Goal: Information Seeking & Learning: Compare options

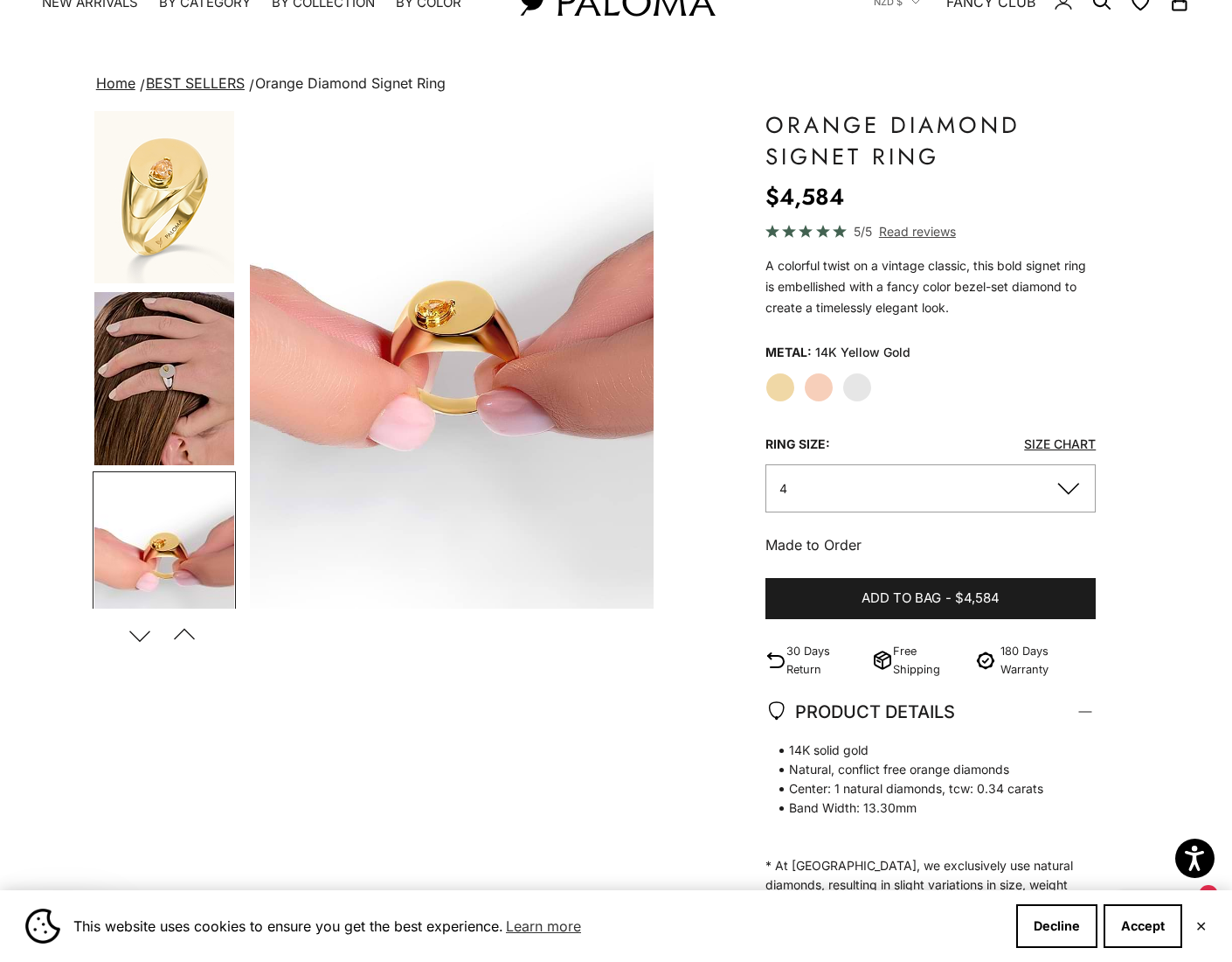
scroll to position [197, 0]
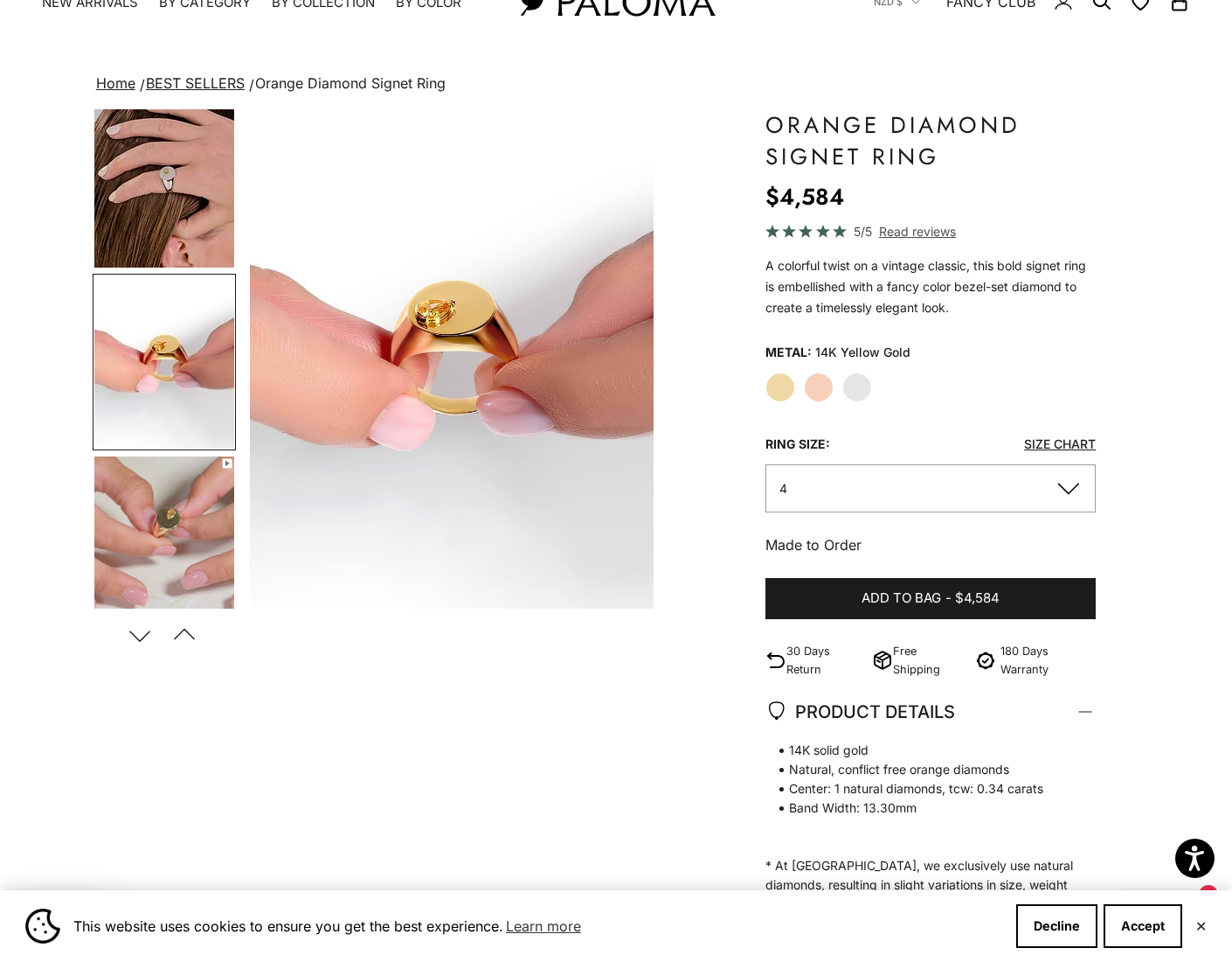
click at [184, 543] on img "Go to item 6" at bounding box center [164, 543] width 140 height 173
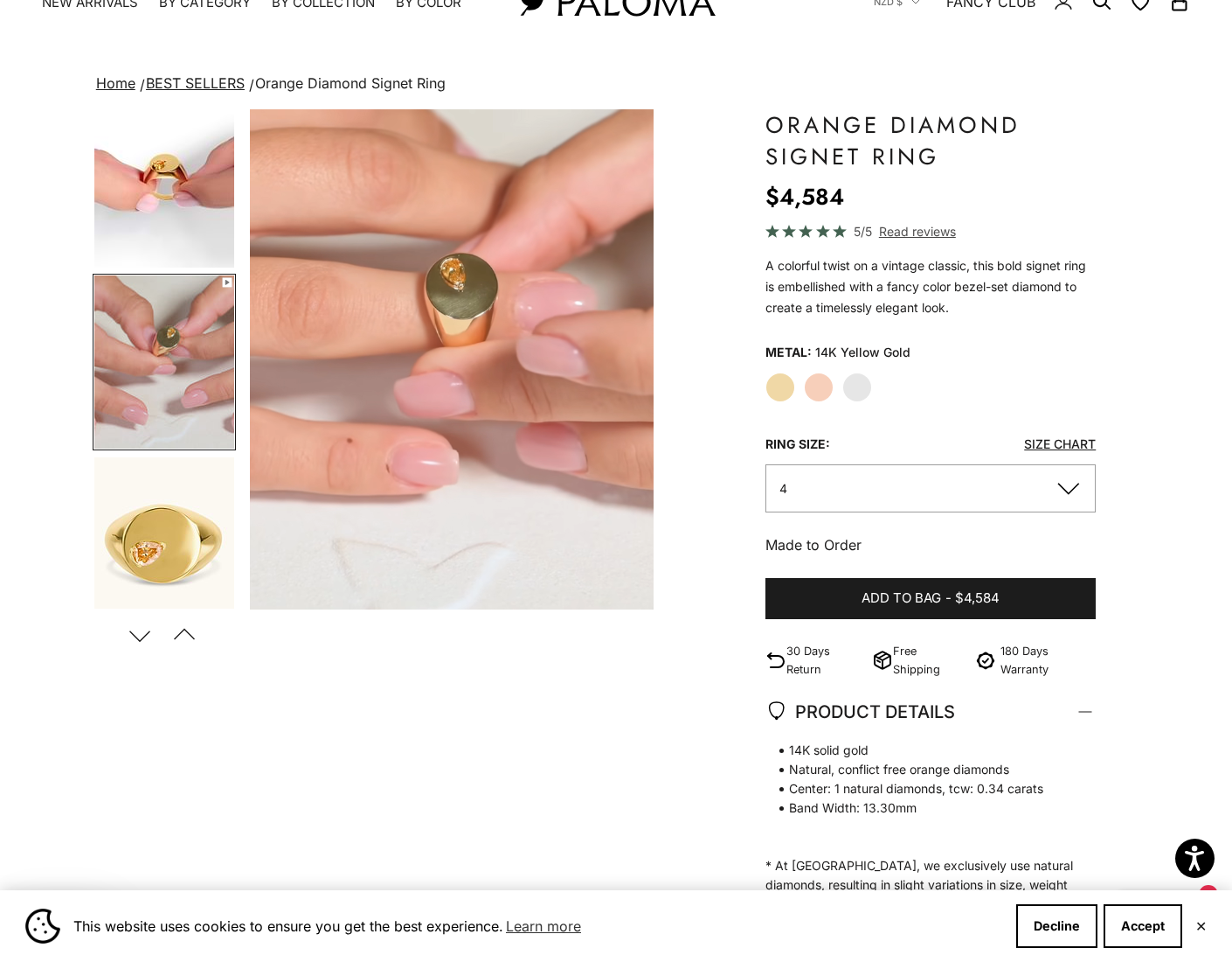
click at [1060, 491] on button "4" at bounding box center [930, 488] width 330 height 48
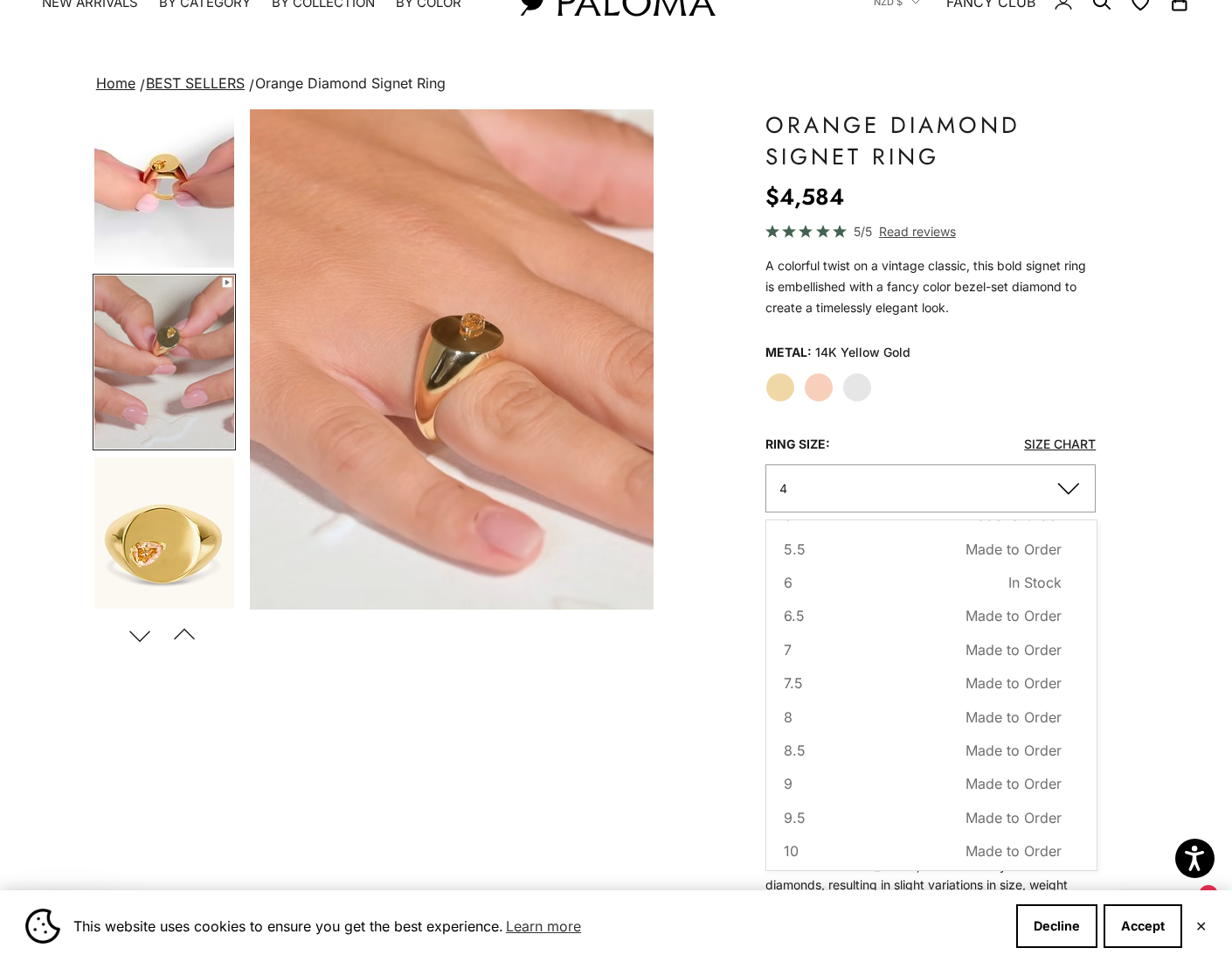
scroll to position [103, 0]
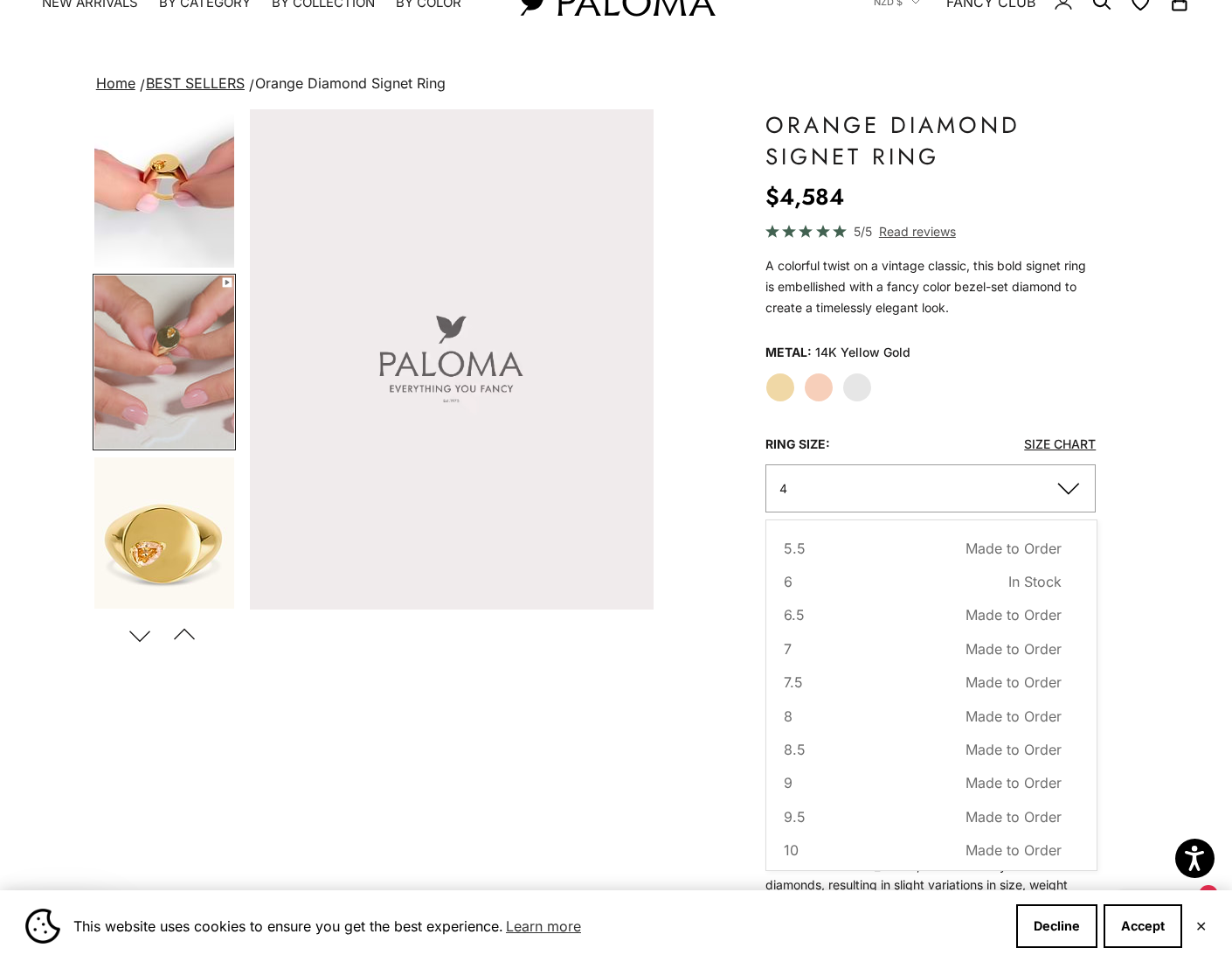
click at [1058, 444] on link "Size Chart" at bounding box center [1061, 444] width 72 height 15
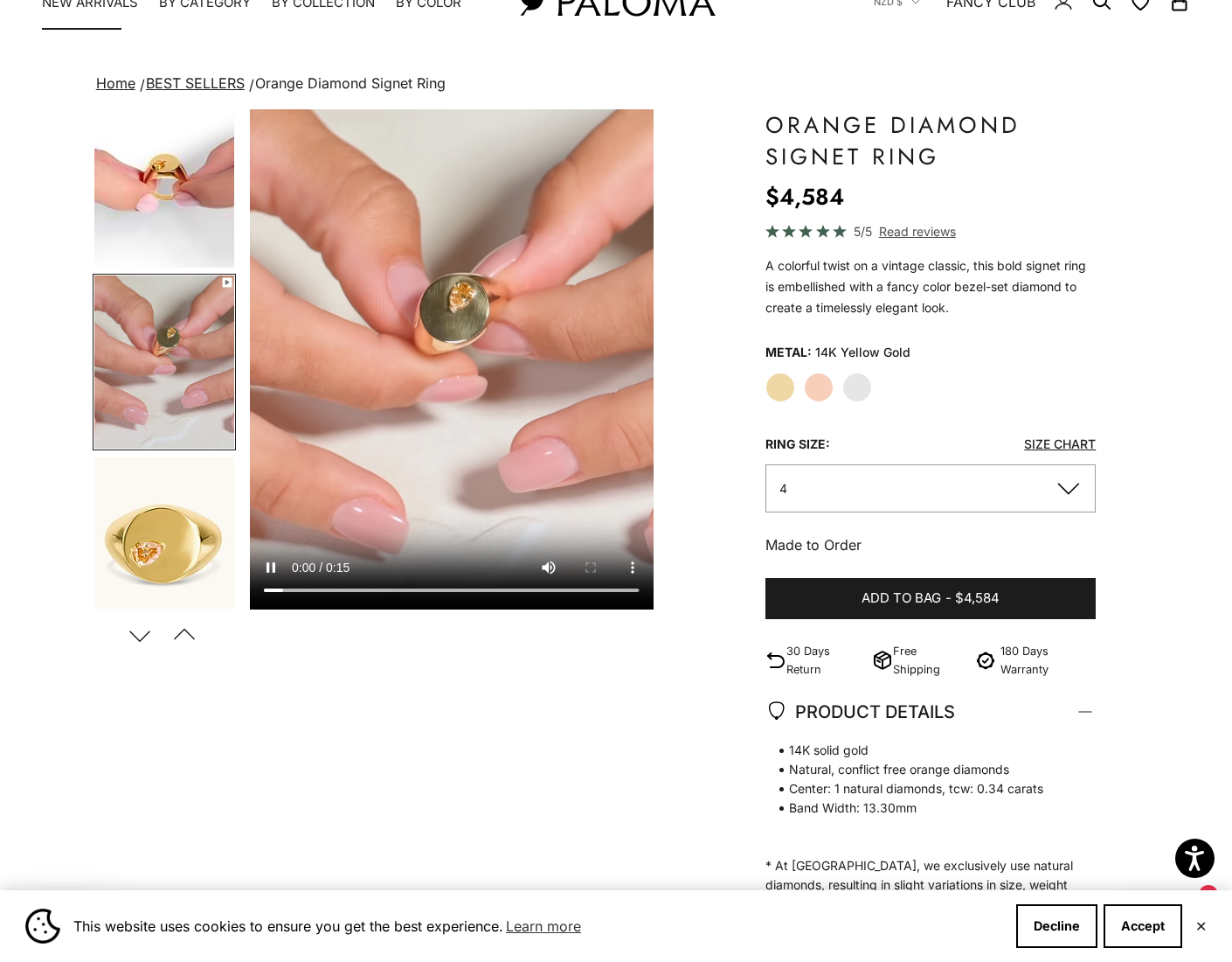
scroll to position [65, 1]
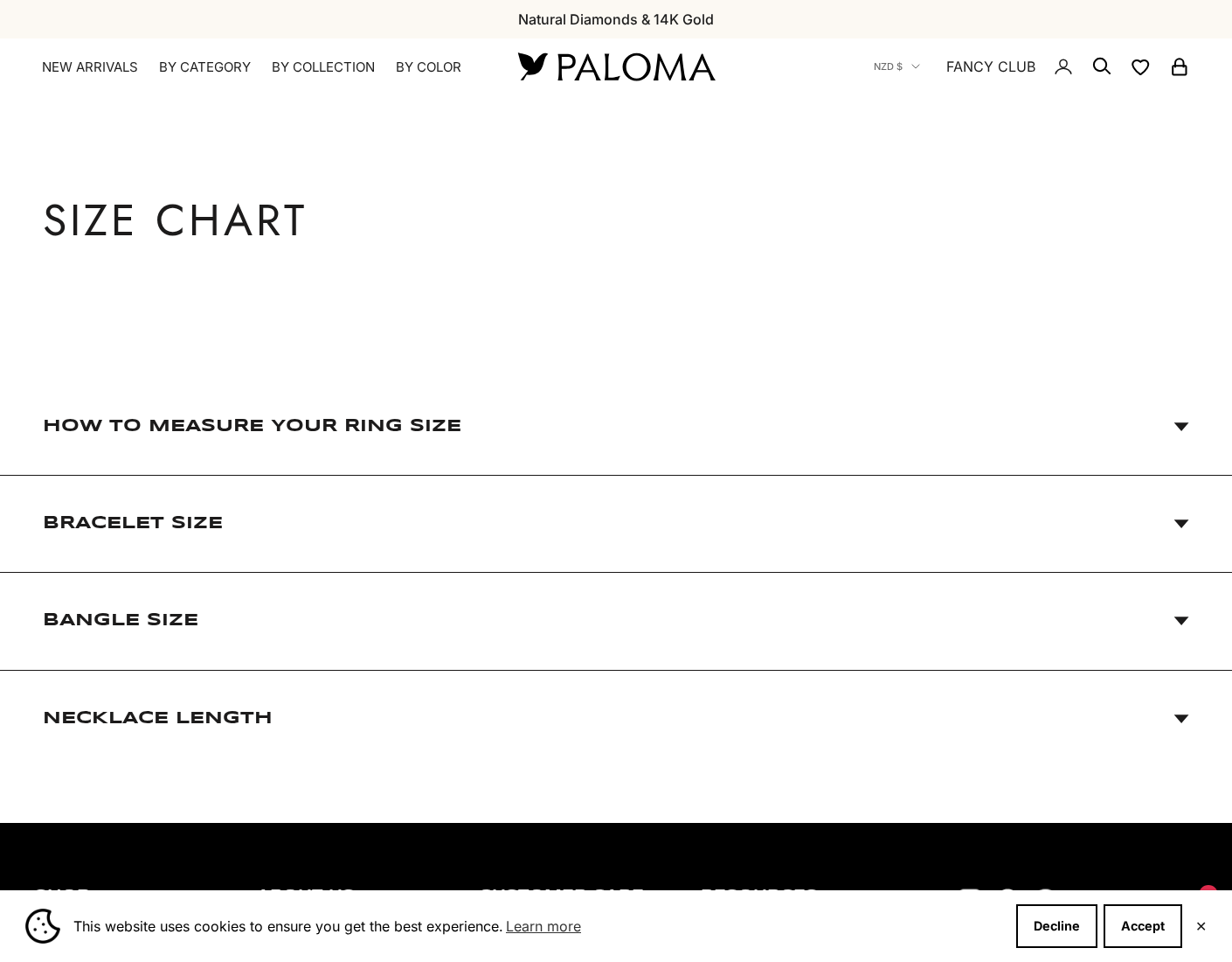
scroll to position [11, 0]
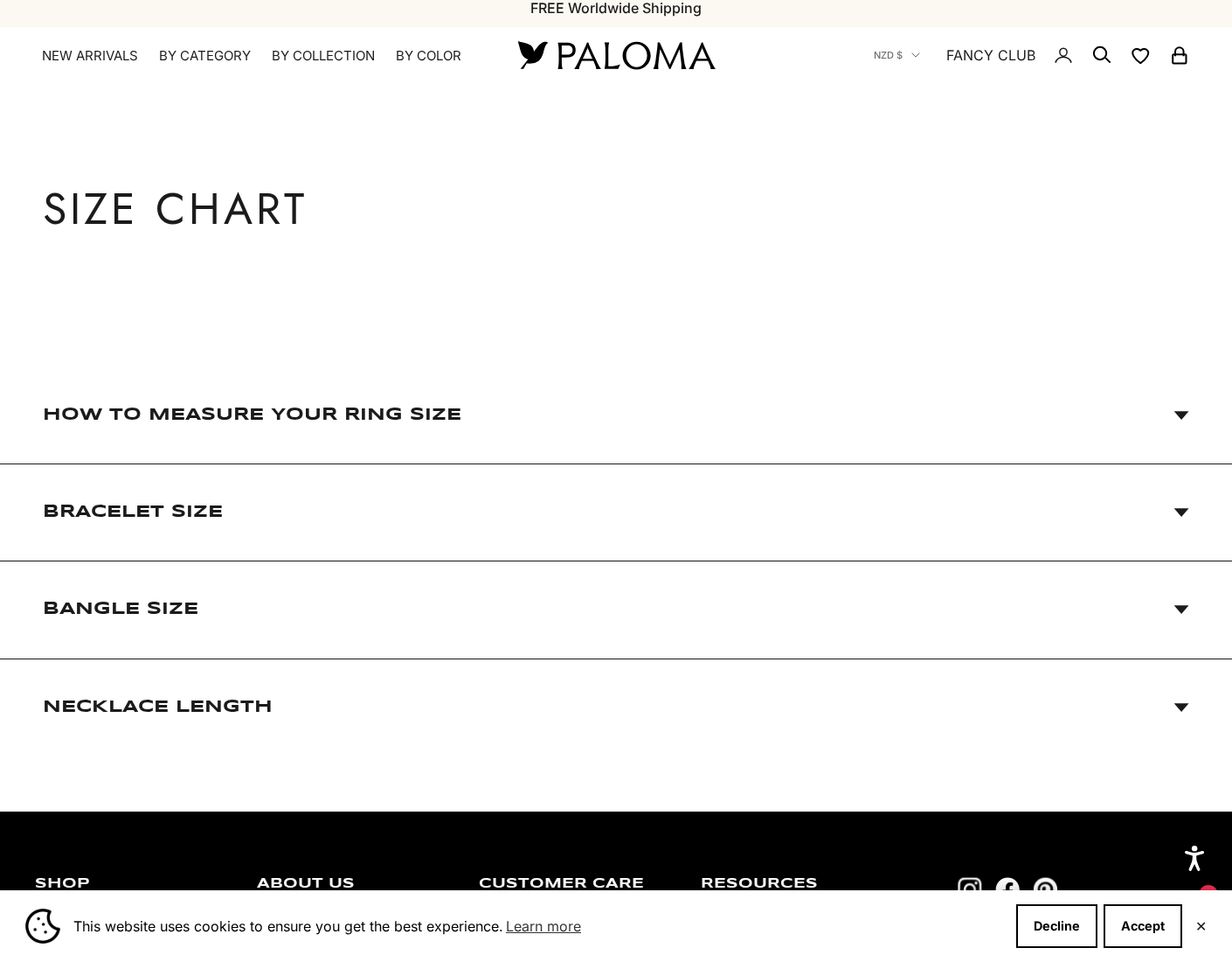
click at [1186, 411] on icon at bounding box center [1181, 415] width 15 height 9
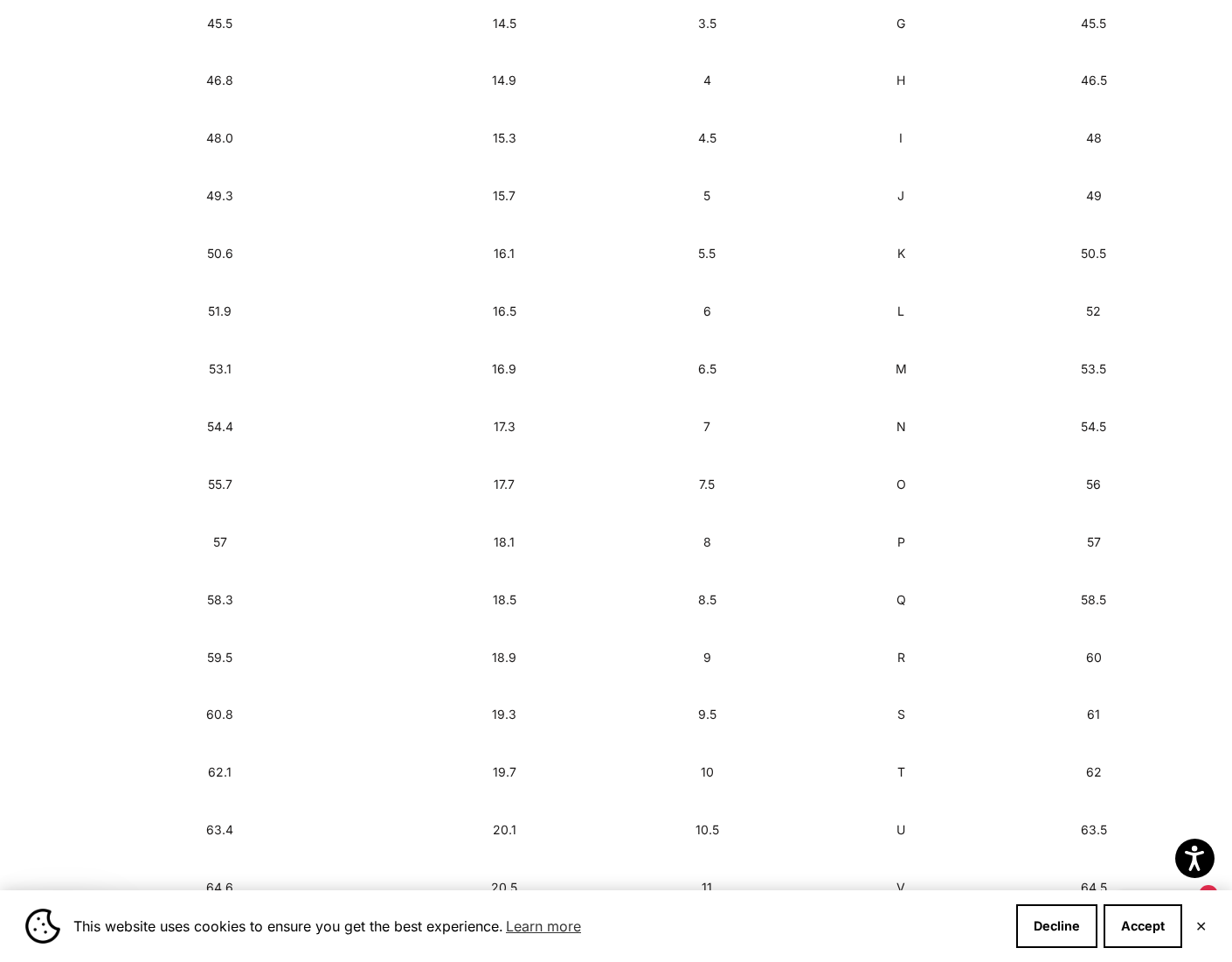
scroll to position [1128, 0]
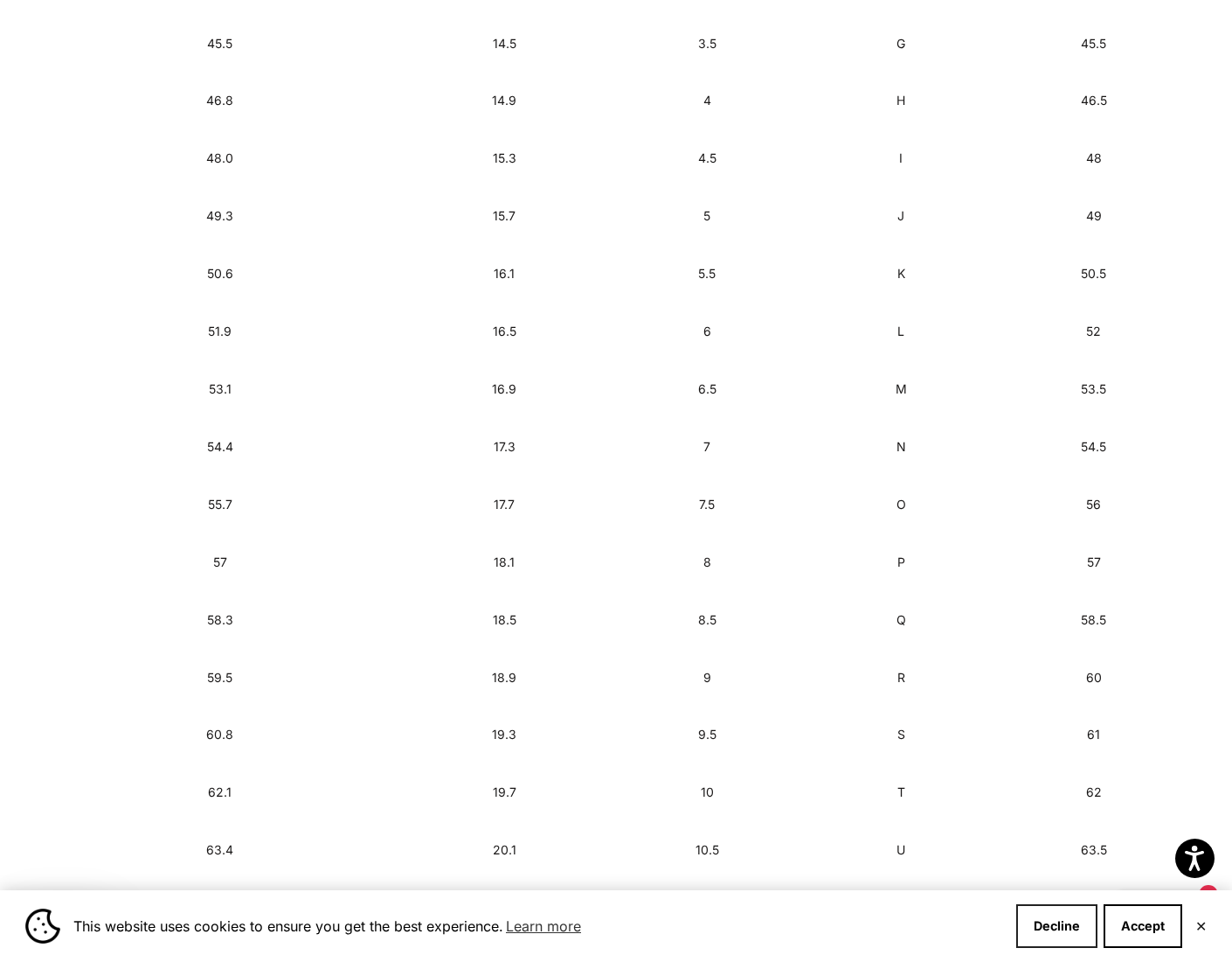
click at [1037, 925] on button "Decline" at bounding box center [1058, 926] width 82 height 44
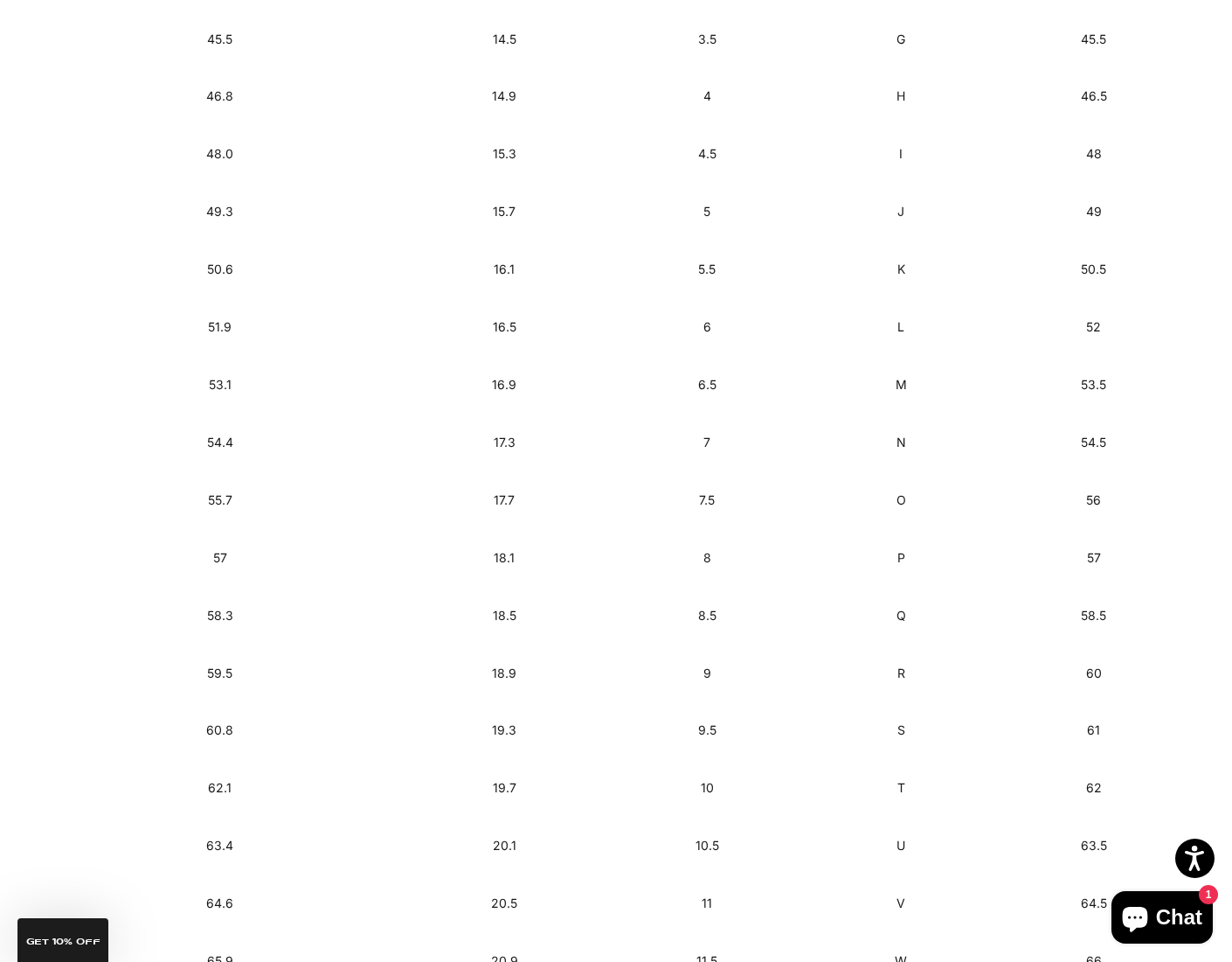
scroll to position [1132, 0]
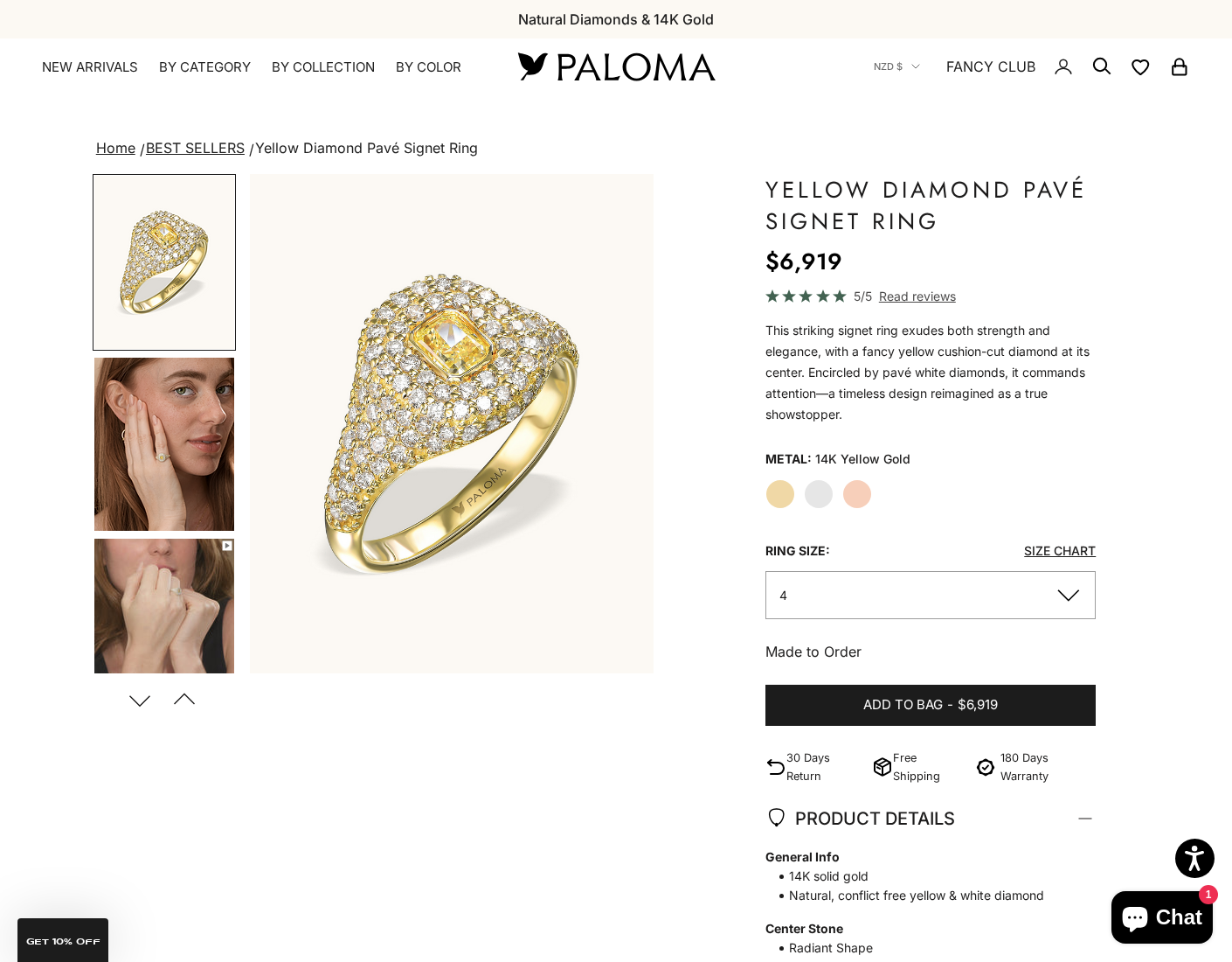
click at [151, 446] on img "Go to item 4" at bounding box center [164, 445] width 140 height 173
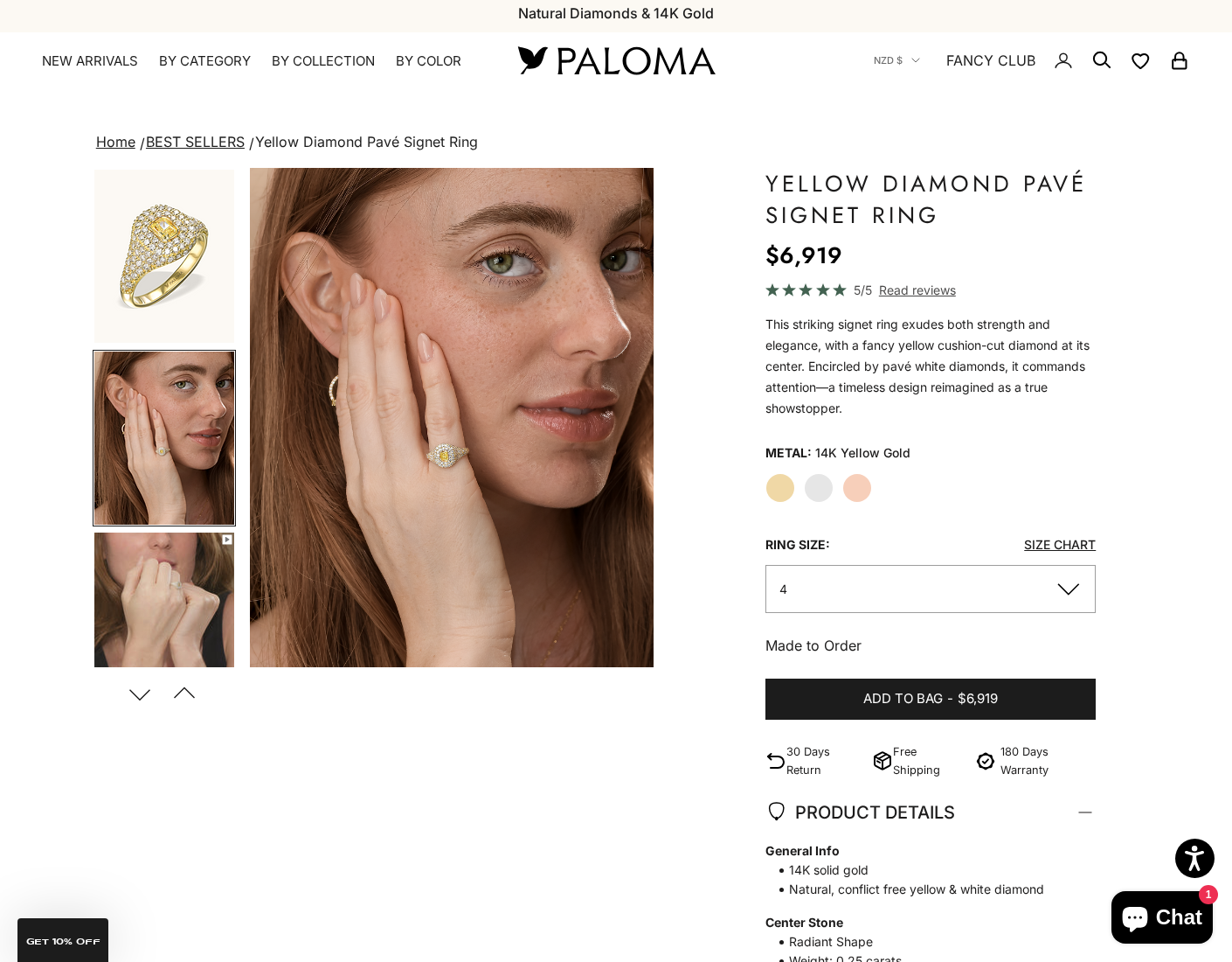
click at [182, 139] on link "BEST SELLERS" at bounding box center [194, 142] width 99 height 18
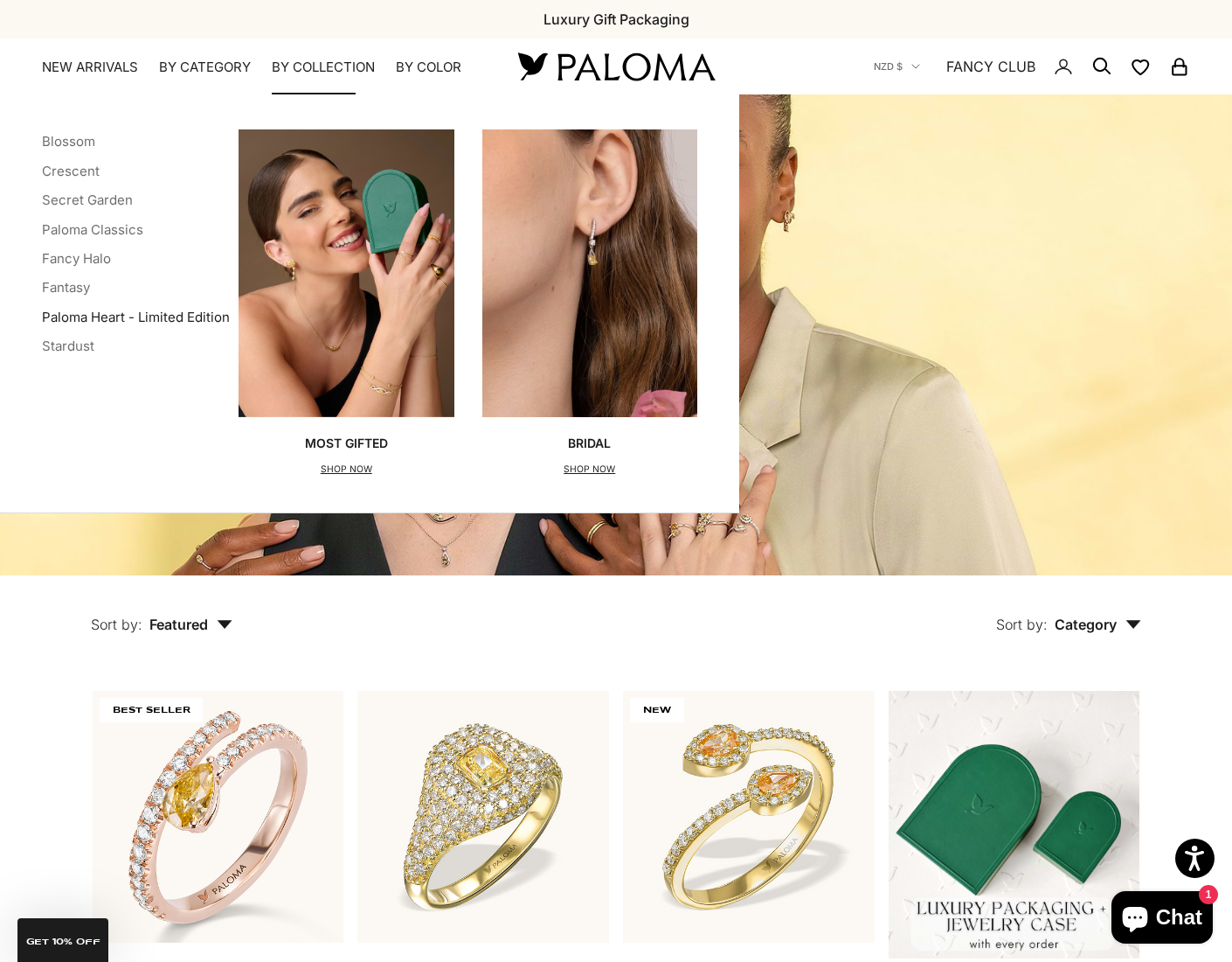
click at [131, 312] on link "Paloma Heart - Limited Edition" at bounding box center [136, 317] width 188 height 17
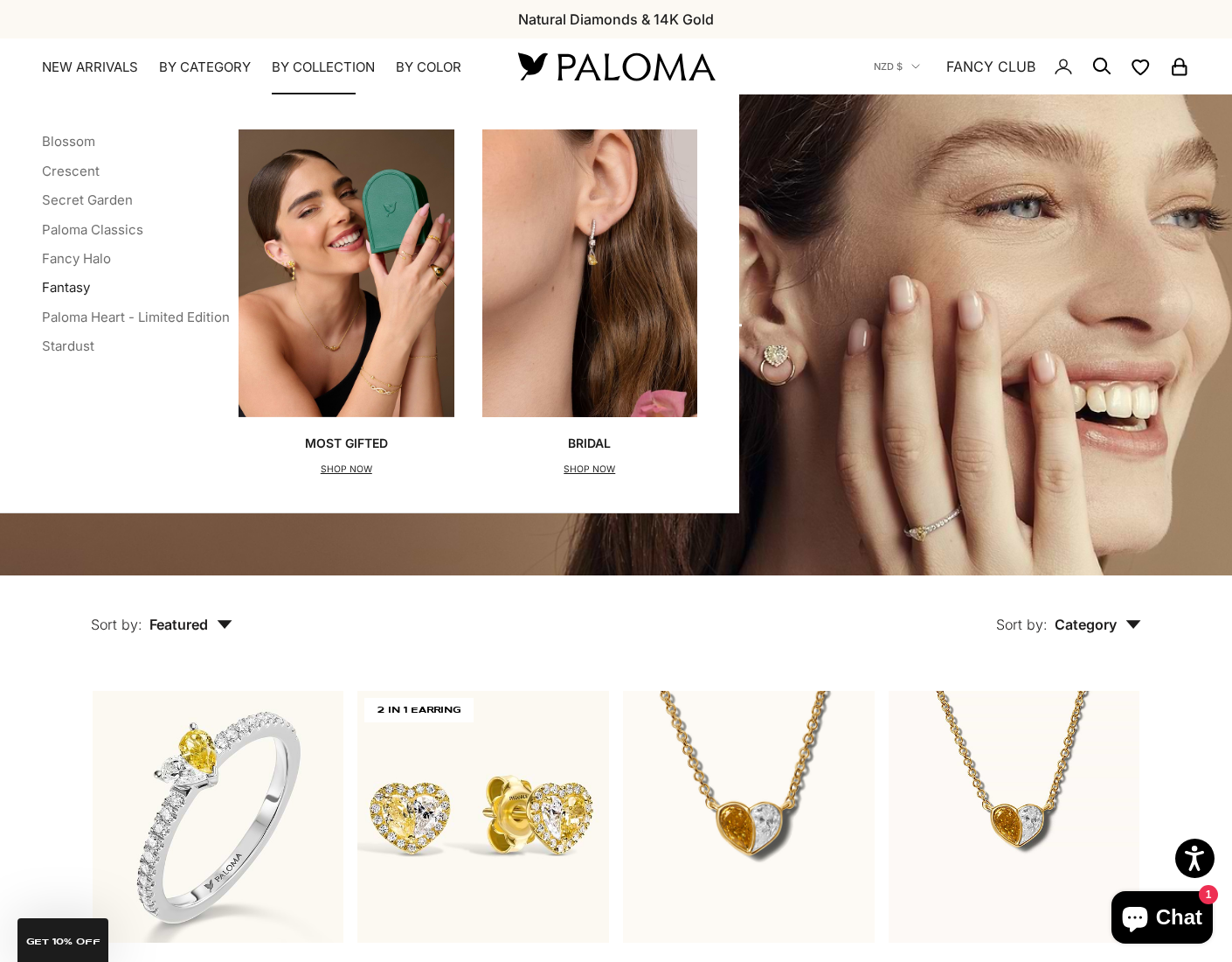
click at [80, 286] on link "Fantasy" at bounding box center [66, 287] width 48 height 17
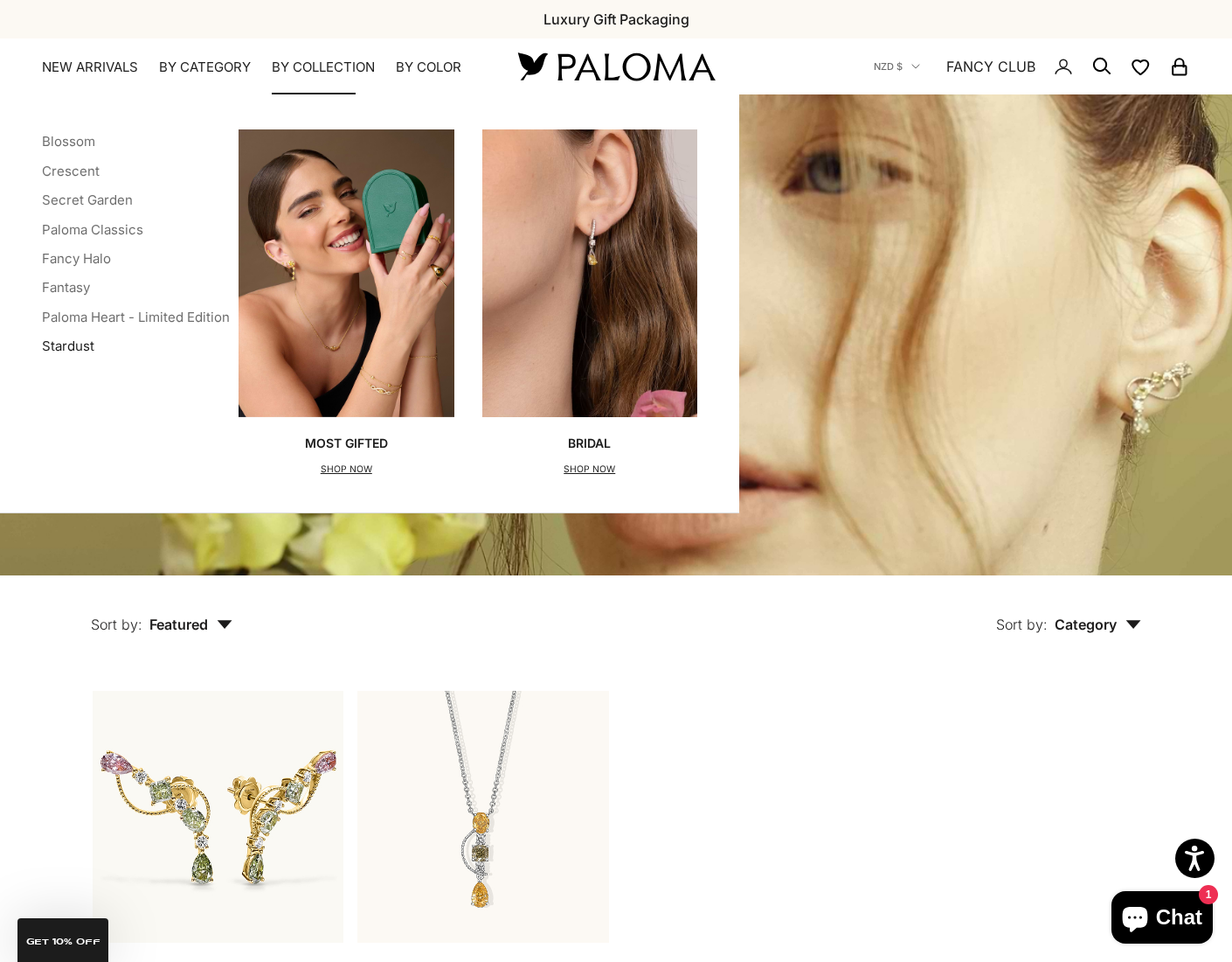
scroll to position [0, 1]
click at [55, 343] on link "Stardust" at bounding box center [68, 345] width 53 height 17
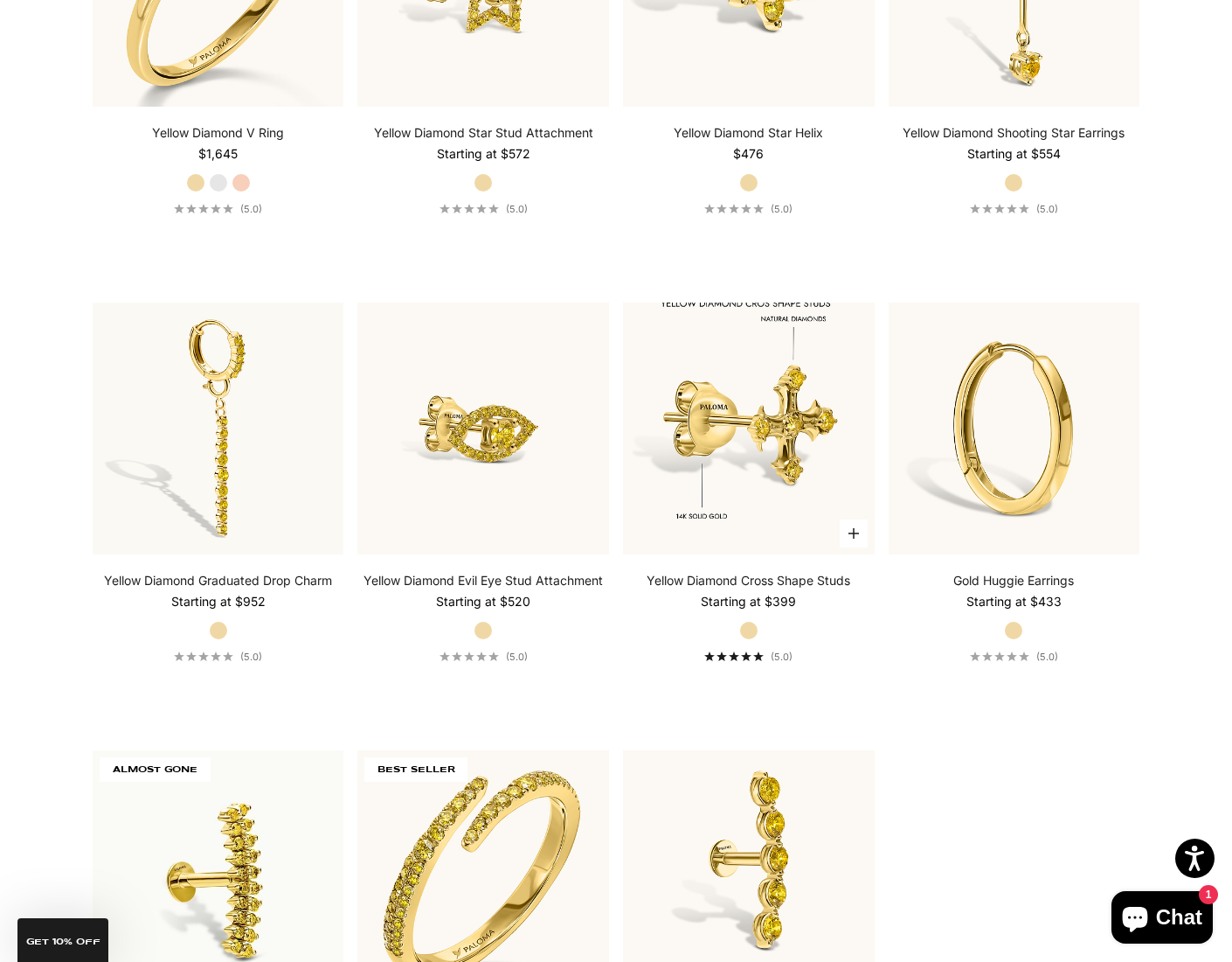
scroll to position [4372, 0]
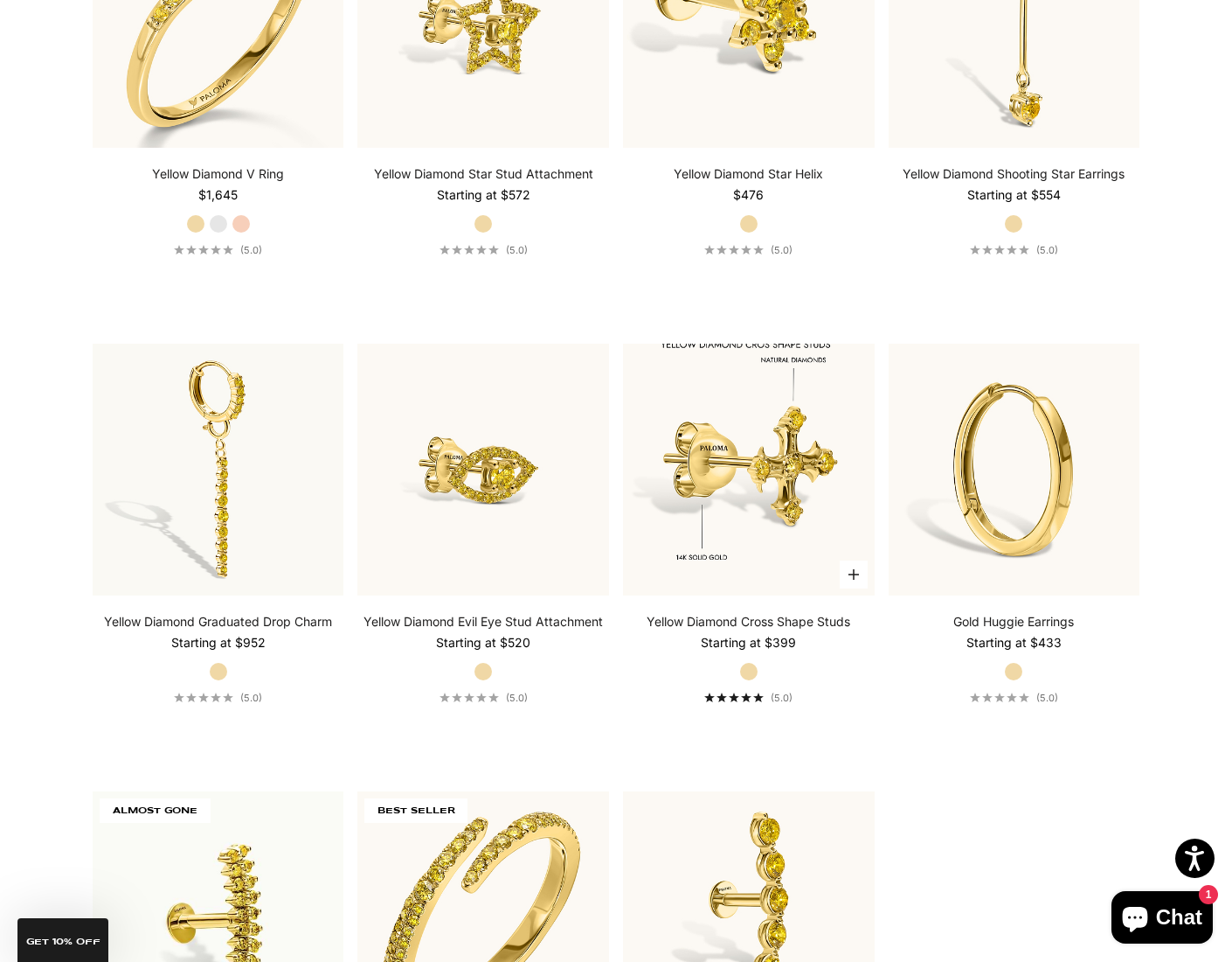
click at [713, 470] on img at bounding box center [749, 470] width 252 height 252
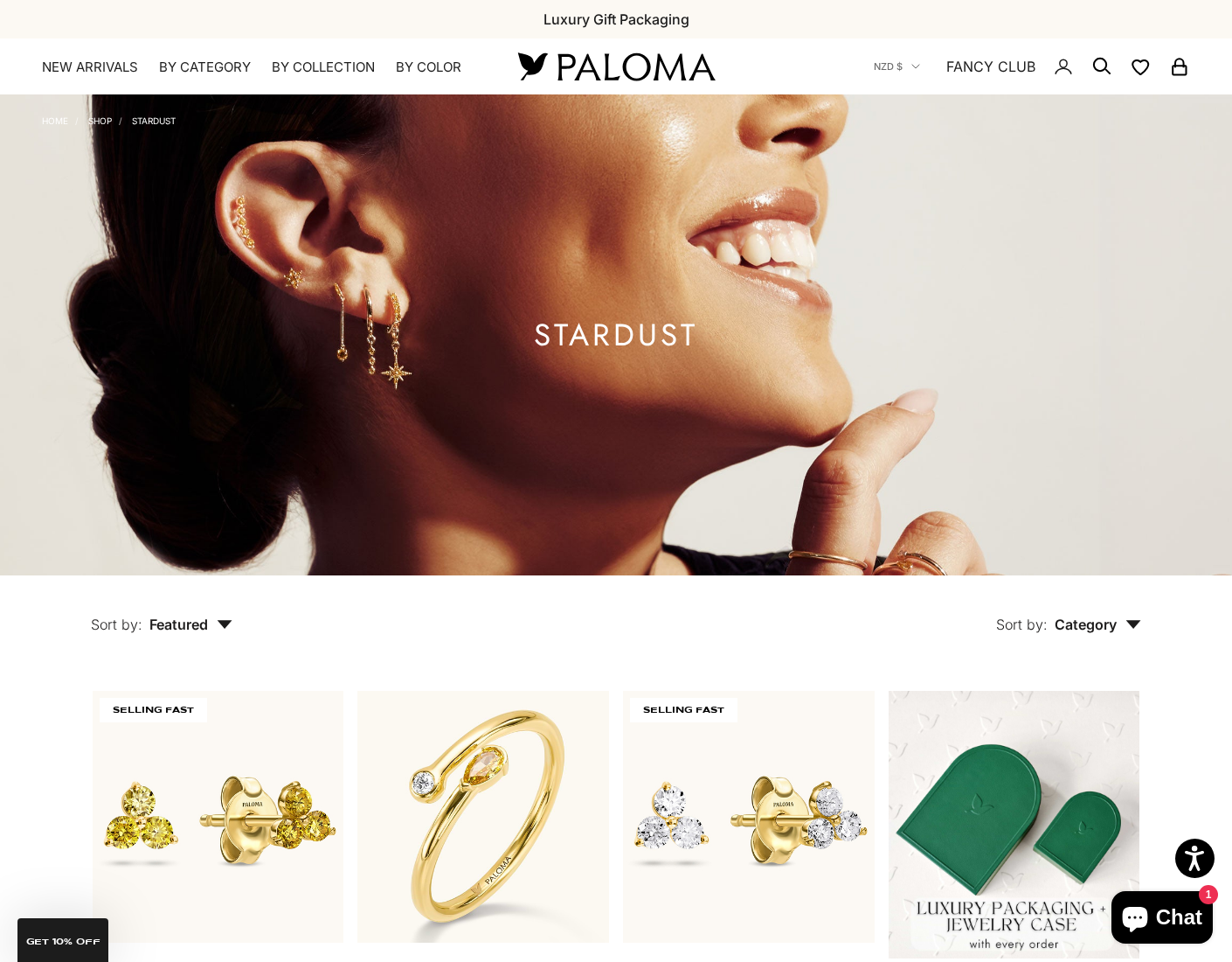
scroll to position [0, 0]
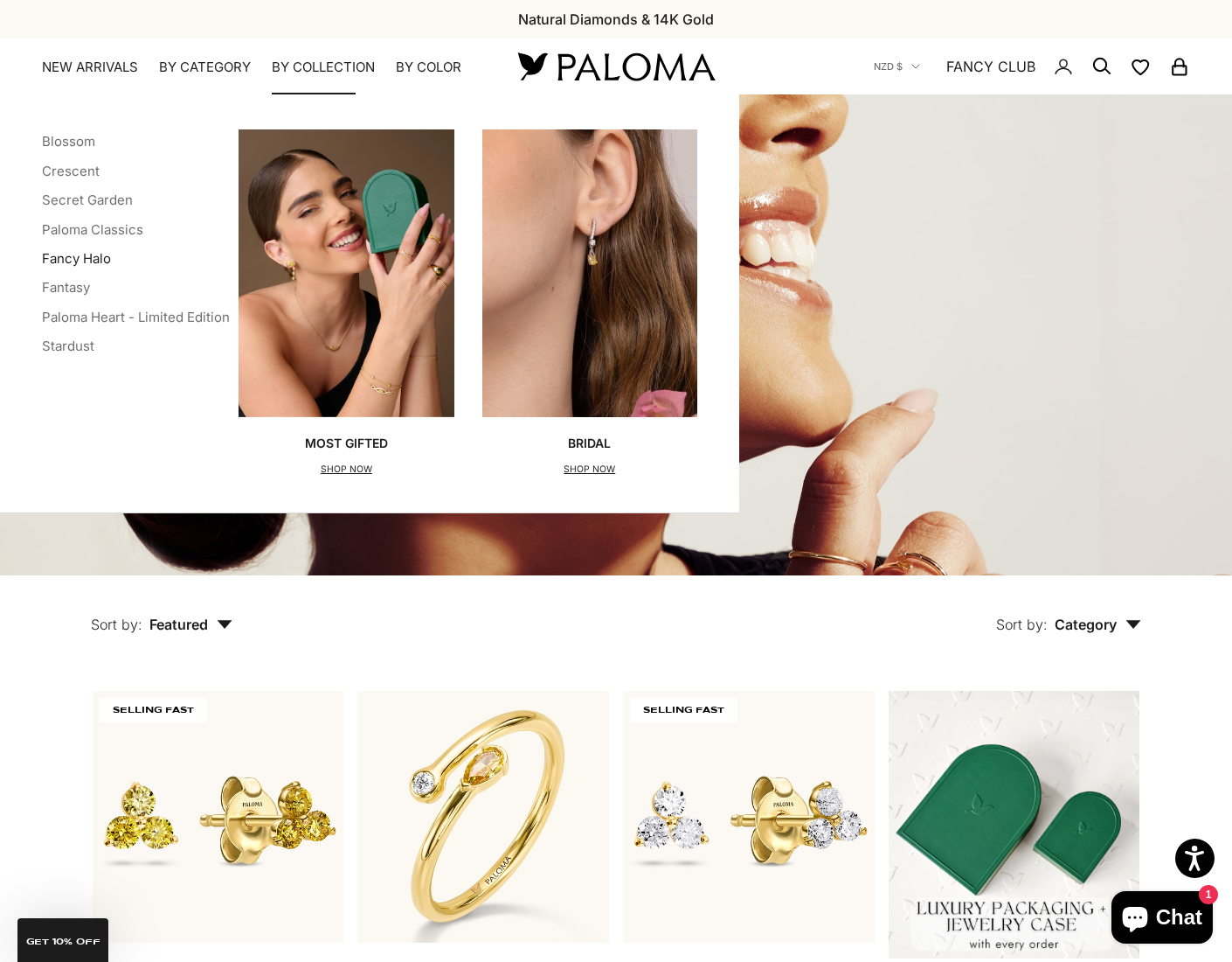
click at [102, 261] on link "Fancy Halo" at bounding box center [76, 258] width 69 height 17
click at [87, 170] on link "Crescent" at bounding box center [71, 170] width 58 height 17
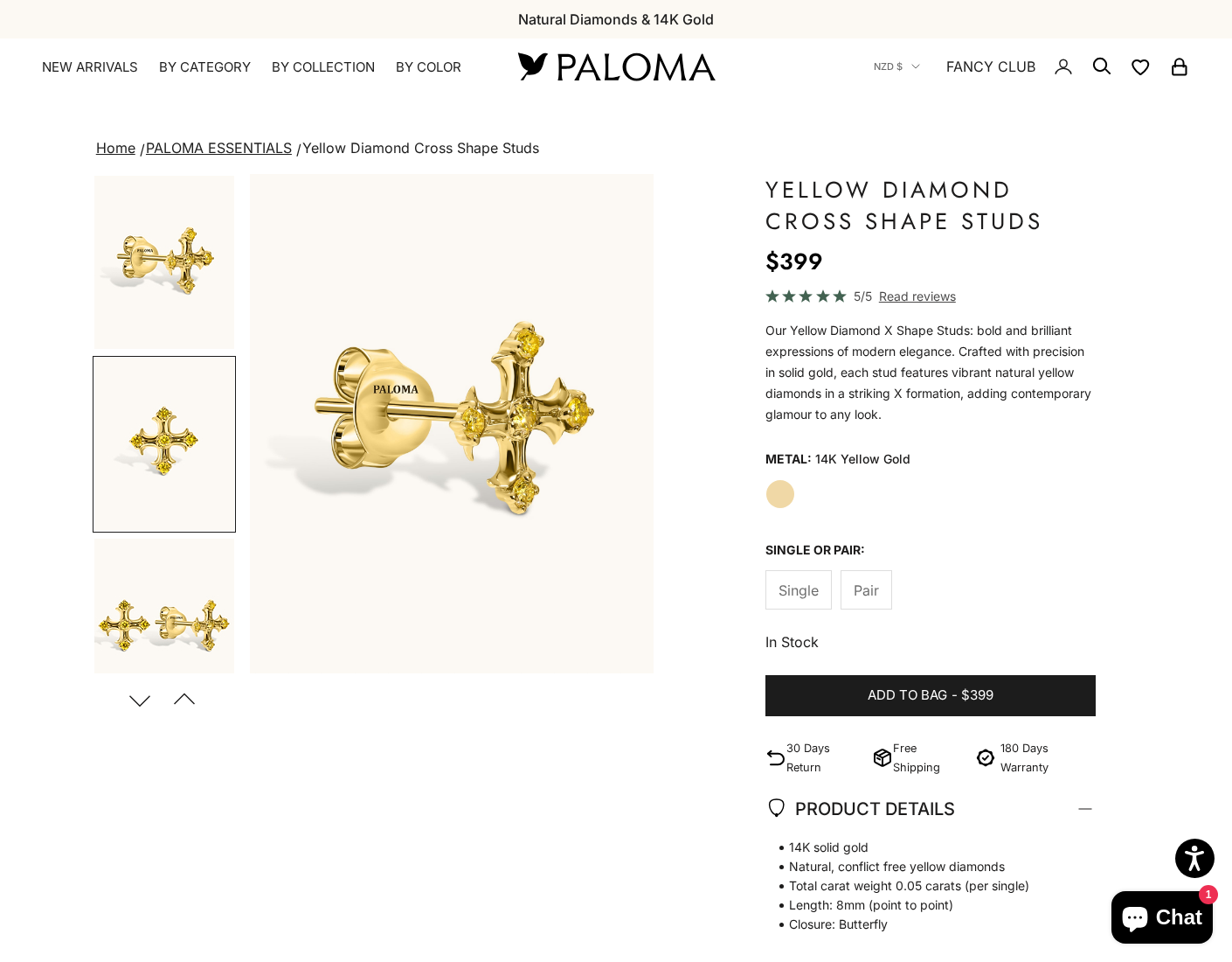
scroll to position [0, 425]
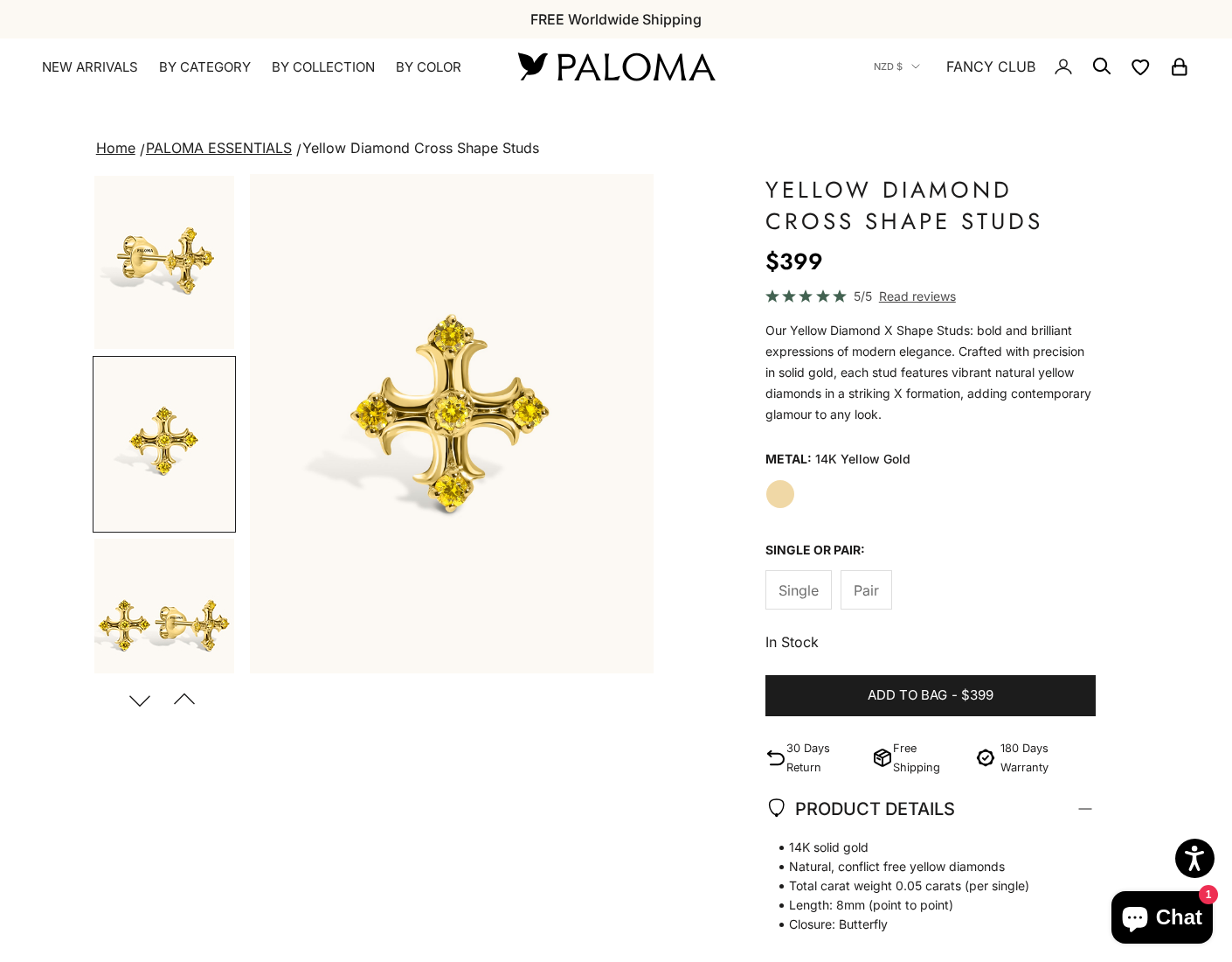
click at [866, 595] on span "Pair" at bounding box center [866, 589] width 25 height 23
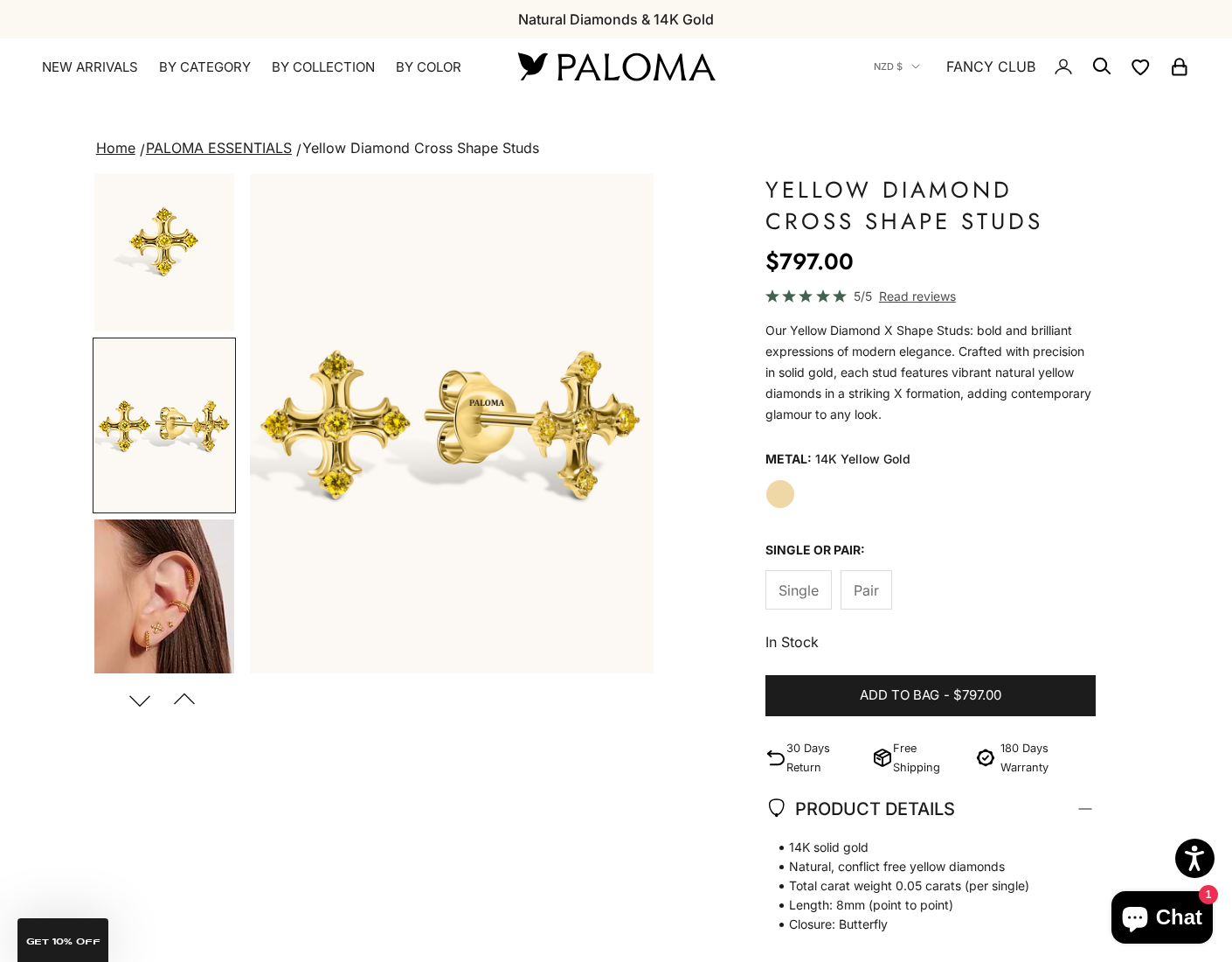
click at [172, 582] on img "Go to item 4" at bounding box center [164, 606] width 140 height 173
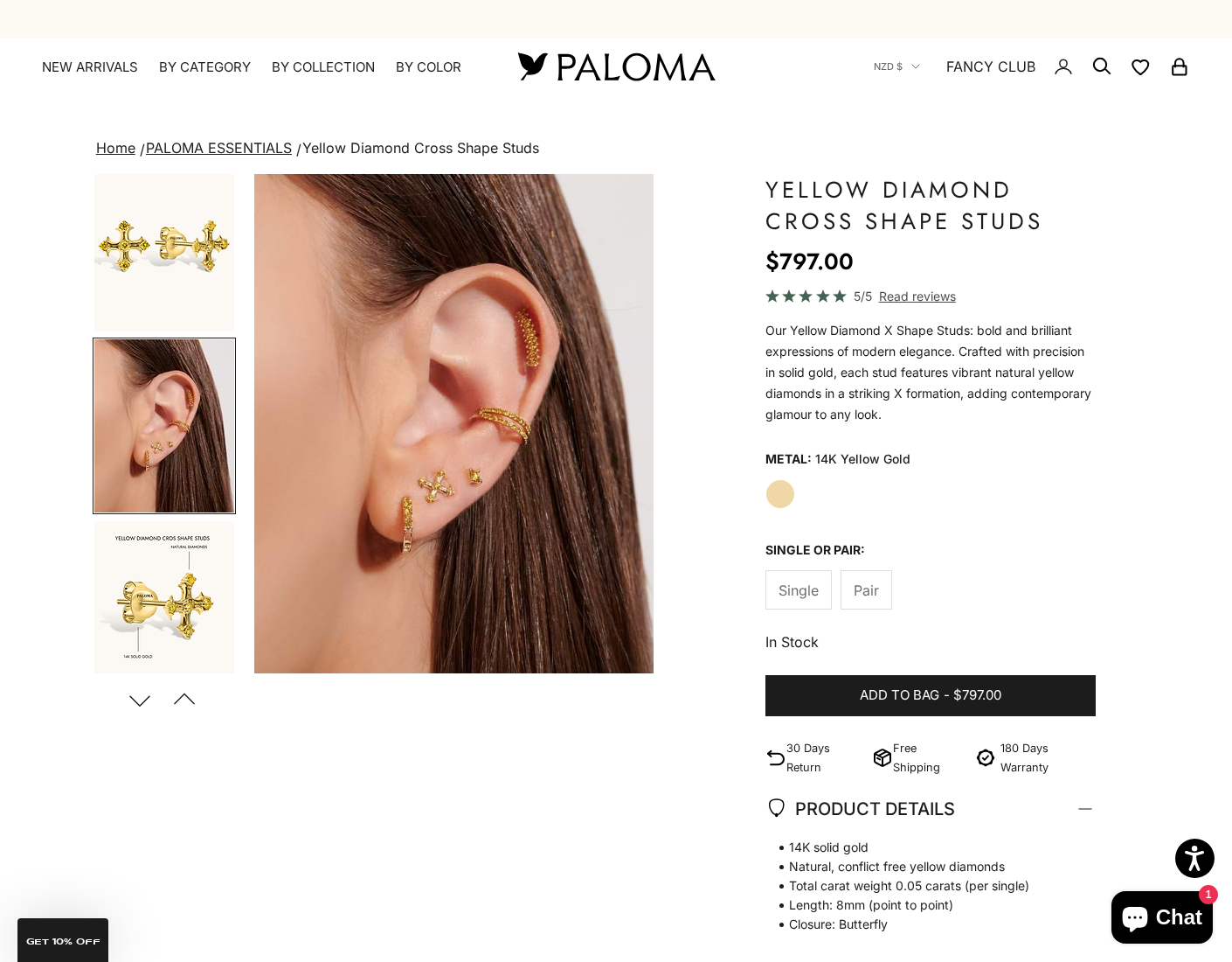
scroll to position [0, 1275]
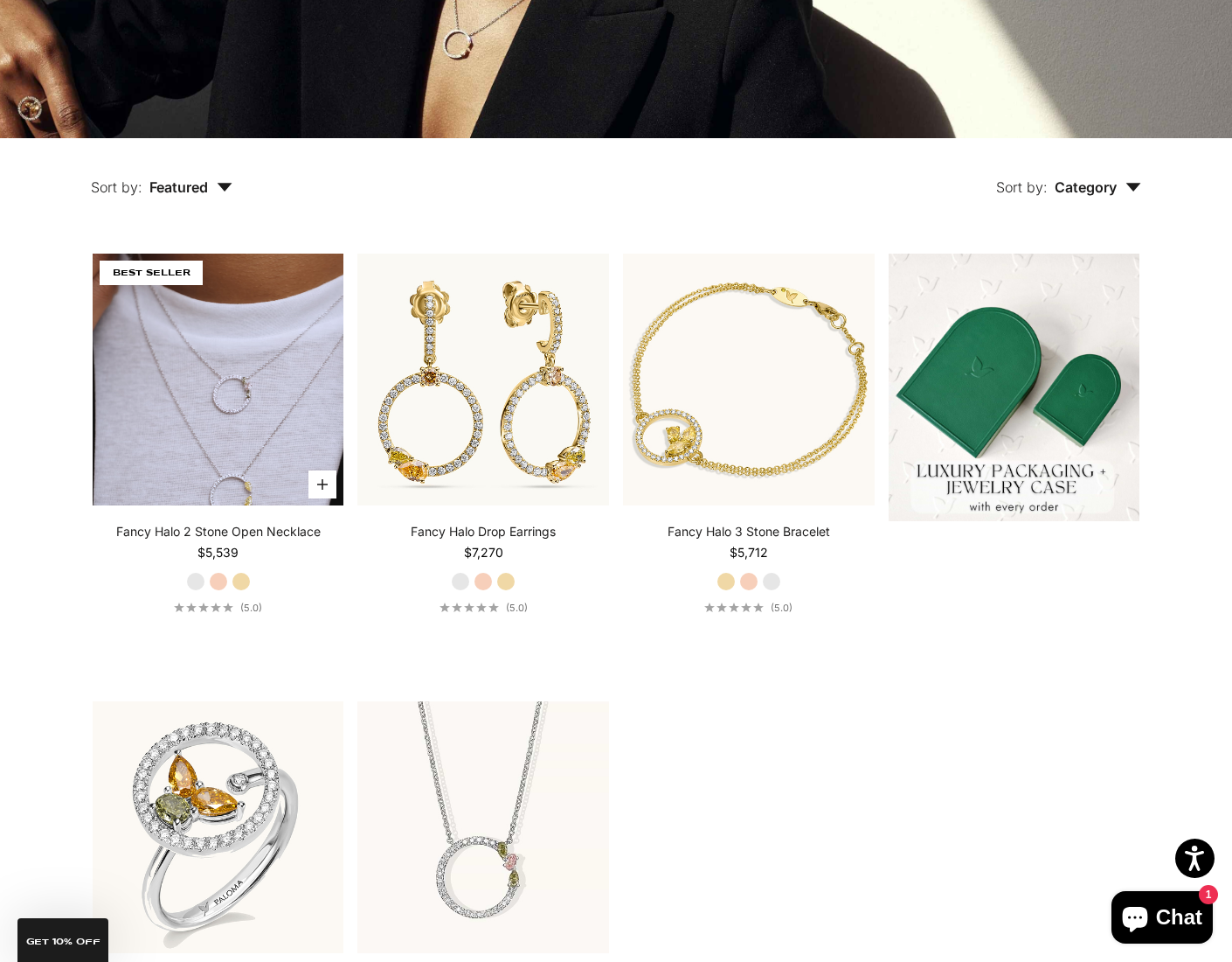
scroll to position [436, 0]
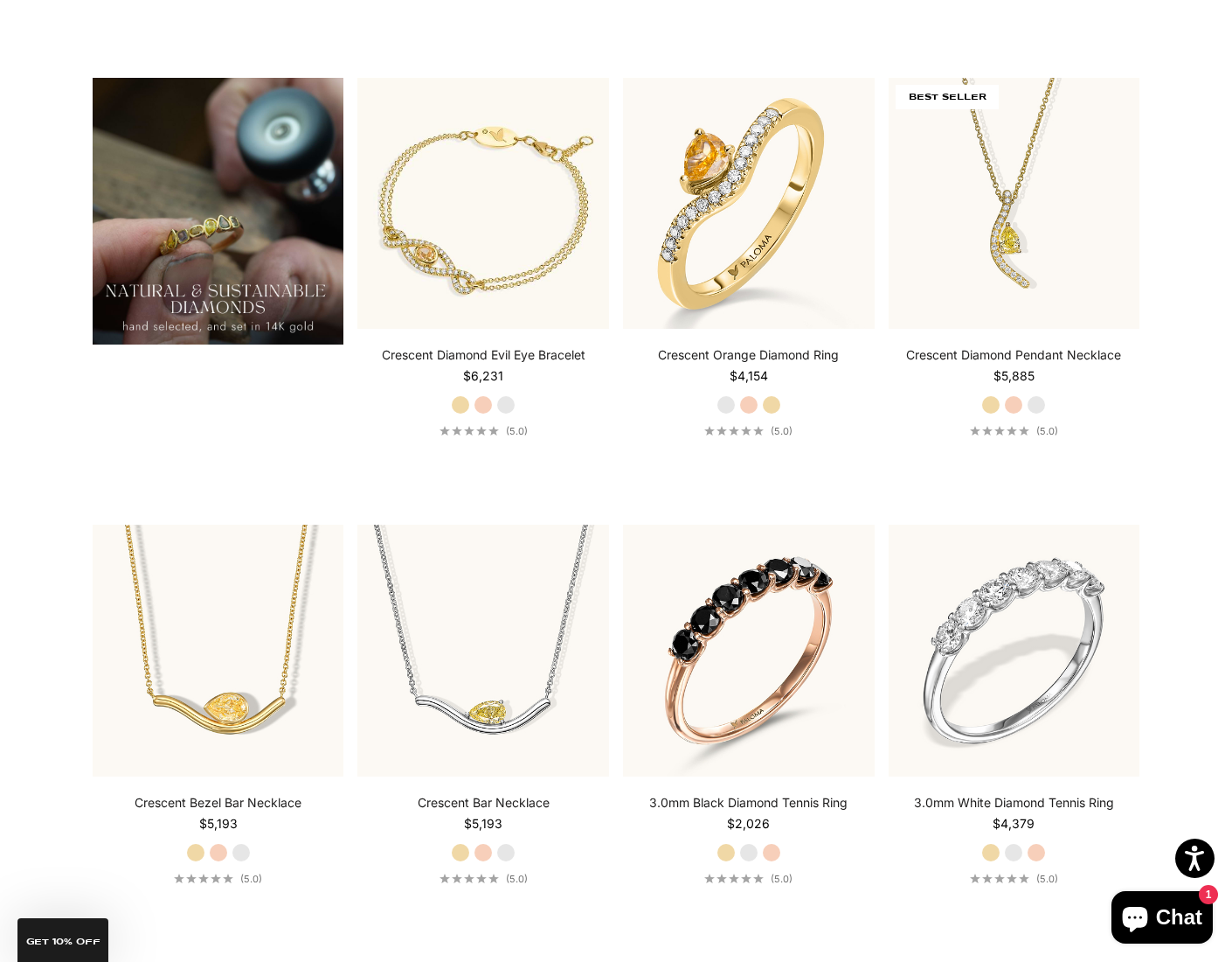
scroll to position [1521, 0]
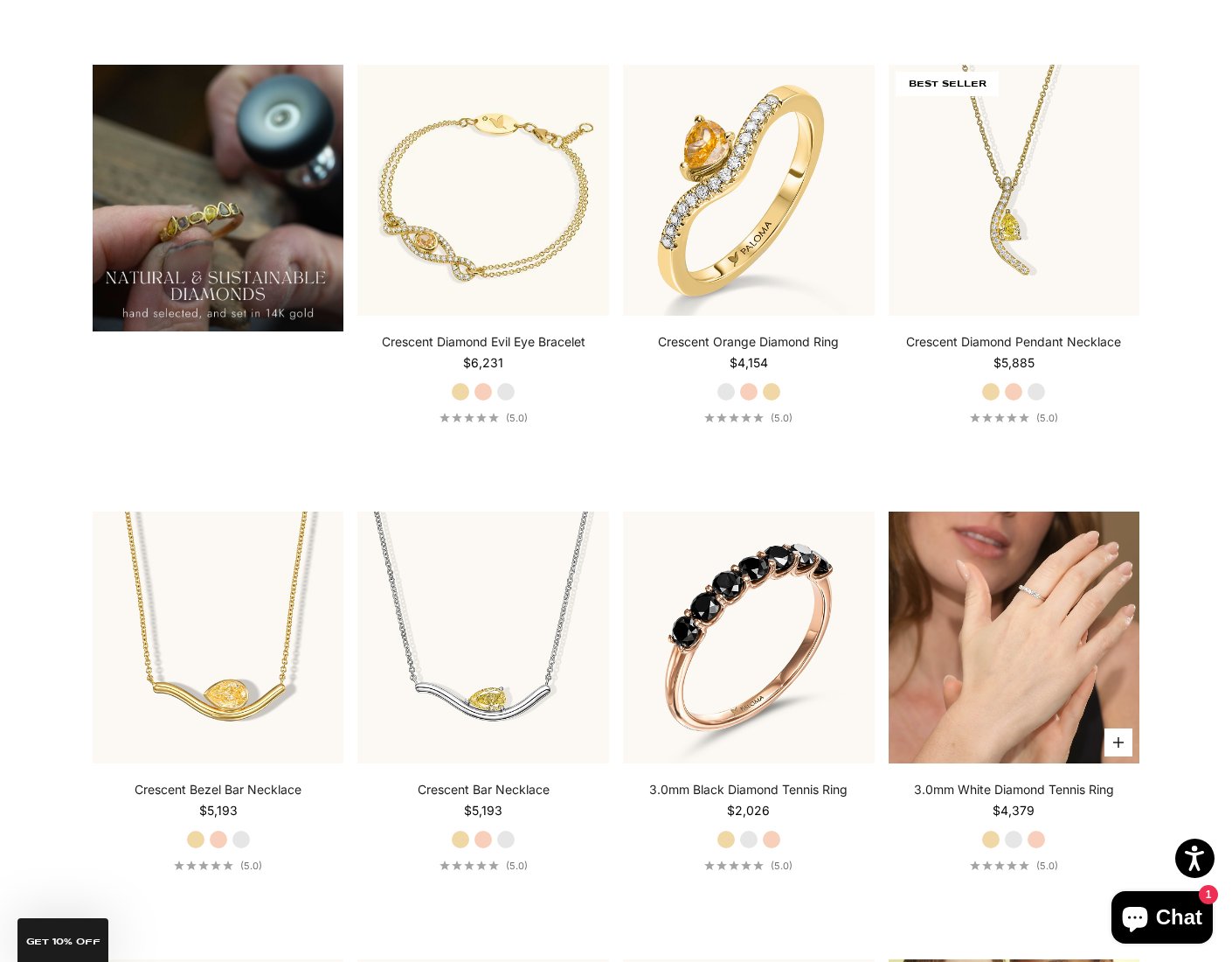
click at [987, 599] on video "#YellowGold\a#WhiteGold\a#RoseGold" at bounding box center [1015, 637] width 252 height 252
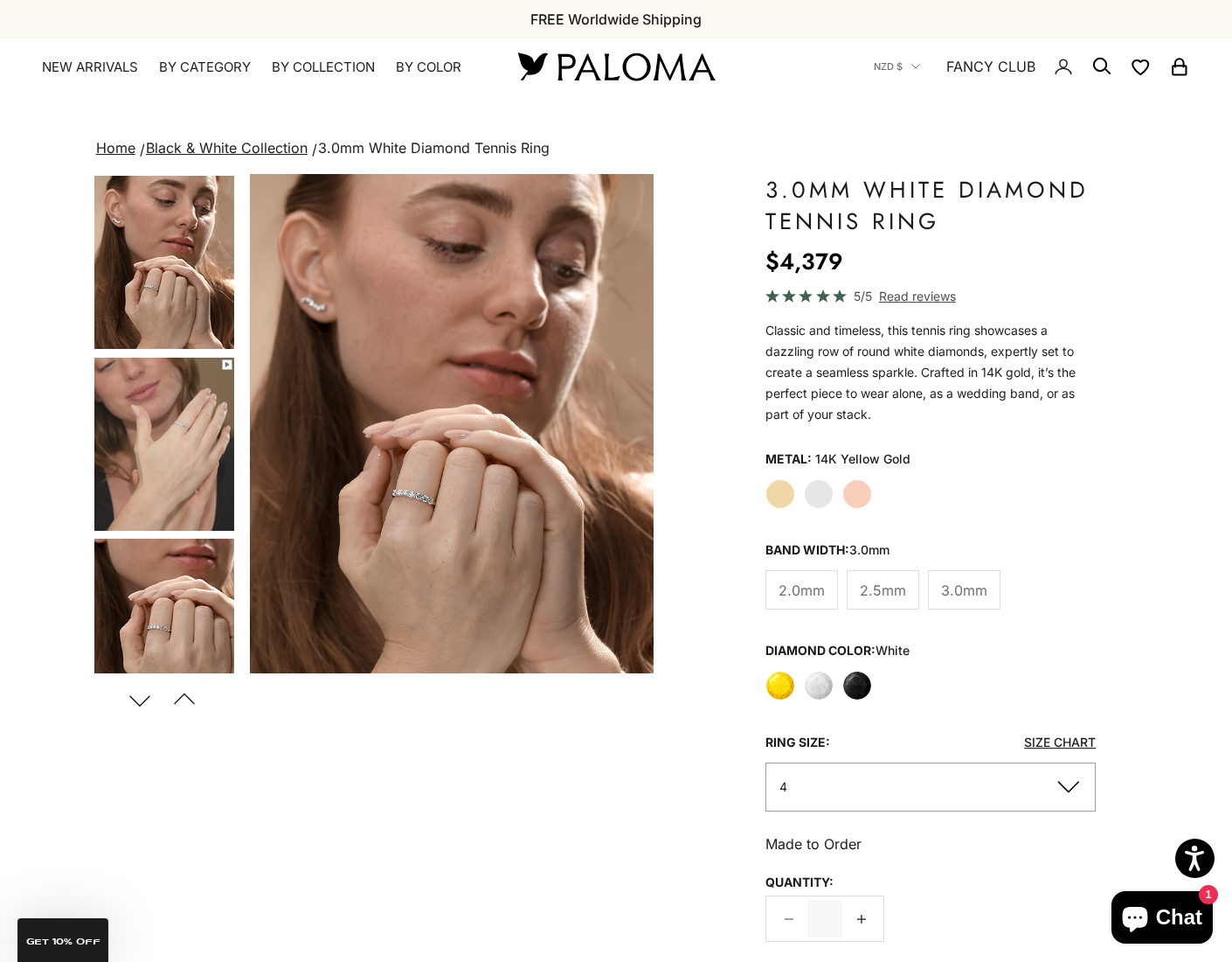
click at [823, 491] on label "White Gold" at bounding box center [819, 494] width 30 height 30
click at [779, 492] on label "Yellow Gold" at bounding box center [780, 494] width 30 height 30
click at [430, 375] on img "Item 4 of 13" at bounding box center [452, 423] width 404 height 499
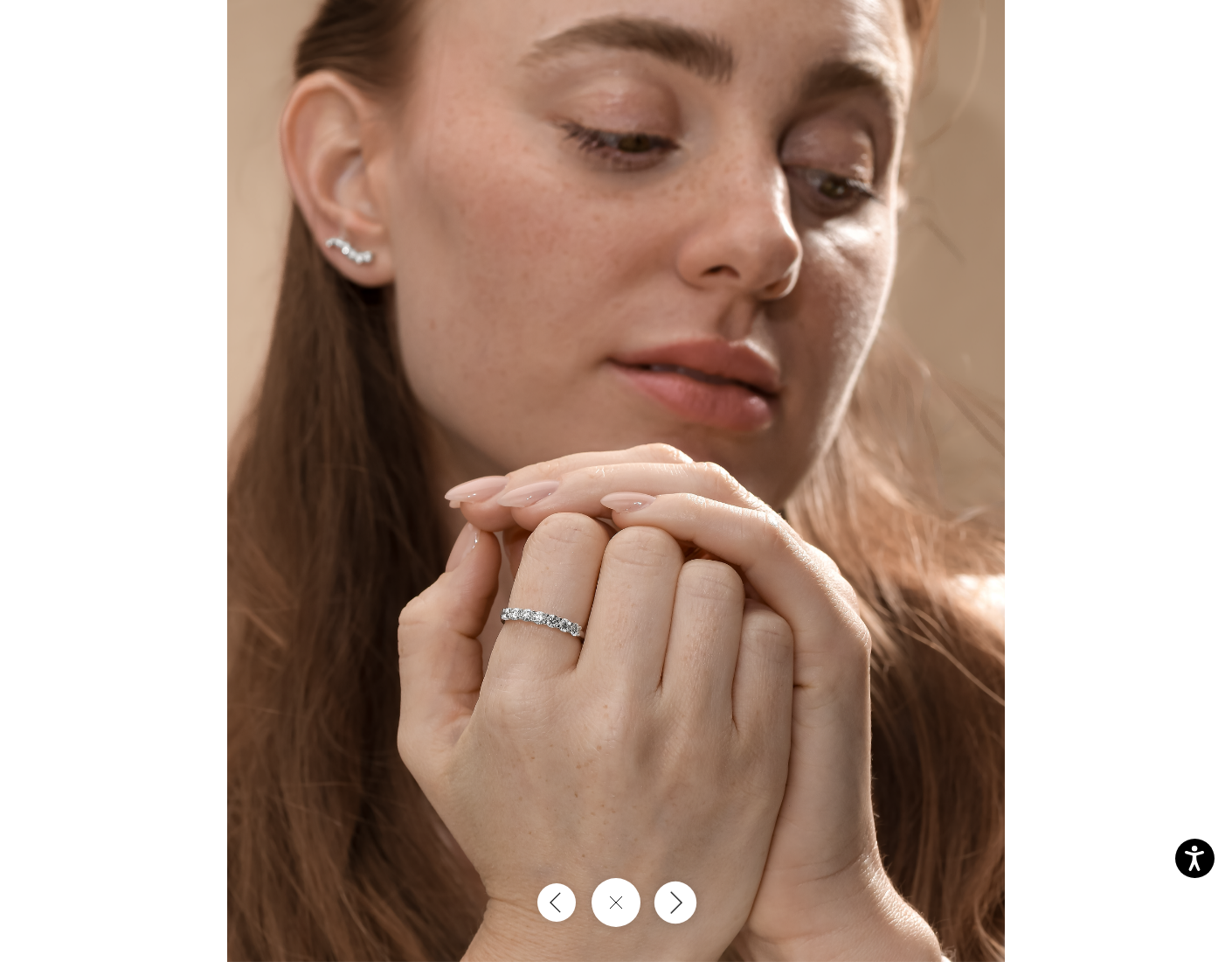
click at [683, 898] on icon "Next" at bounding box center [675, 902] width 21 height 24
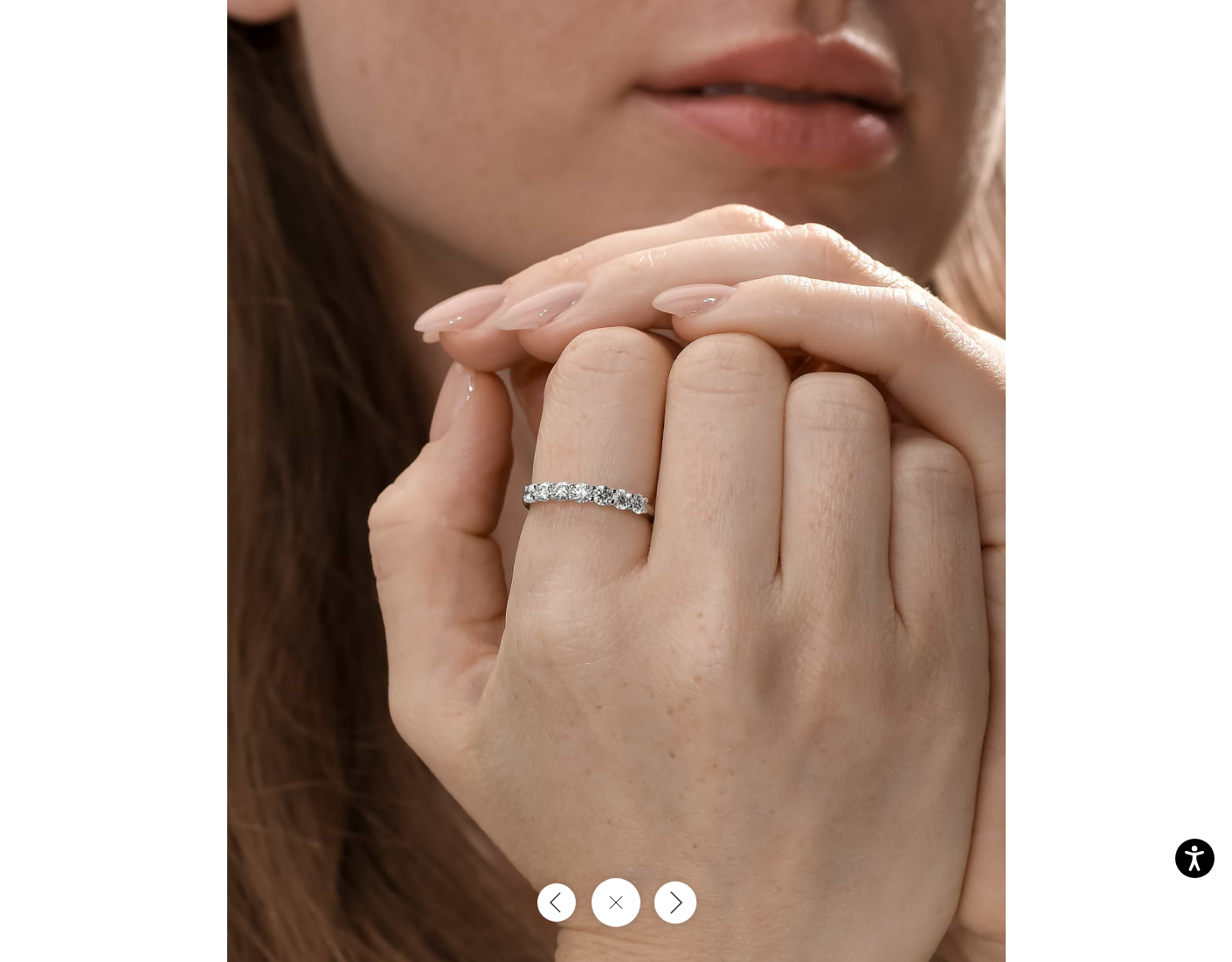
click at [683, 898] on icon "Next" at bounding box center [675, 902] width 21 height 24
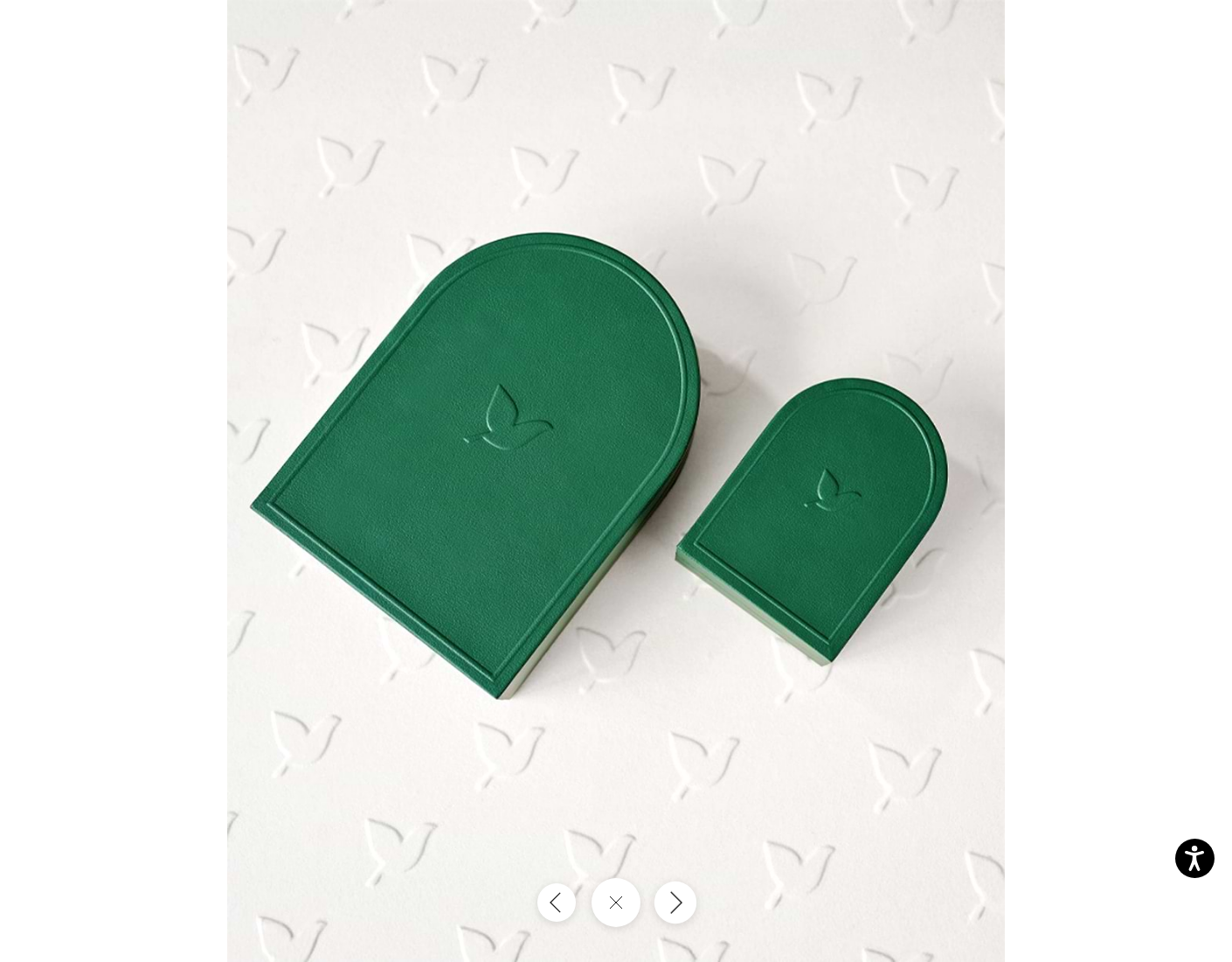
click at [677, 903] on icon "Next" at bounding box center [675, 902] width 21 height 24
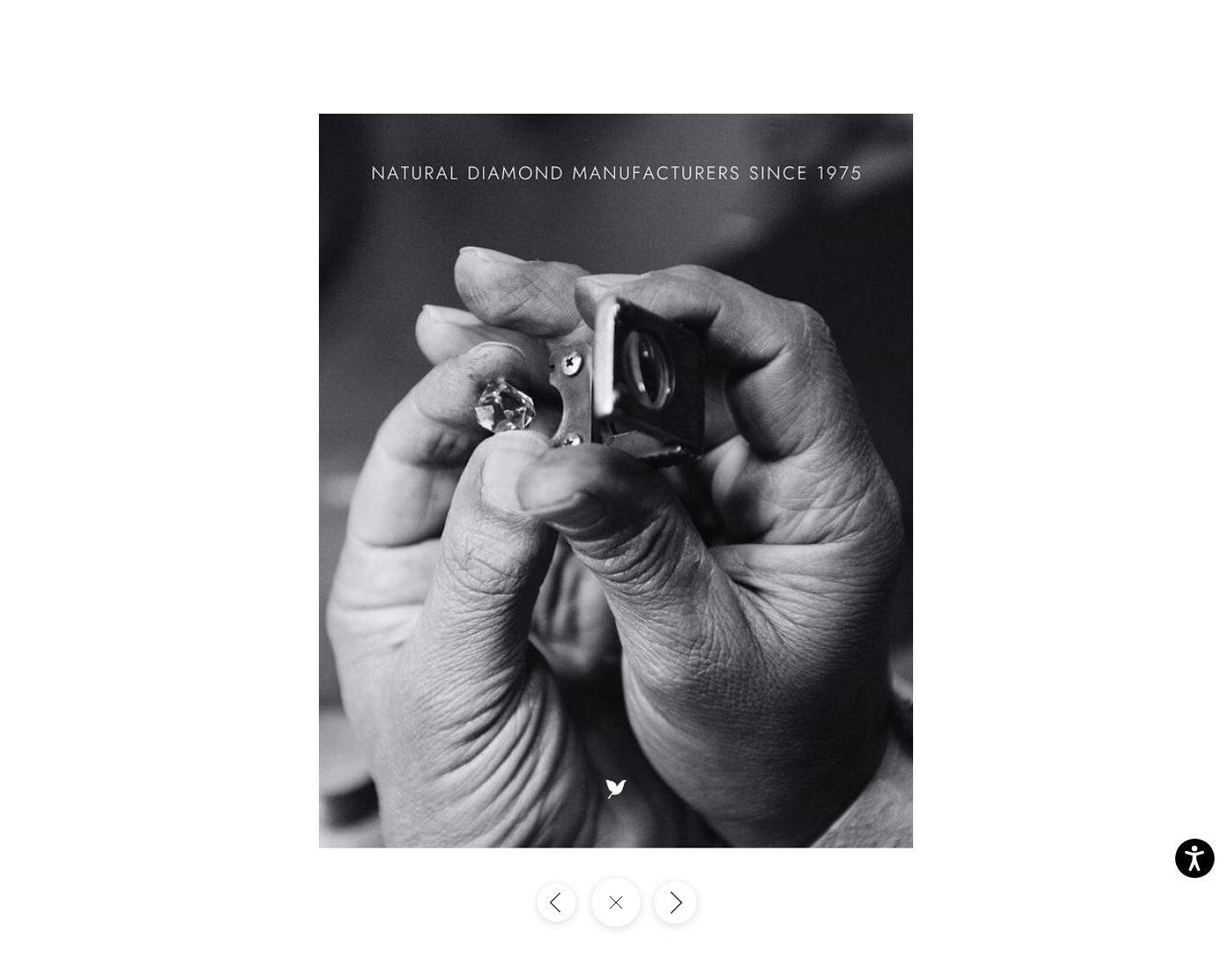
click at [675, 904] on icon "Next" at bounding box center [675, 902] width 21 height 24
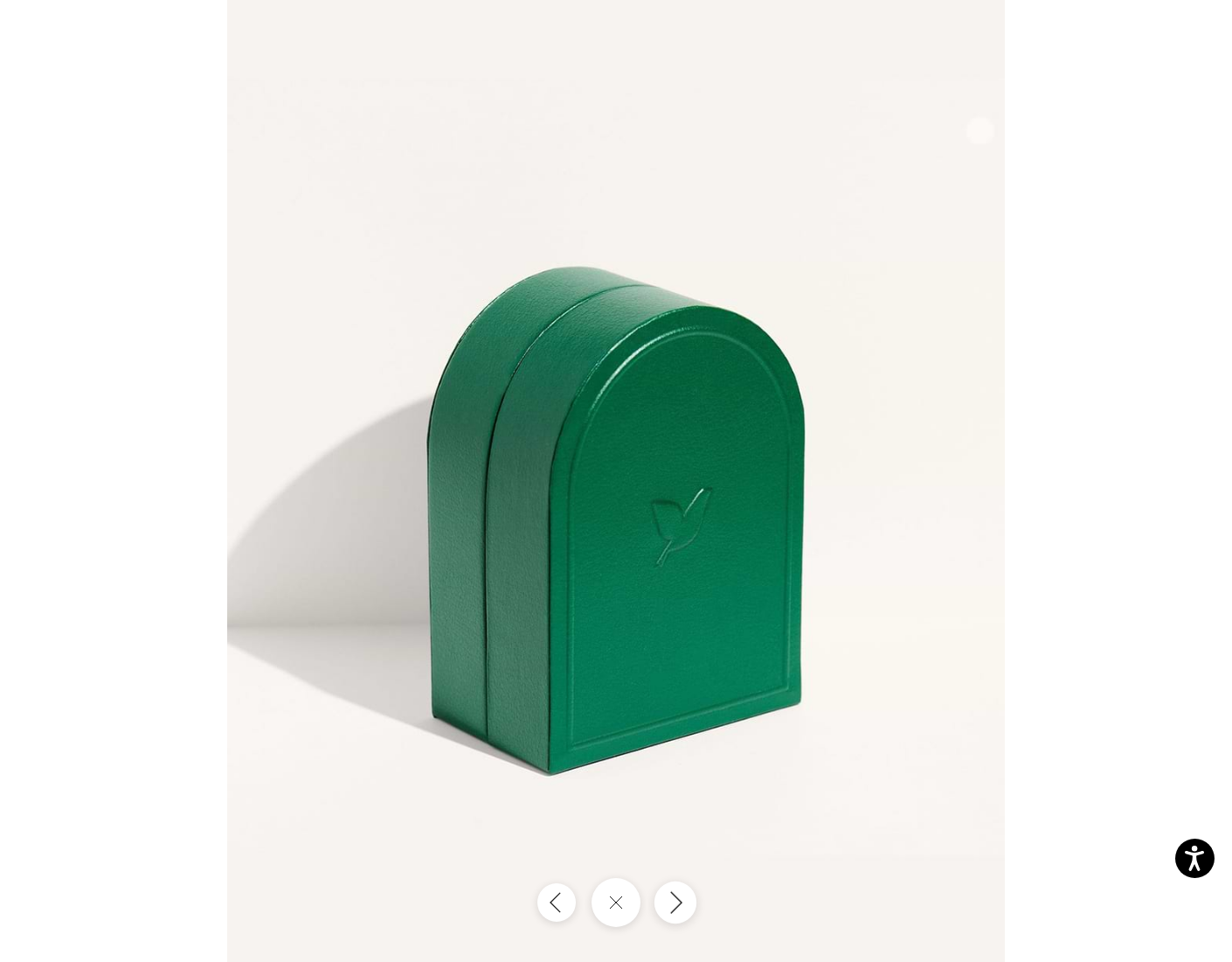
click at [675, 904] on icon "Next" at bounding box center [675, 902] width 21 height 24
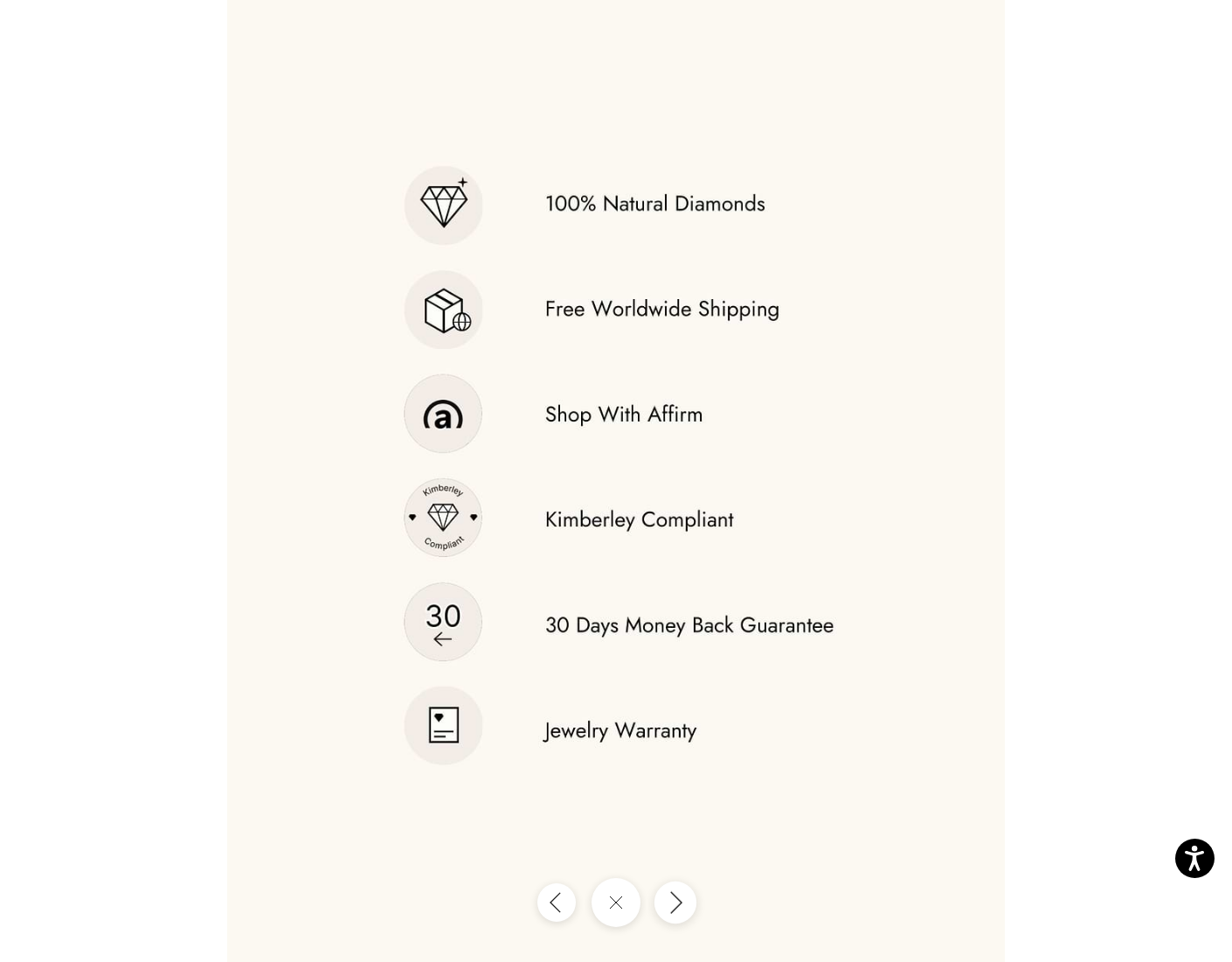
click at [675, 904] on icon "Next" at bounding box center [675, 902] width 21 height 24
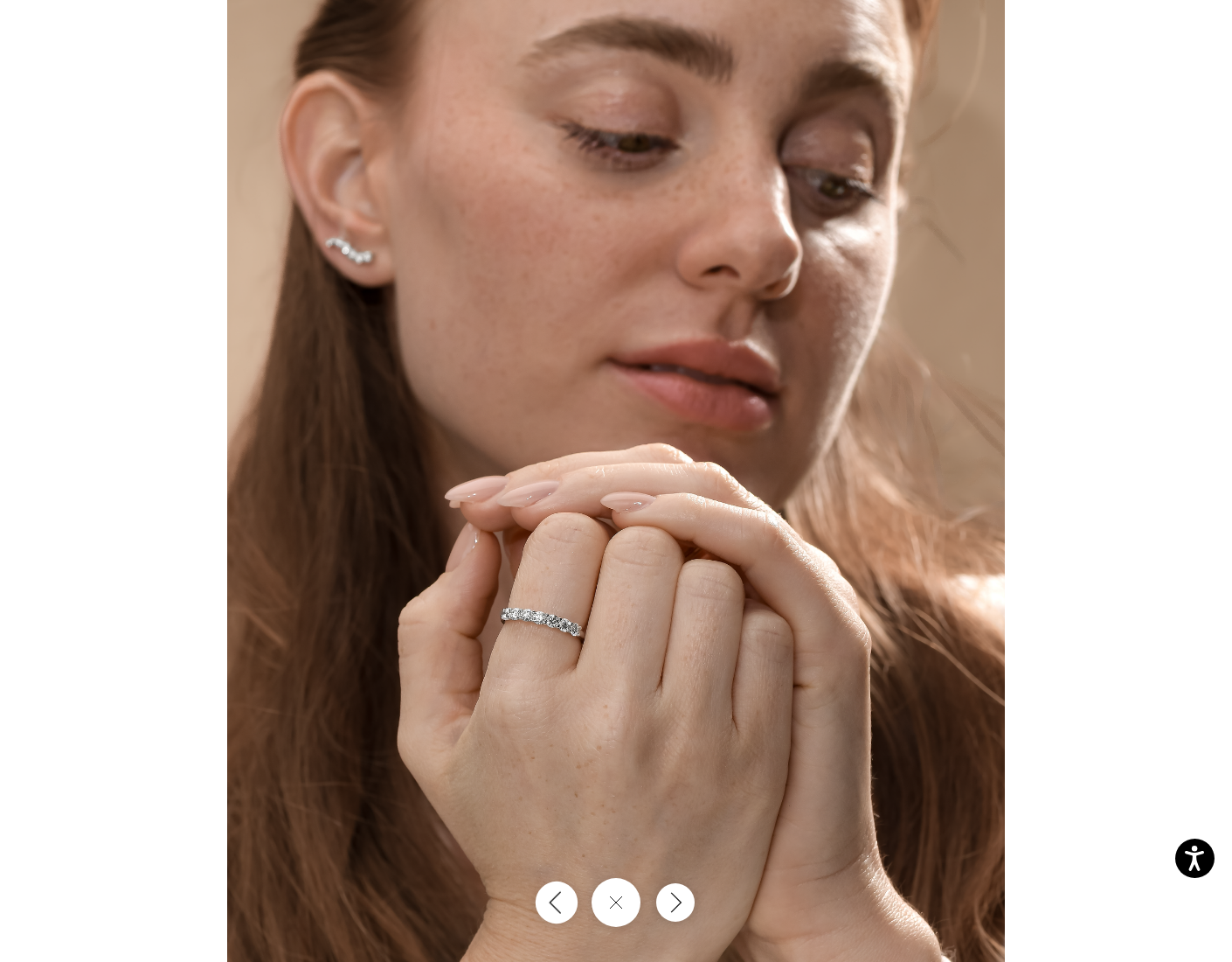
click at [560, 898] on button "Previous" at bounding box center [557, 902] width 42 height 42
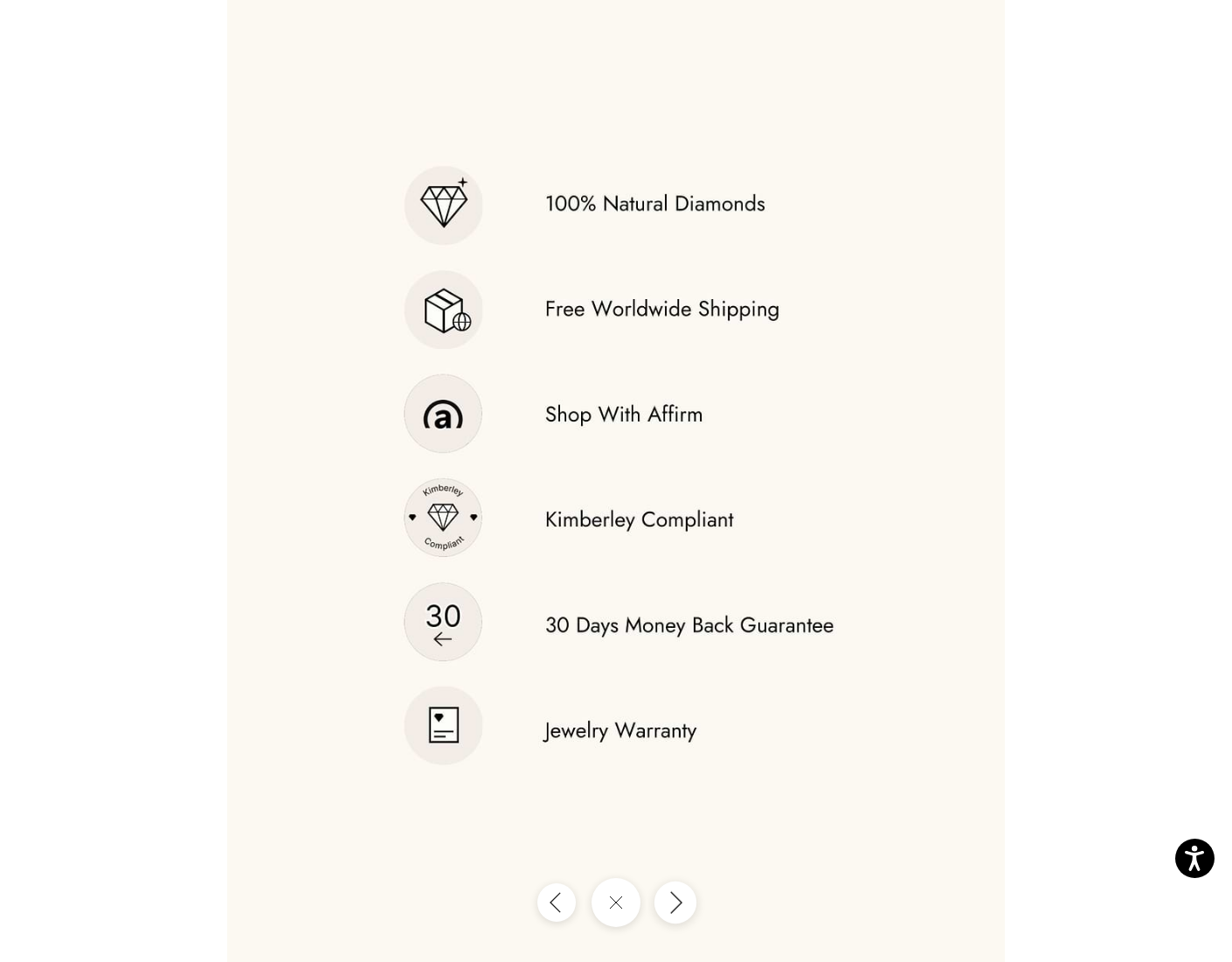
click at [671, 904] on icon "Next" at bounding box center [675, 902] width 21 height 24
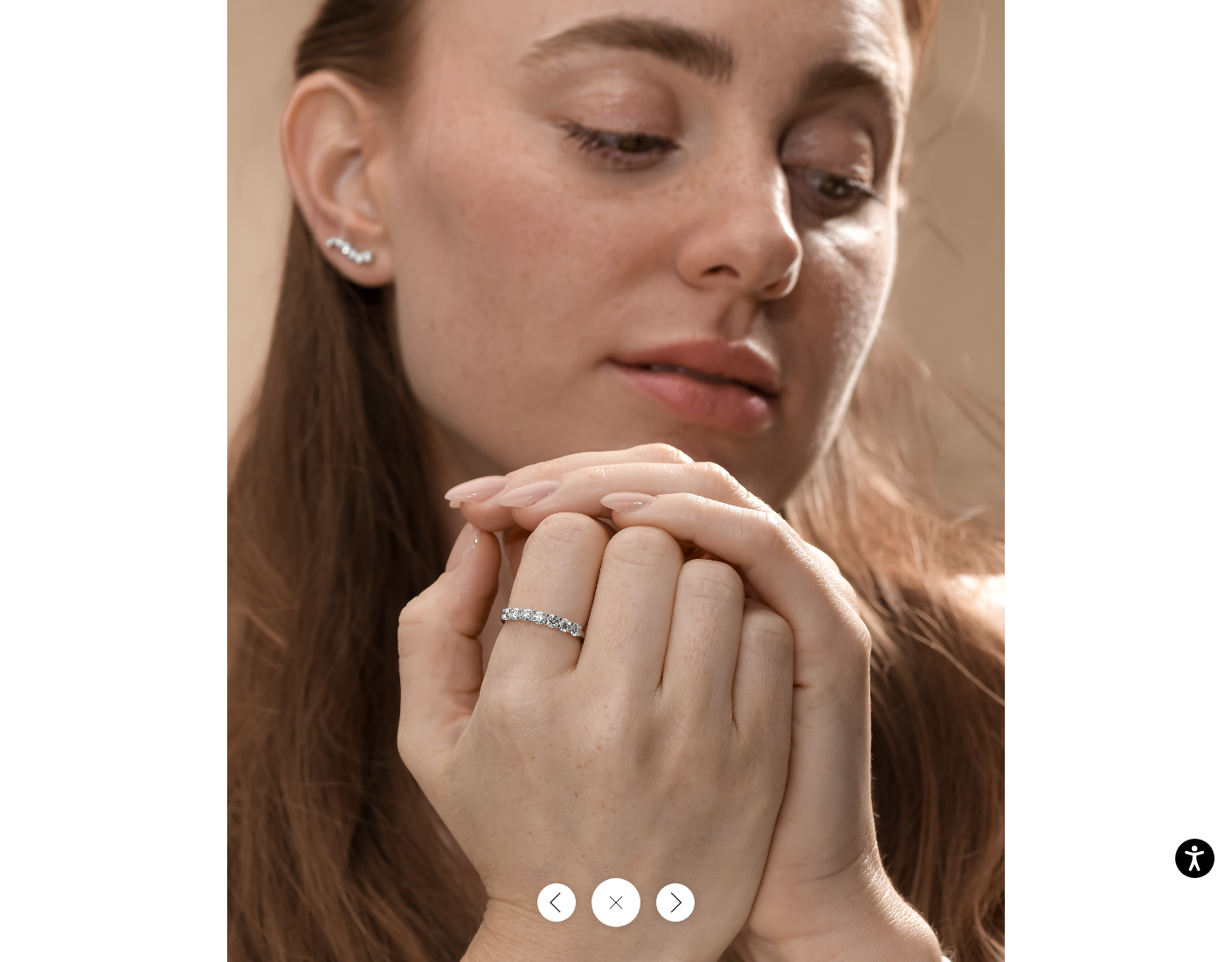
click at [1166, 389] on div at bounding box center [616, 481] width 1232 height 962
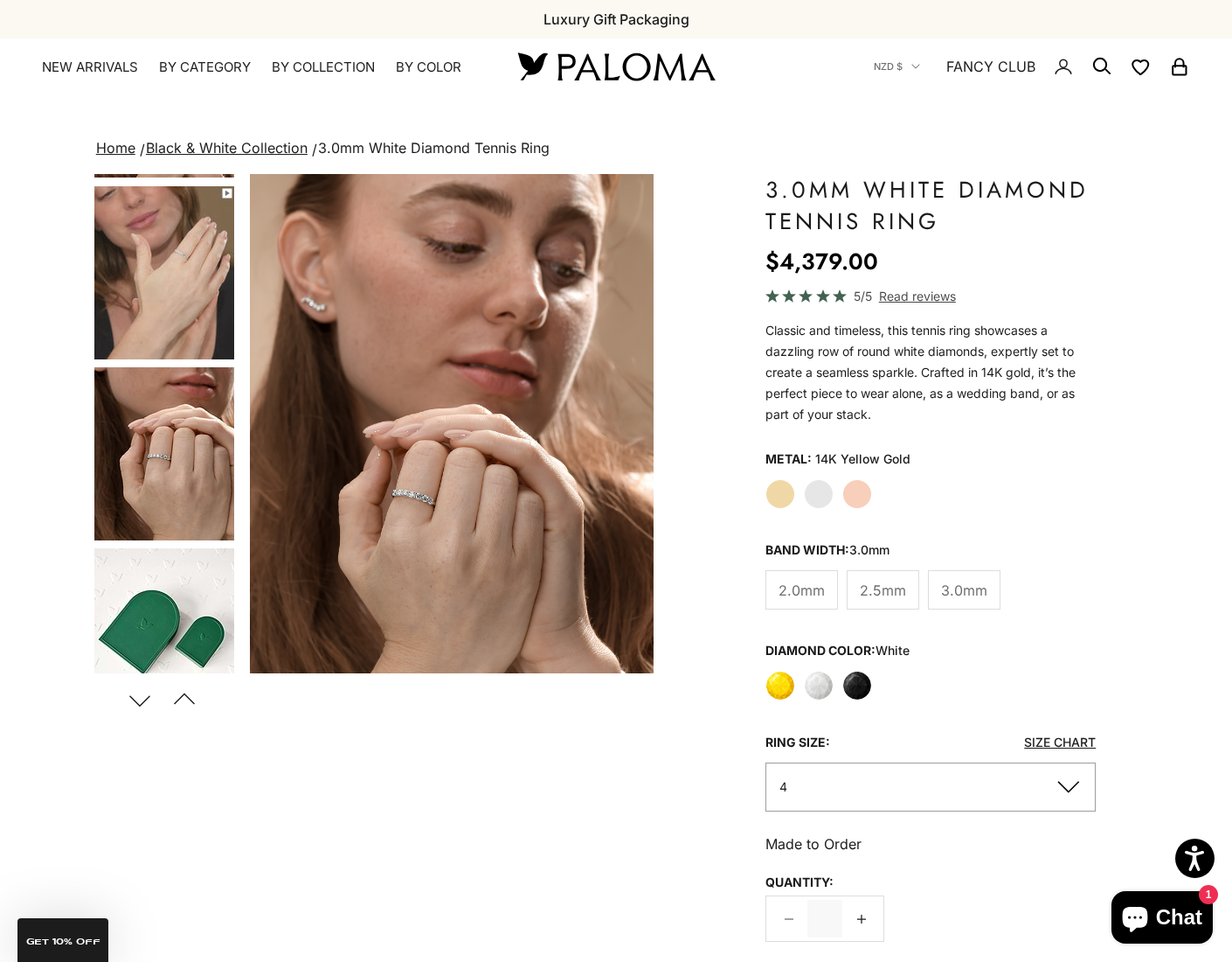
scroll to position [174, 0]
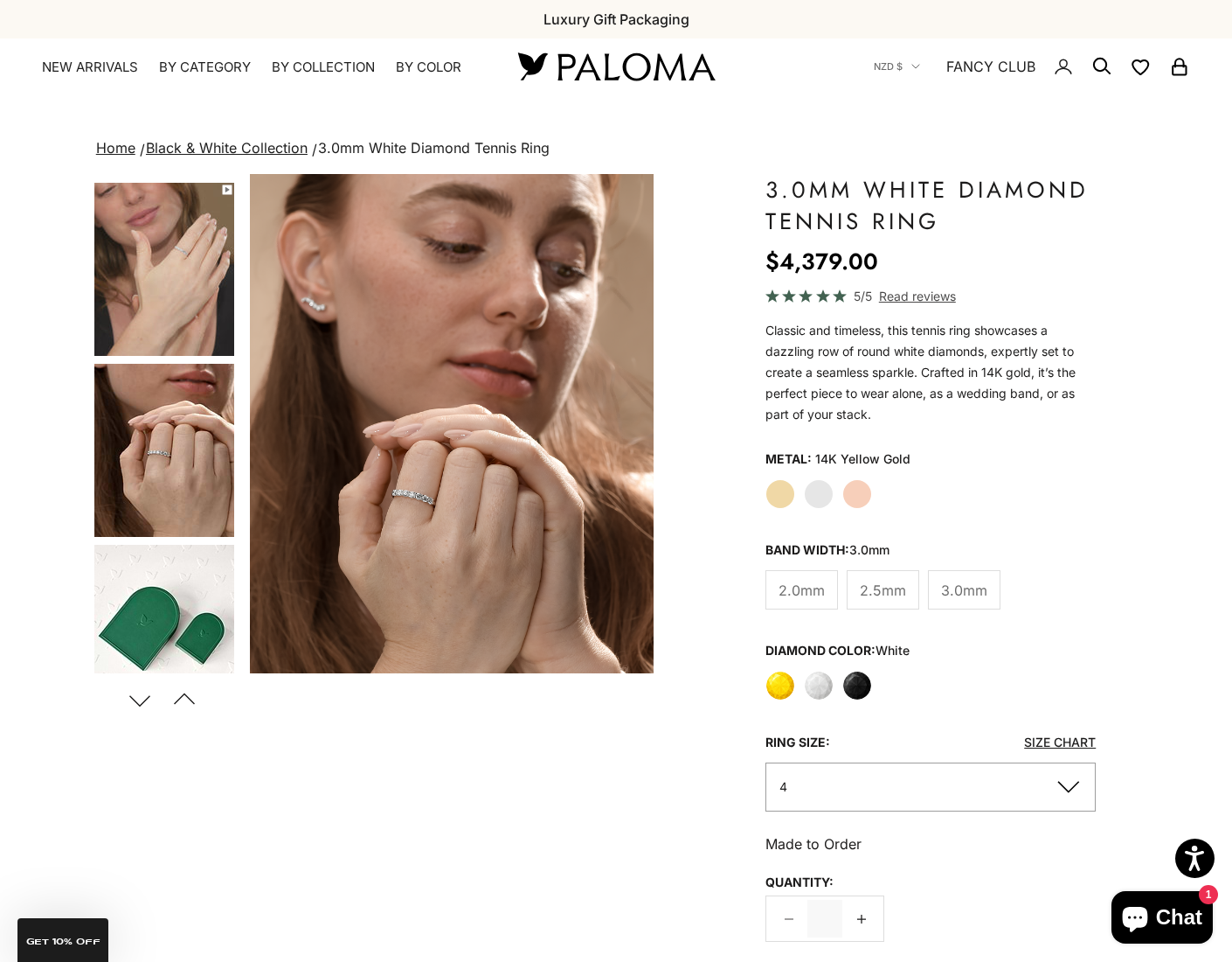
click at [191, 319] on img "Go to item 5" at bounding box center [164, 269] width 140 height 173
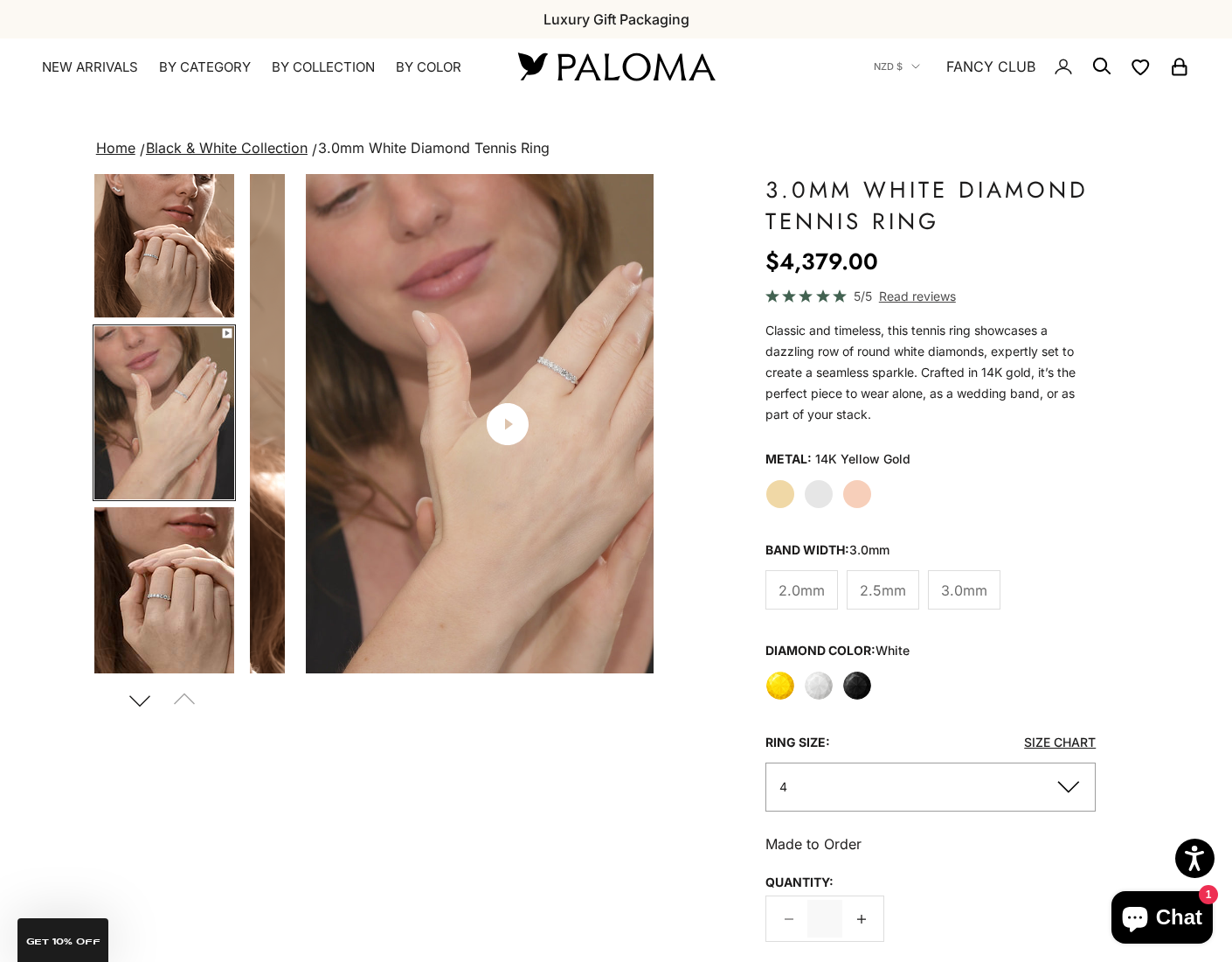
scroll to position [18, 0]
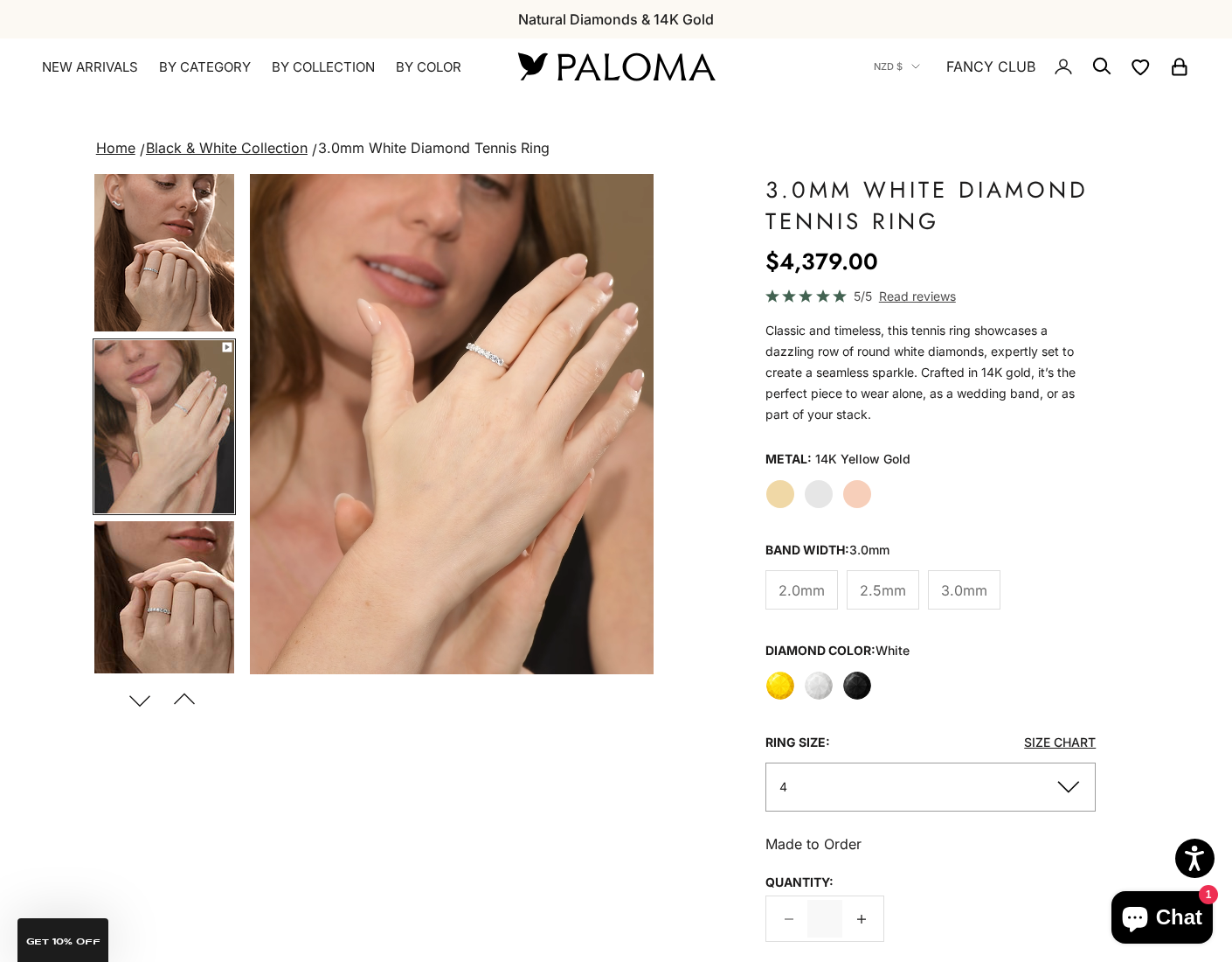
click at [384, 411] on video "#YellowGold\a#WhiteGold\a#RoseGold" at bounding box center [452, 424] width 404 height 500
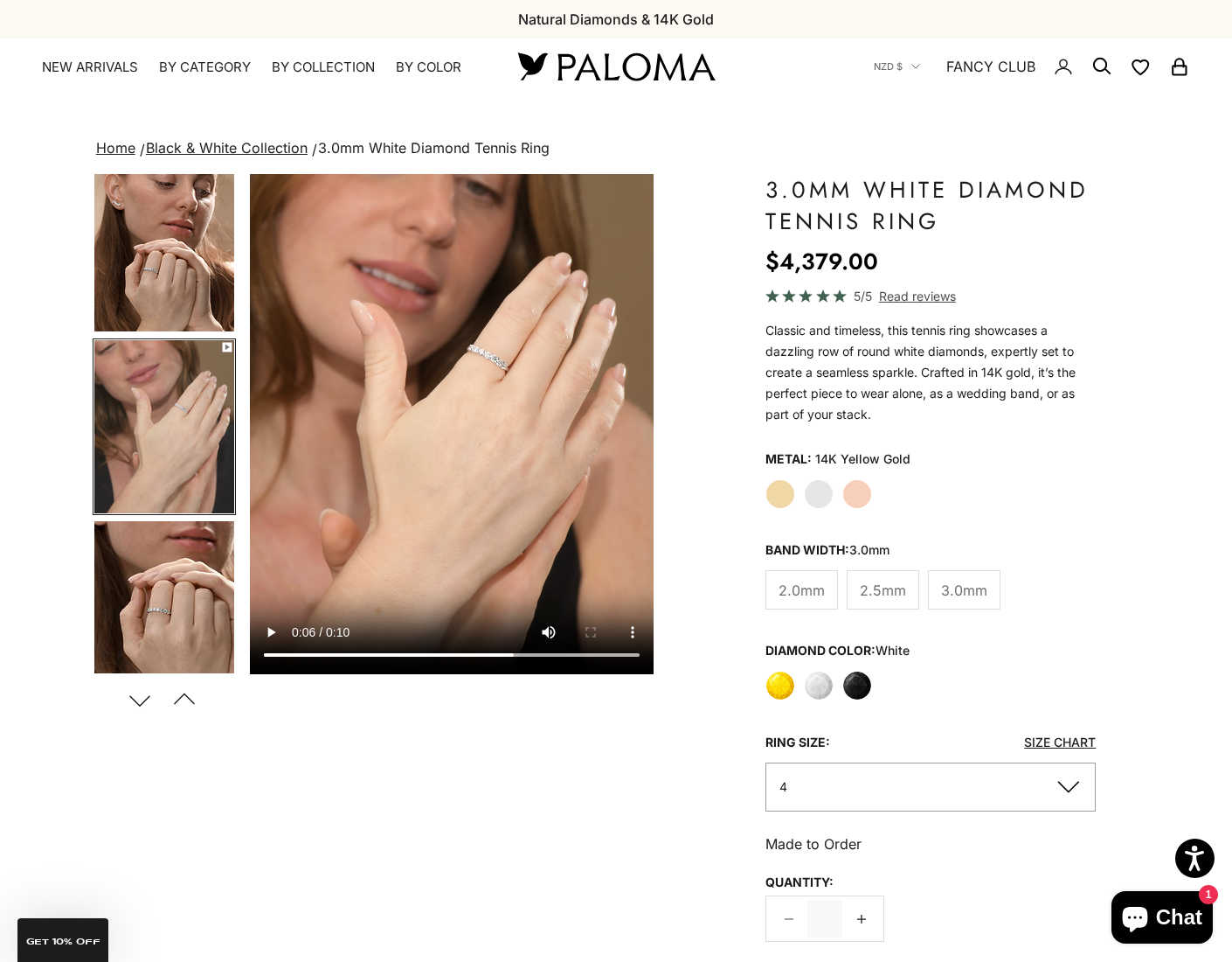
click at [298, 657] on div "Save Add to wishlist" at bounding box center [452, 666] width 404 height 18
click at [507, 563] on video "#YellowGold\a#WhiteGold\a#RoseGold" at bounding box center [452, 424] width 404 height 500
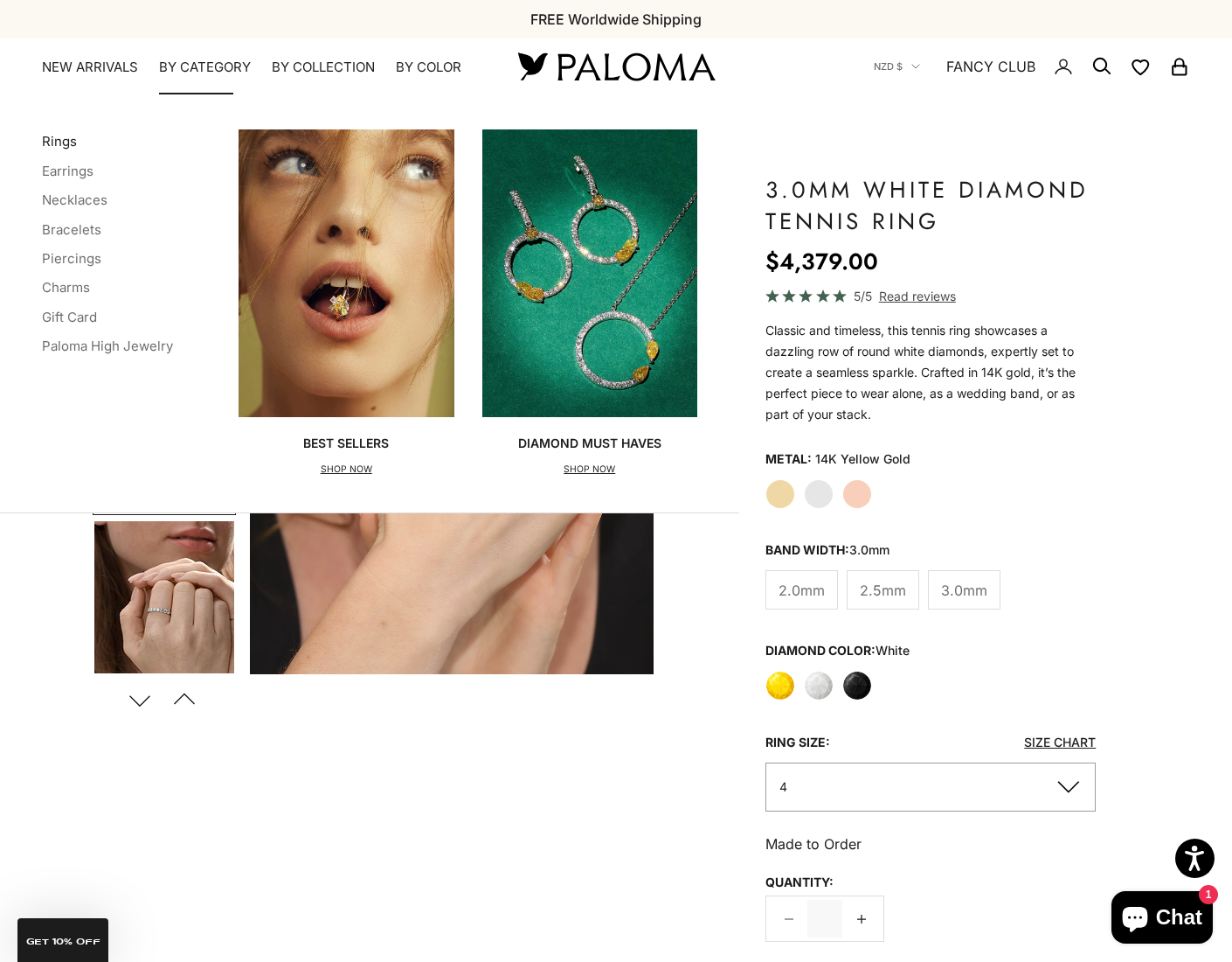
click at [59, 136] on link "Rings" at bounding box center [59, 141] width 35 height 17
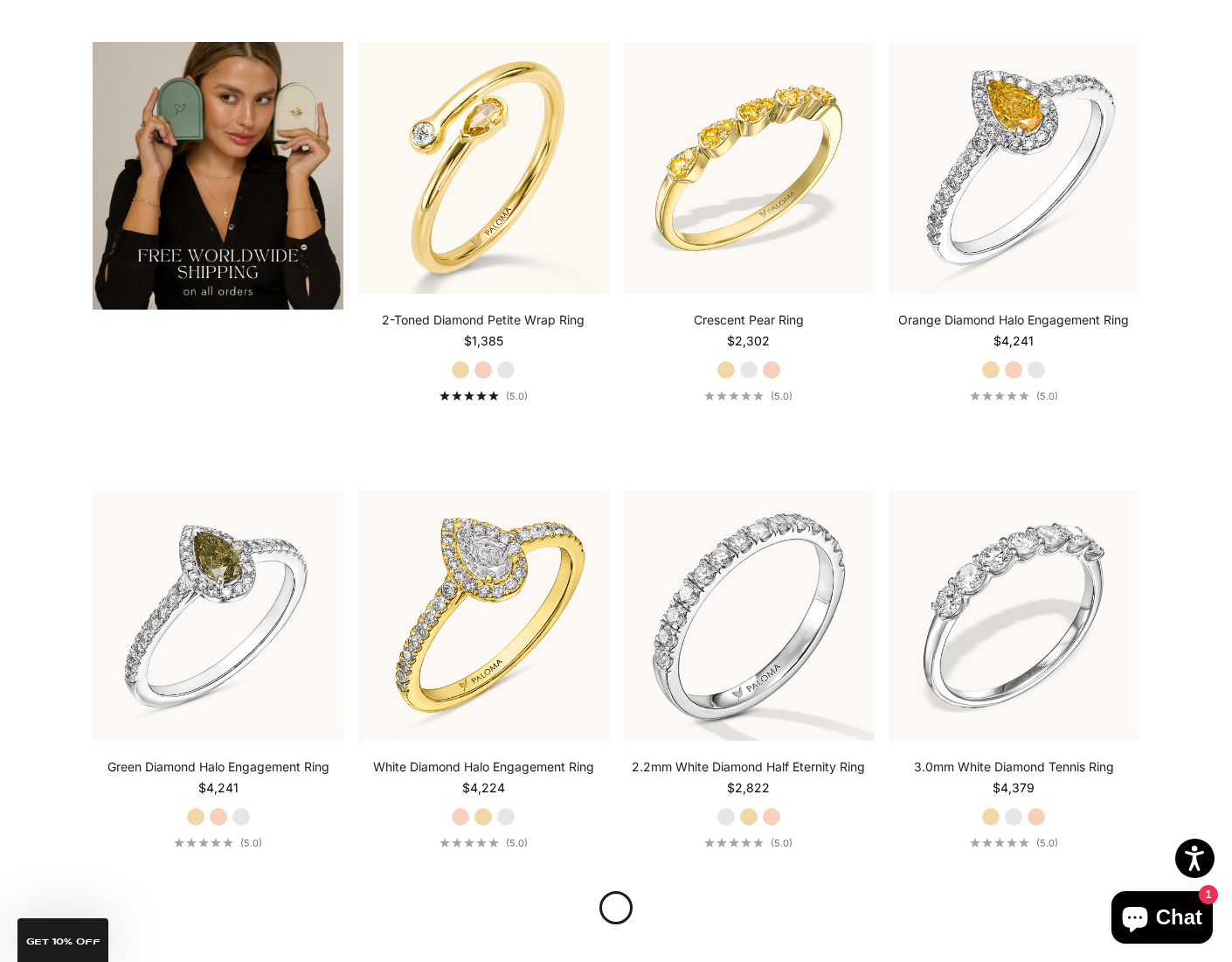
scroll to position [3338, 0]
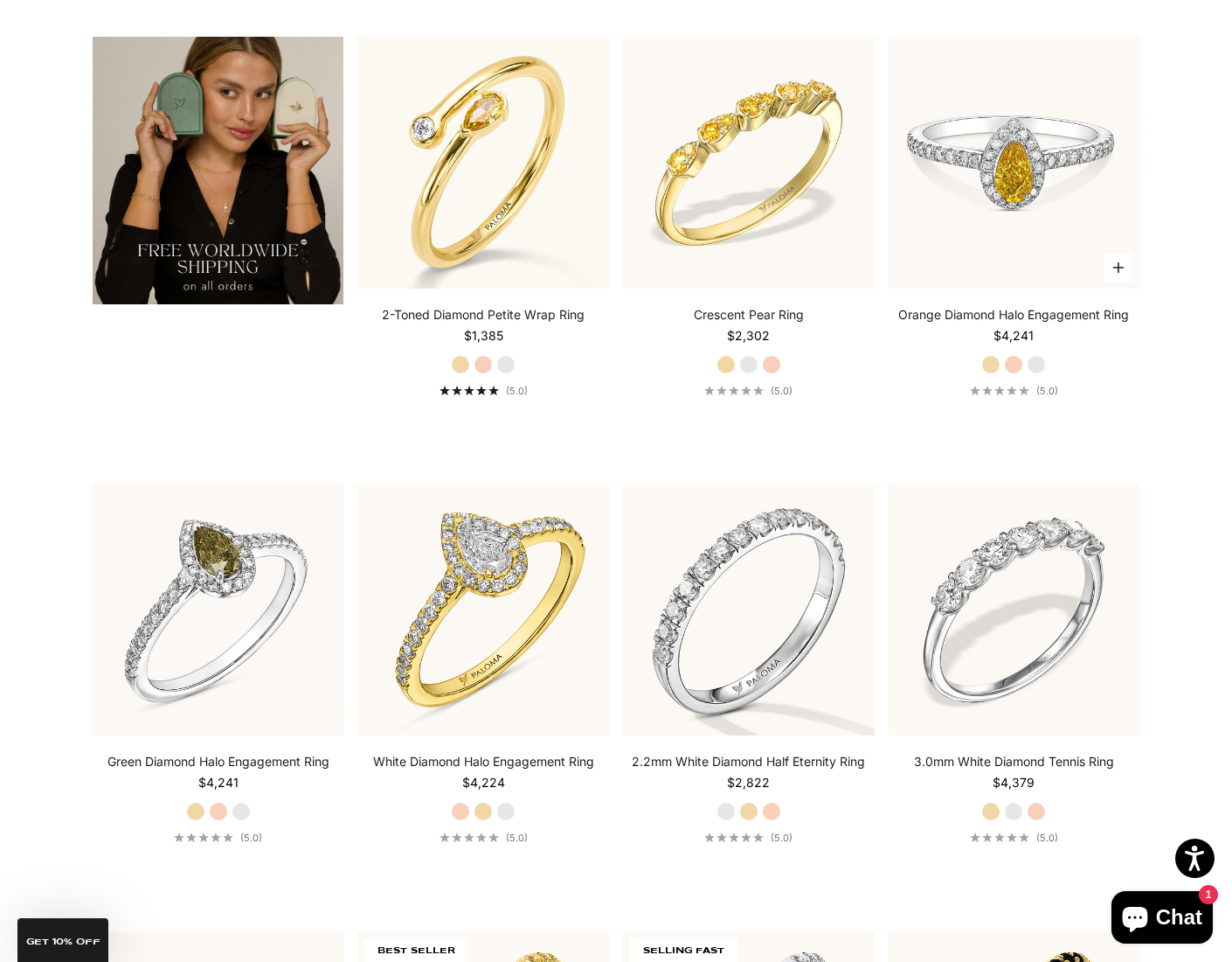
click at [1052, 182] on img at bounding box center [1015, 162] width 252 height 252
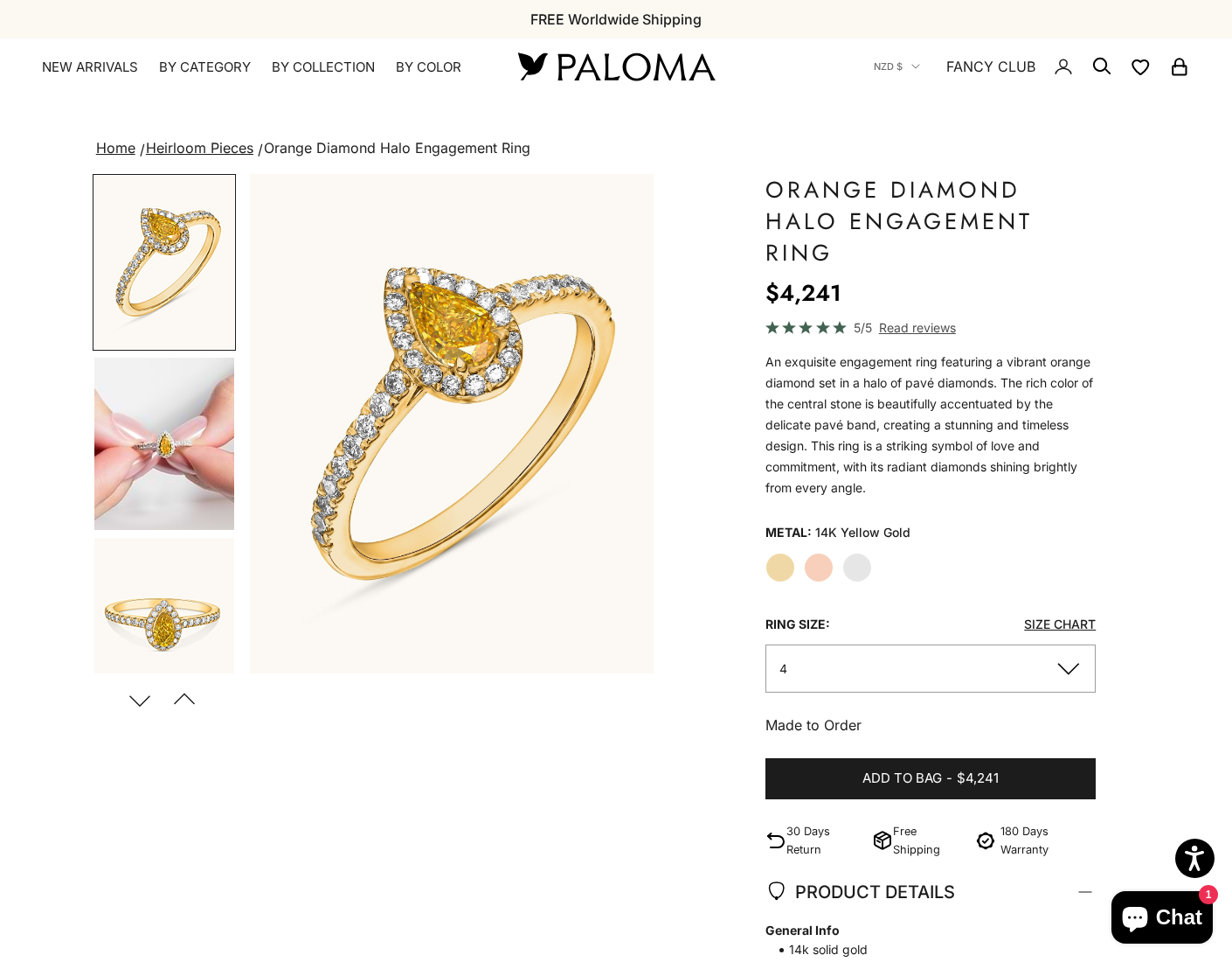
click at [141, 428] on img "Go to item 4" at bounding box center [164, 444] width 140 height 172
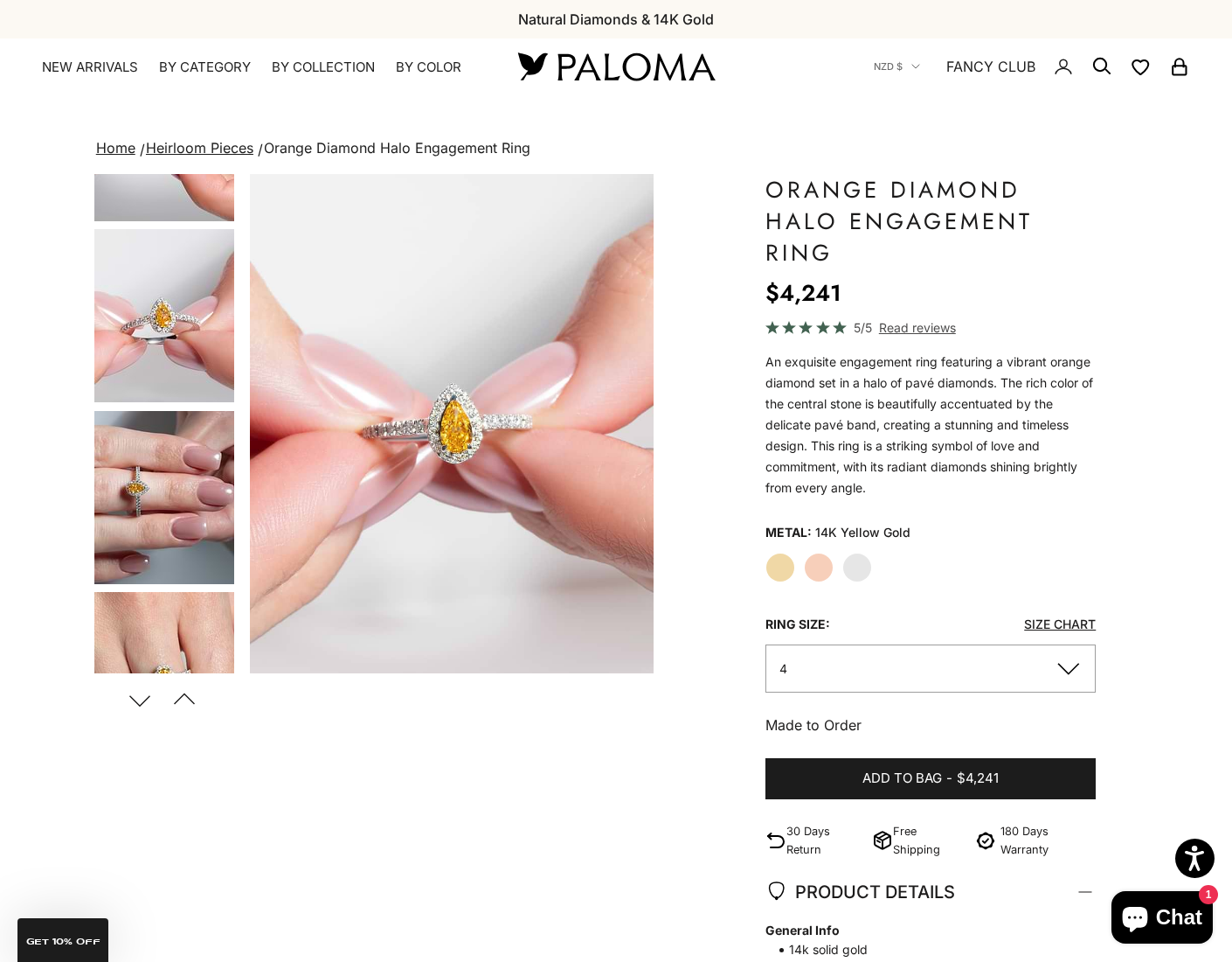
scroll to position [791, 0]
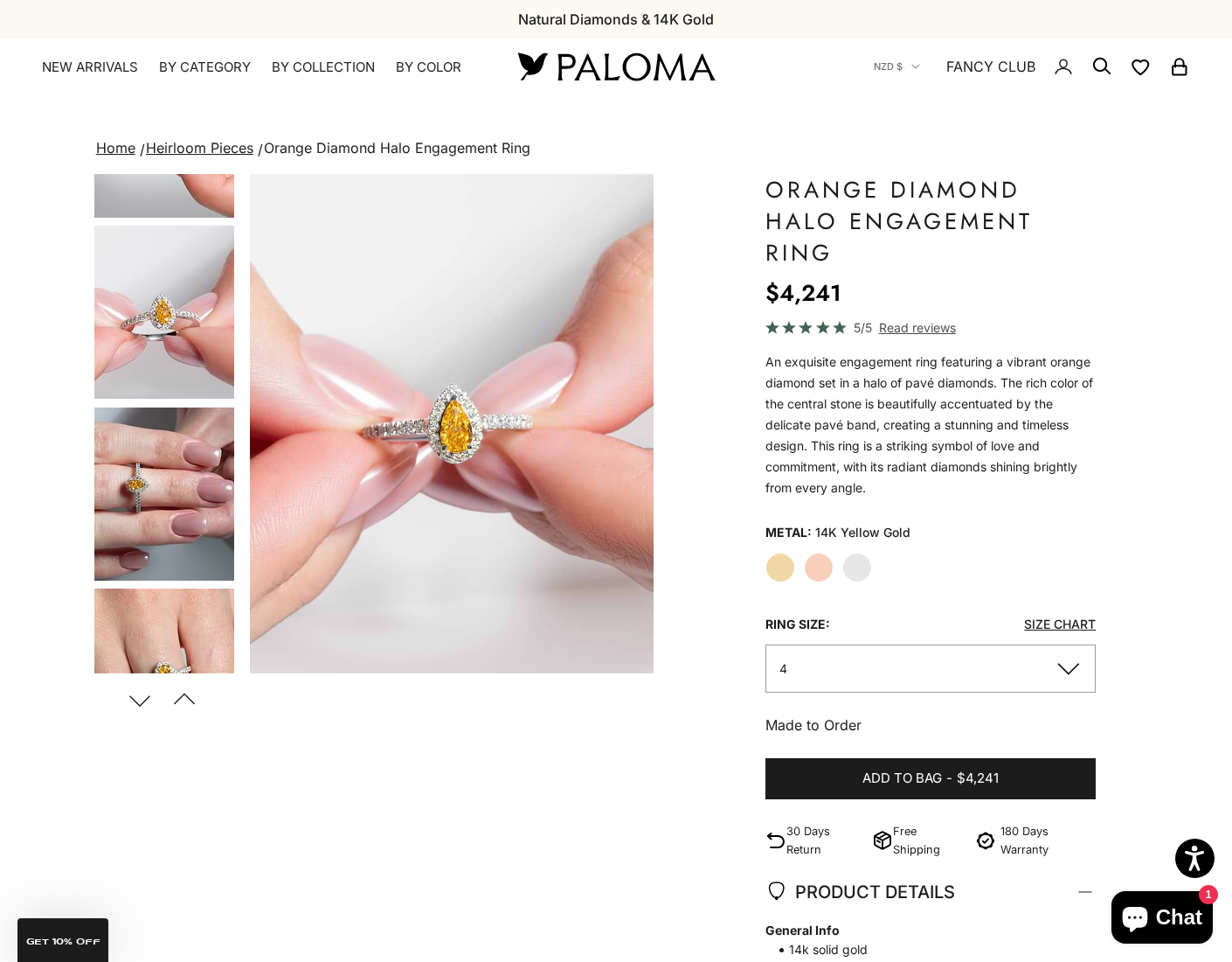
click at [155, 480] on img "Go to item 11" at bounding box center [164, 494] width 140 height 173
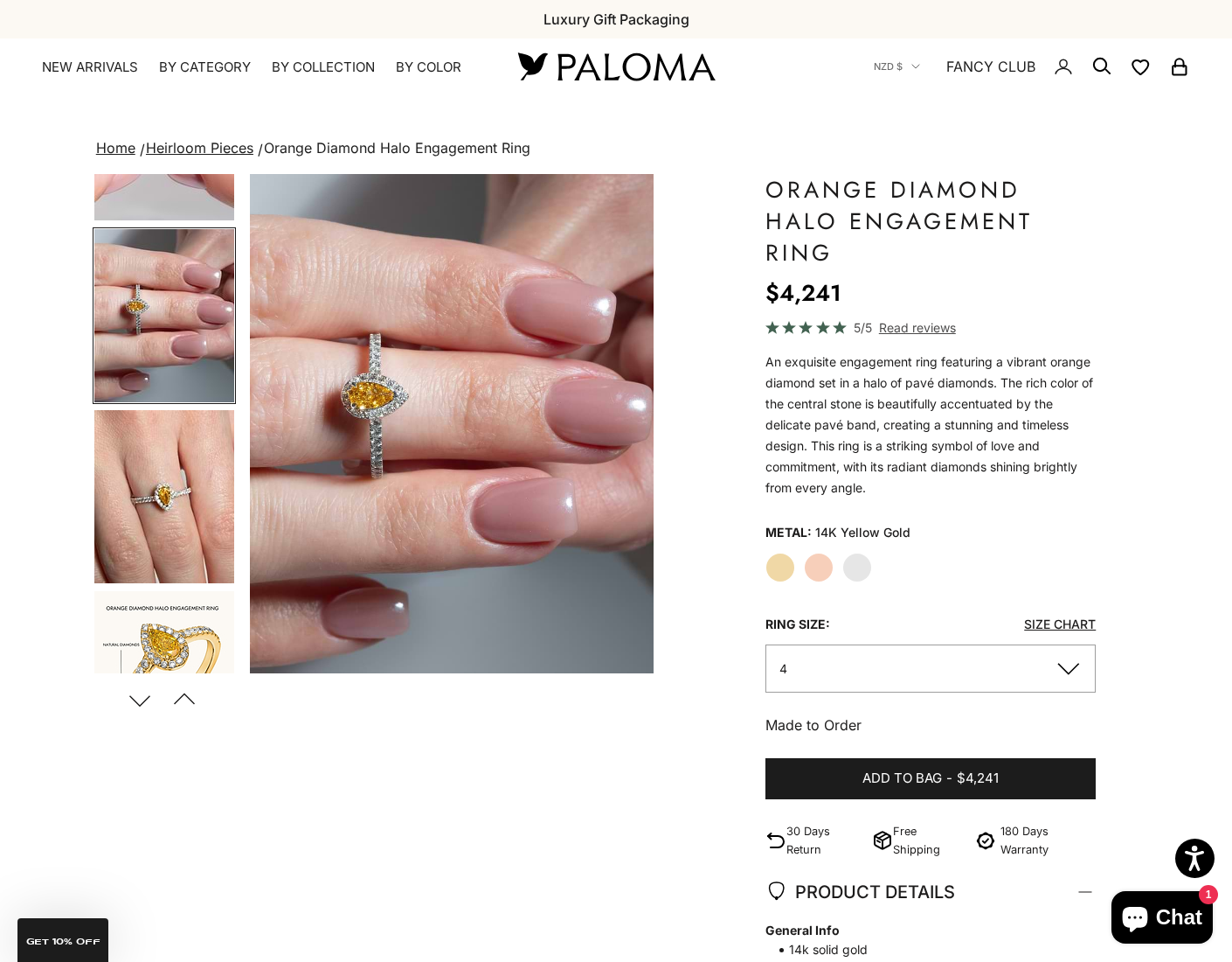
scroll to position [1012, 0]
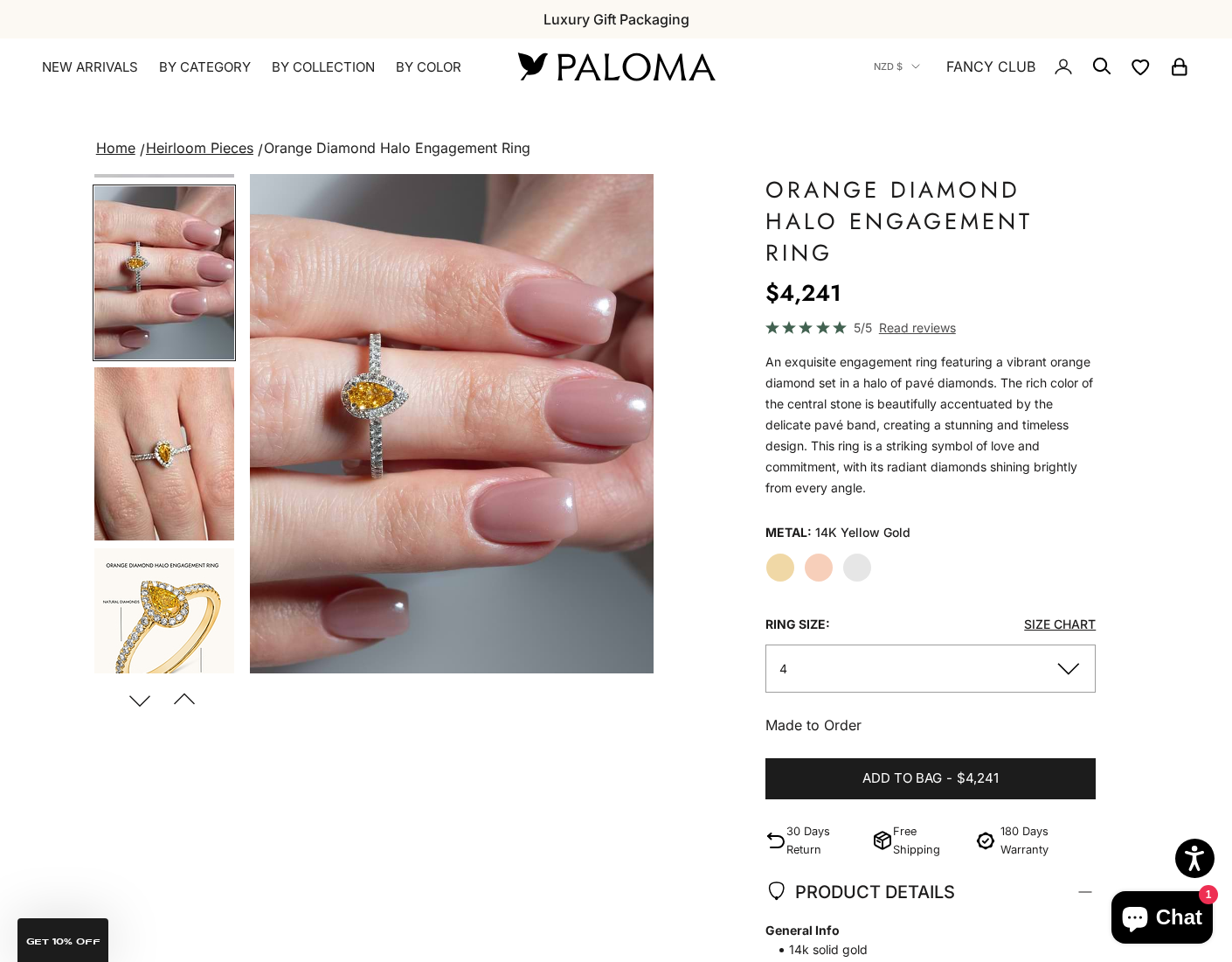
click at [175, 476] on img "Go to item 12" at bounding box center [164, 454] width 140 height 173
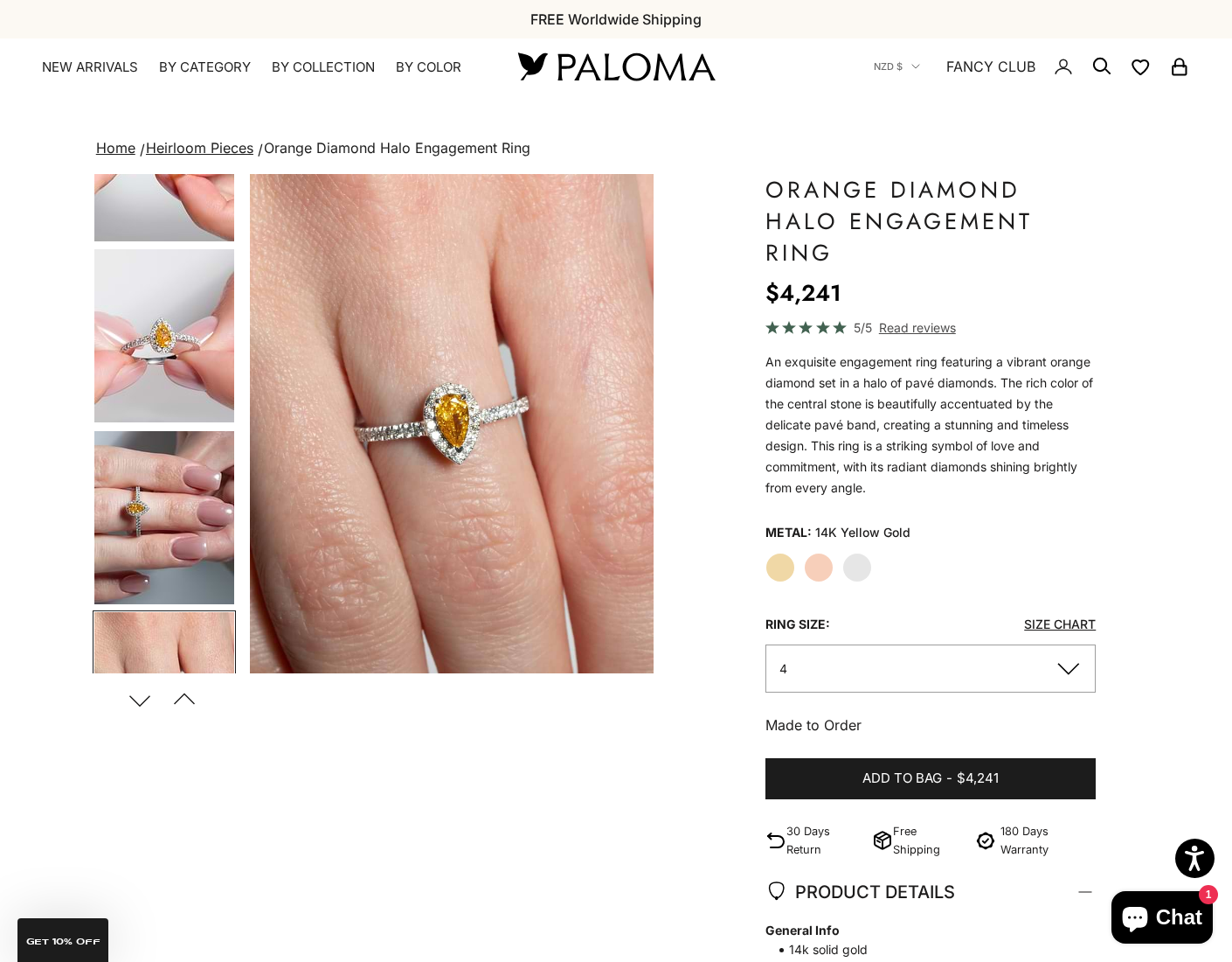
scroll to position [762, 0]
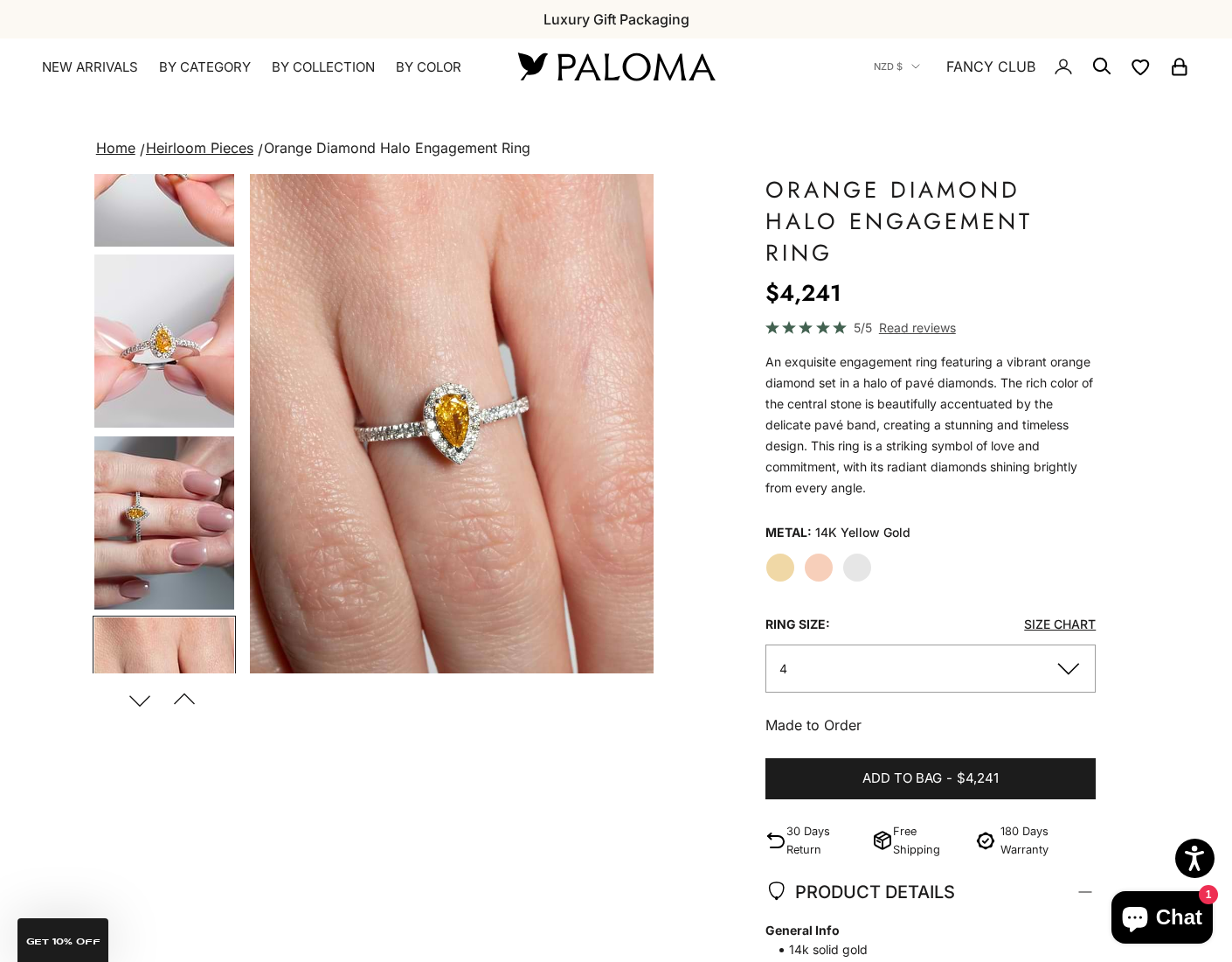
click at [175, 476] on img "Go to item 11" at bounding box center [164, 523] width 140 height 173
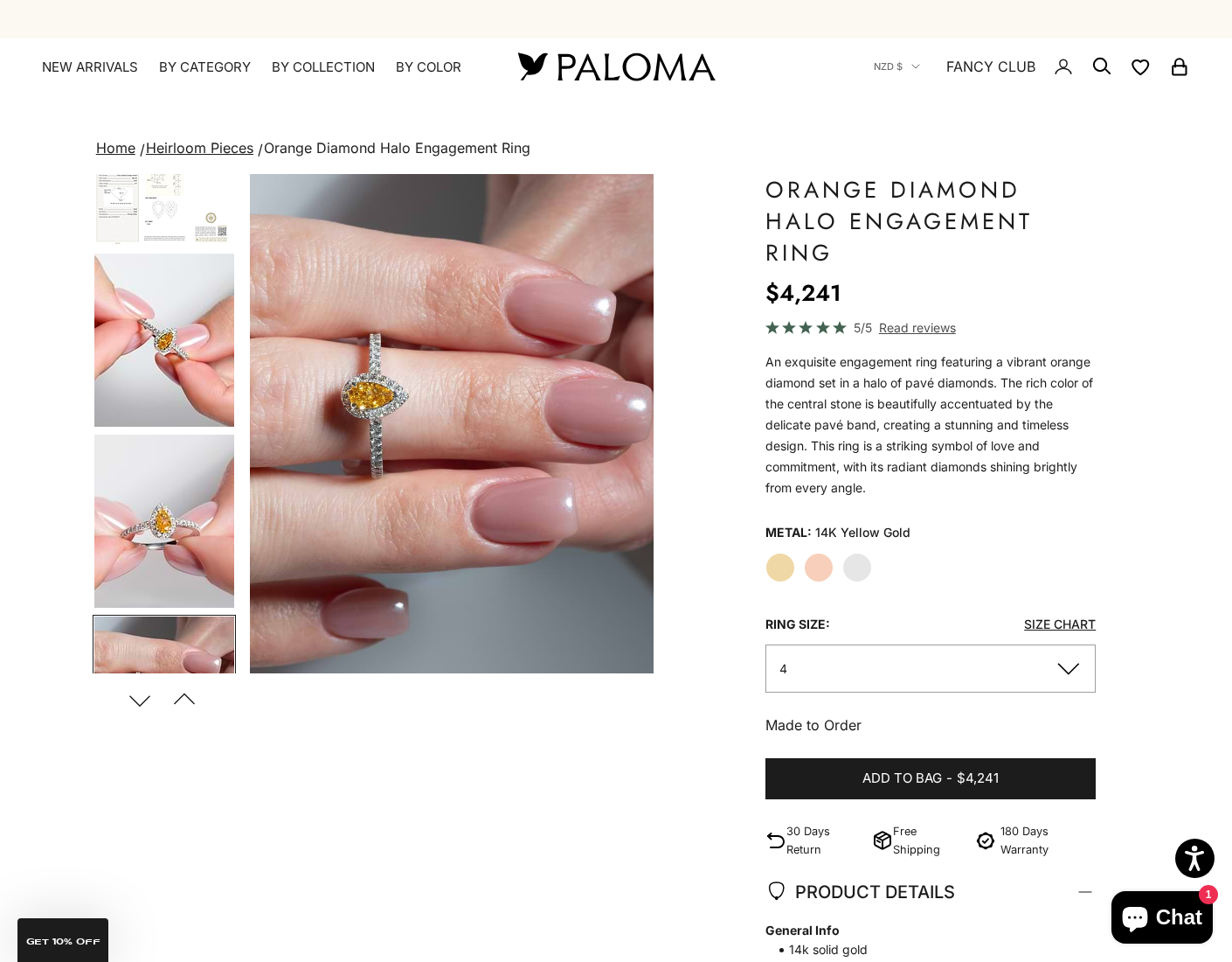
scroll to position [561, 0]
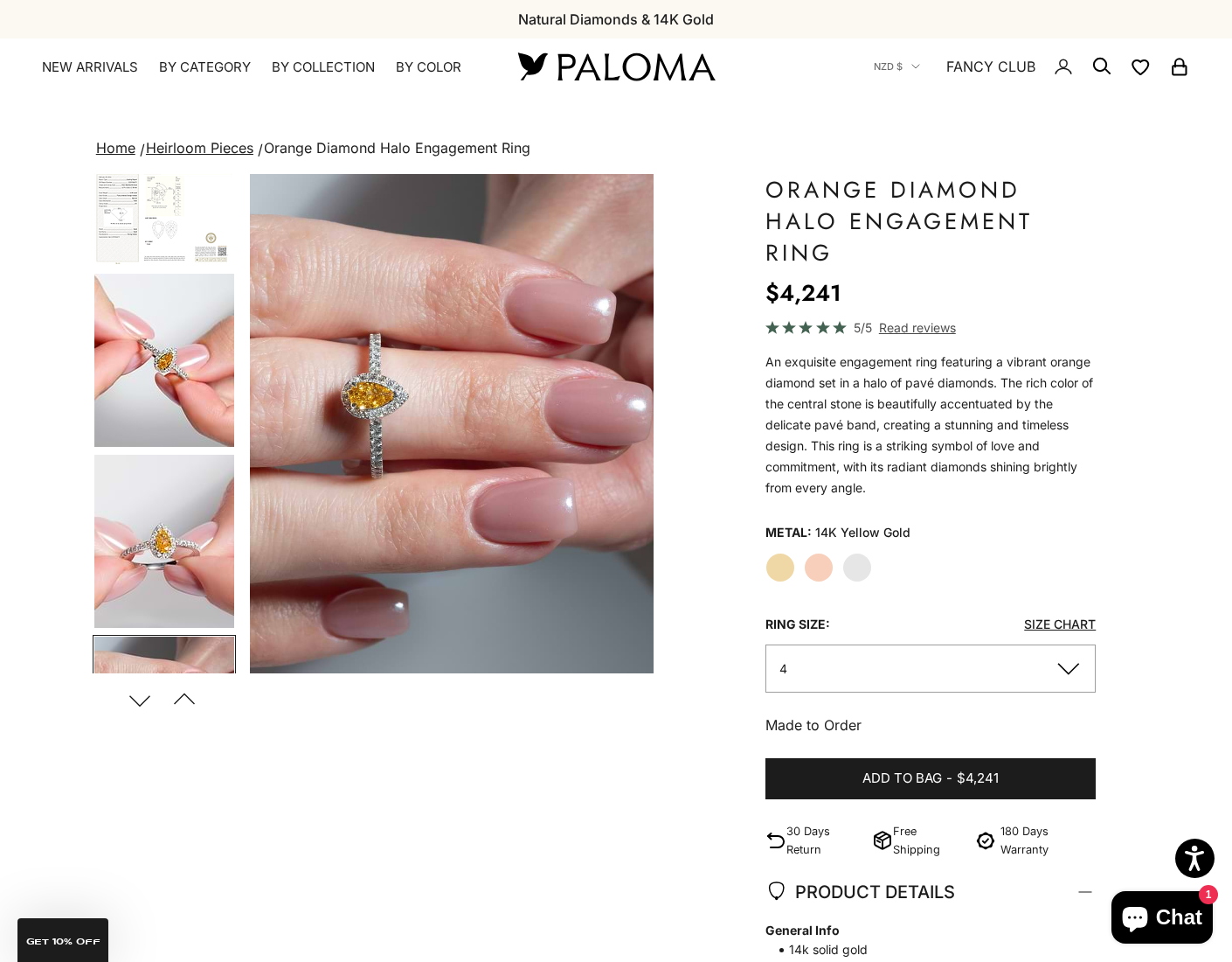
click at [175, 476] on img "Go to item 10" at bounding box center [164, 541] width 140 height 173
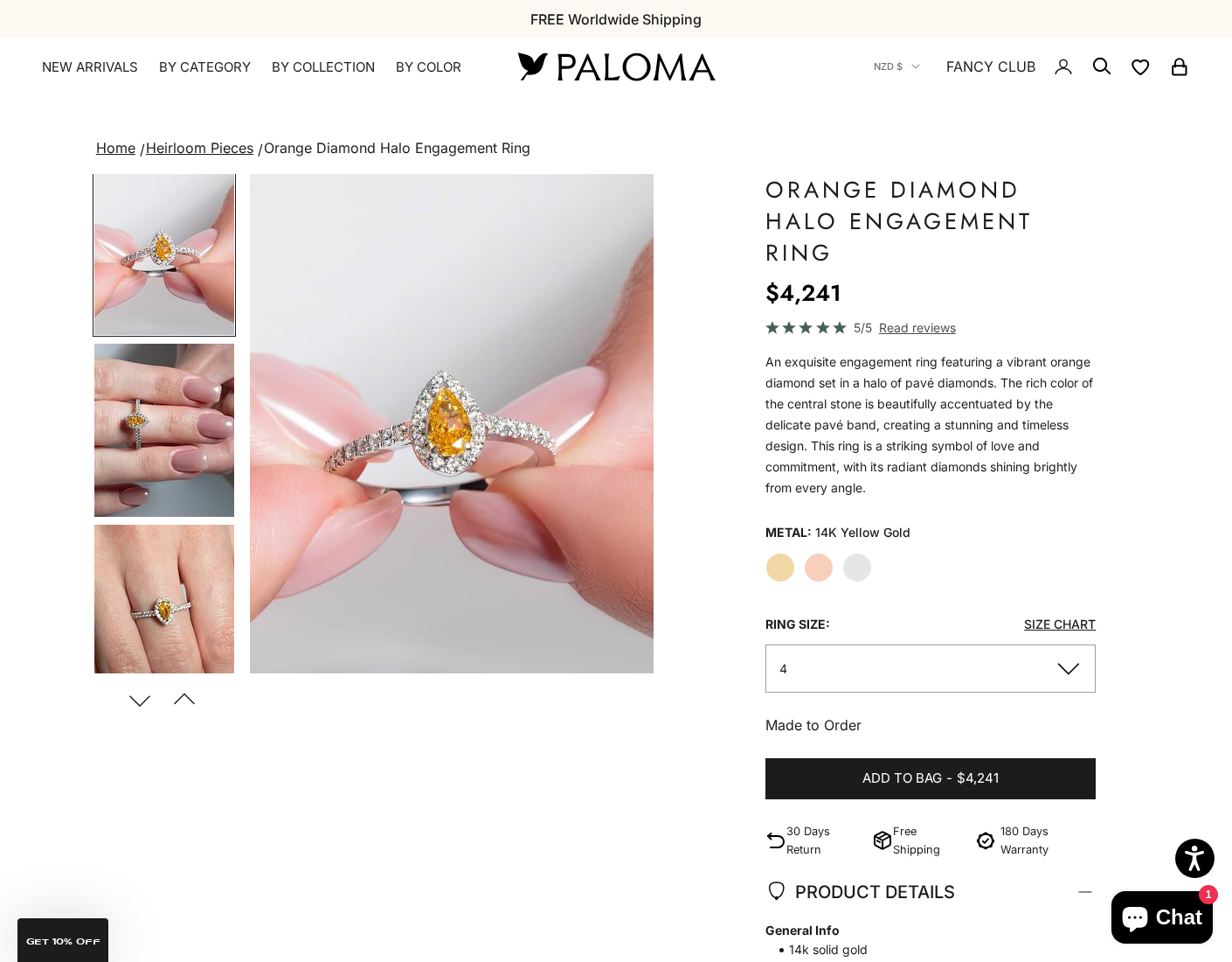
scroll to position [859, 0]
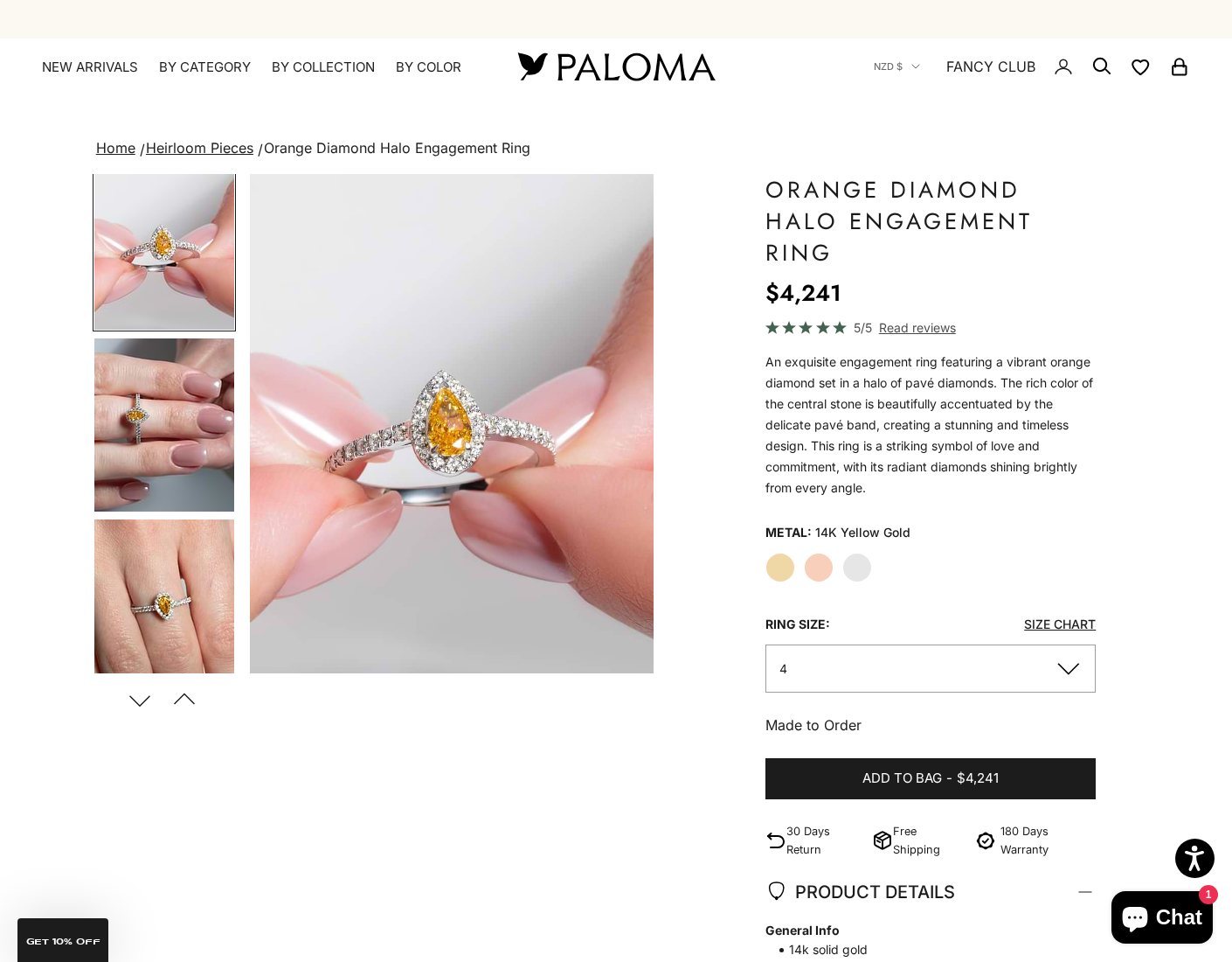
click at [174, 436] on img "Go to item 11" at bounding box center [164, 425] width 140 height 173
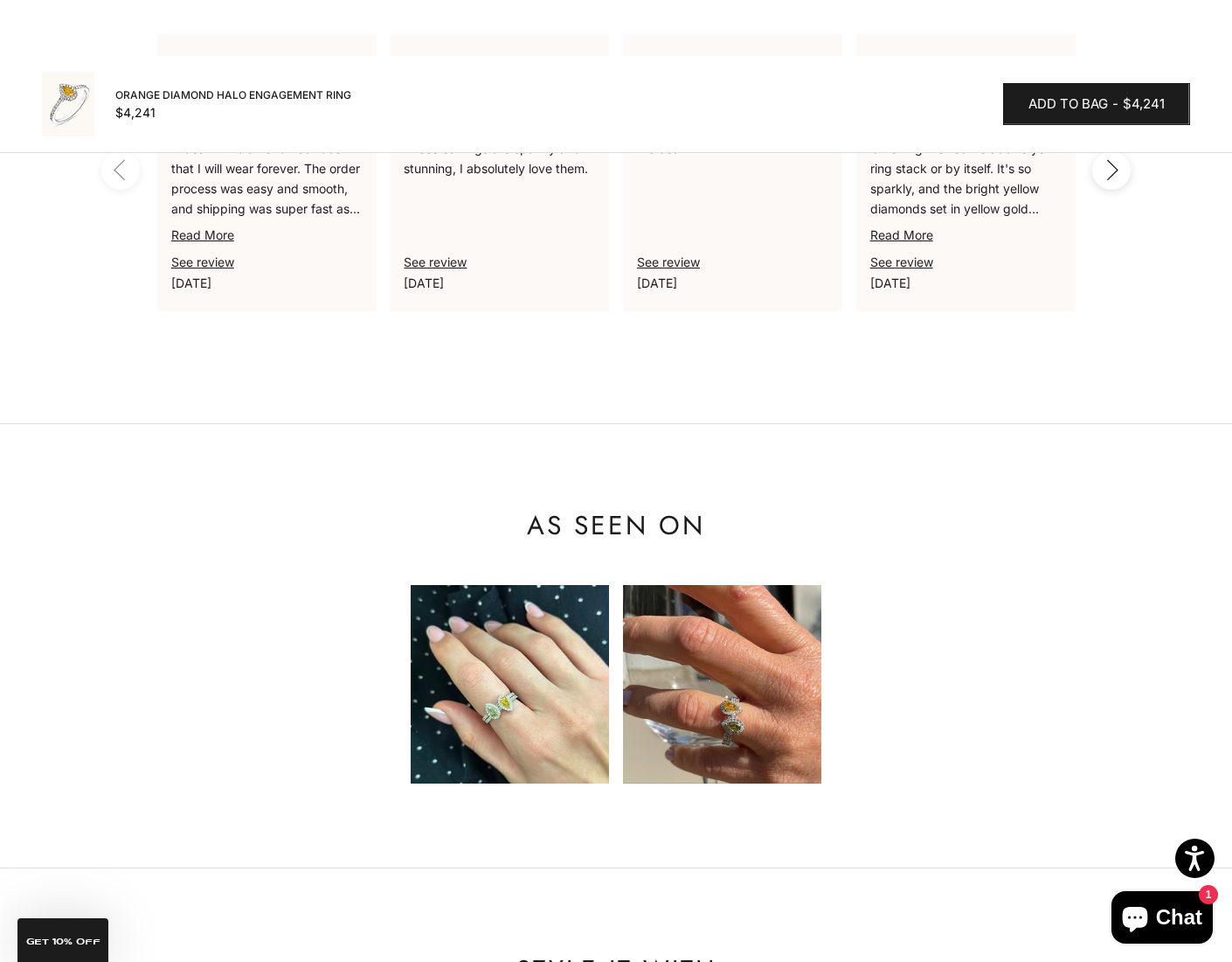
scroll to position [1527, 0]
click at [497, 608] on img at bounding box center [509, 683] width 198 height 198
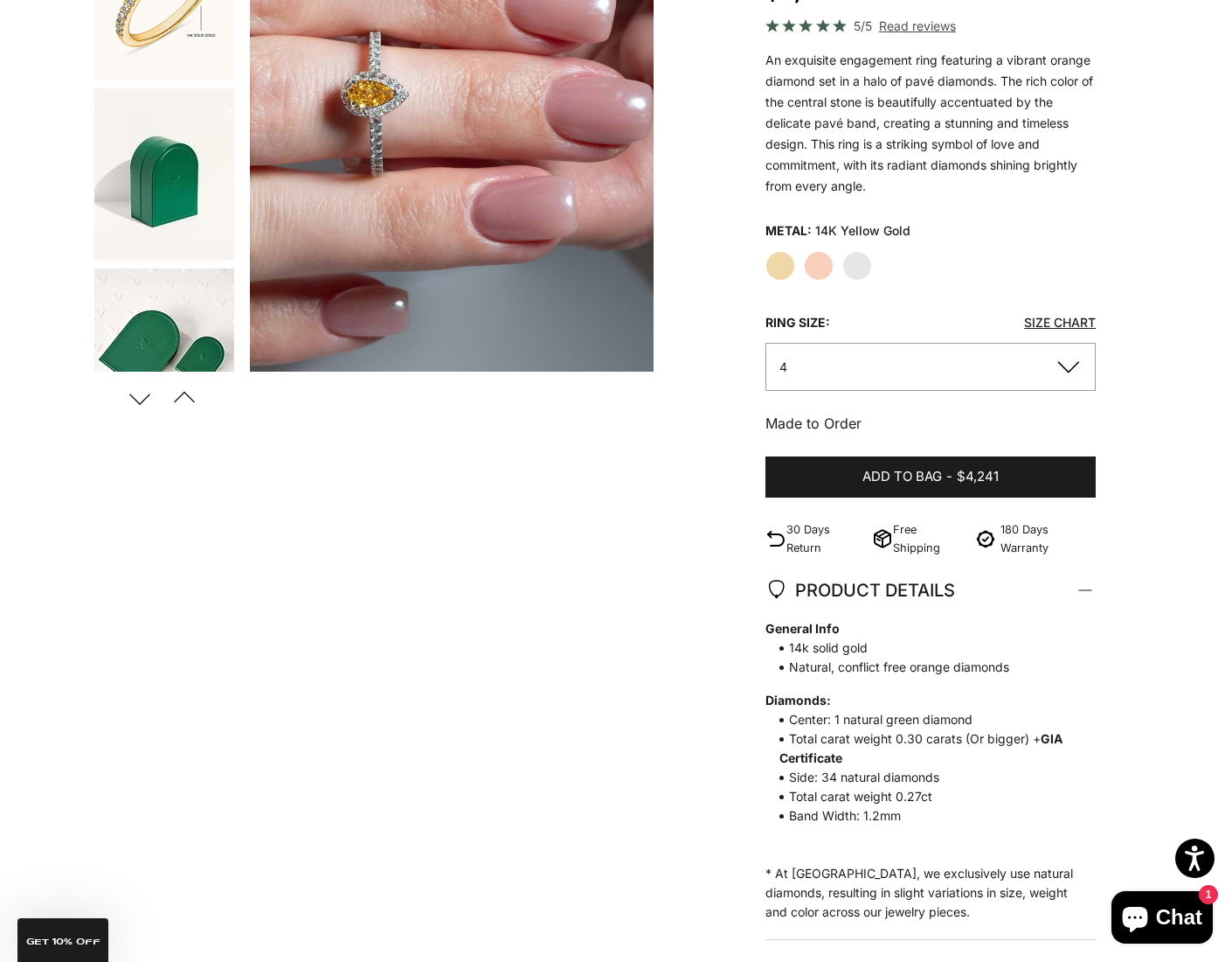
scroll to position [0, 0]
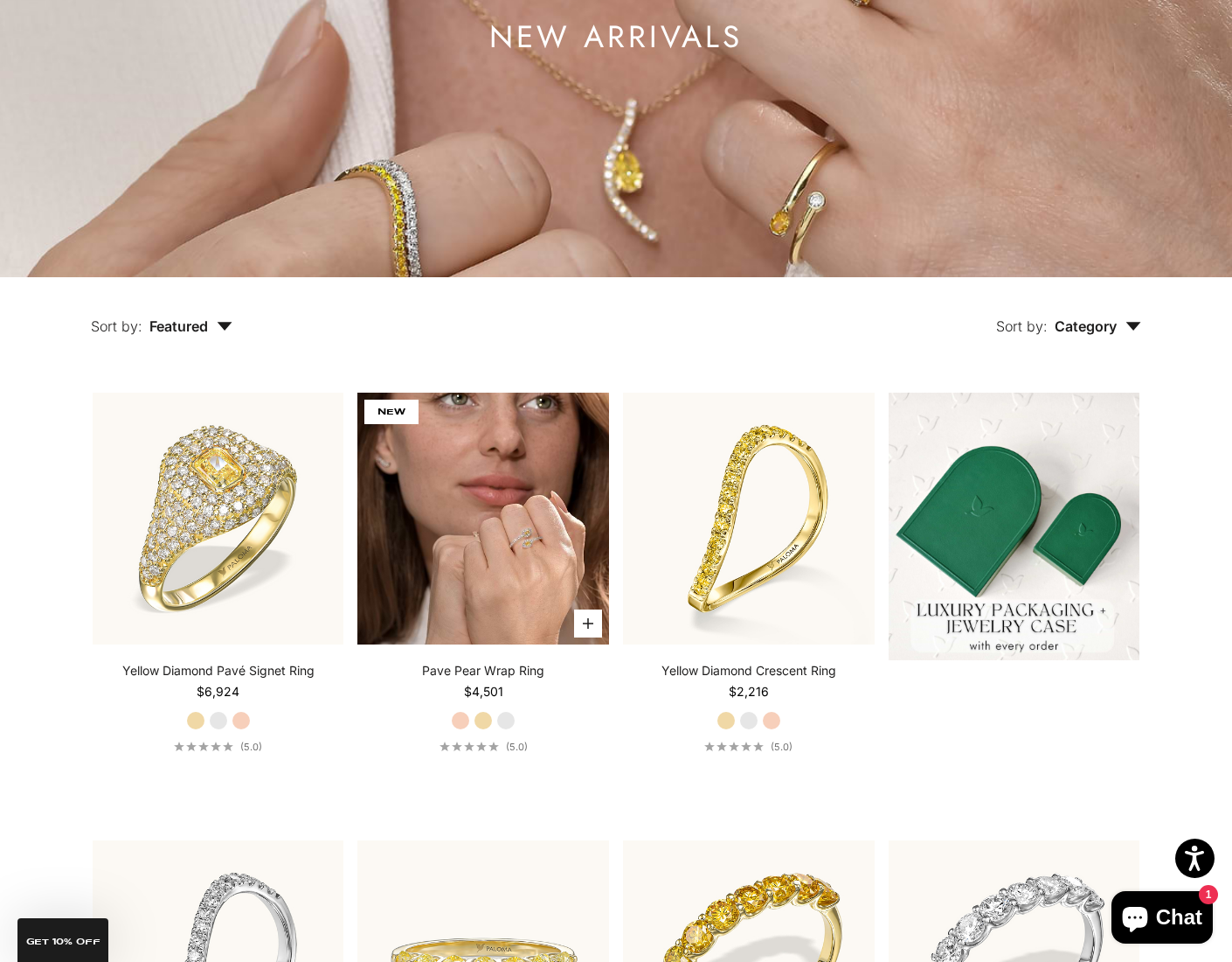
scroll to position [293, 0]
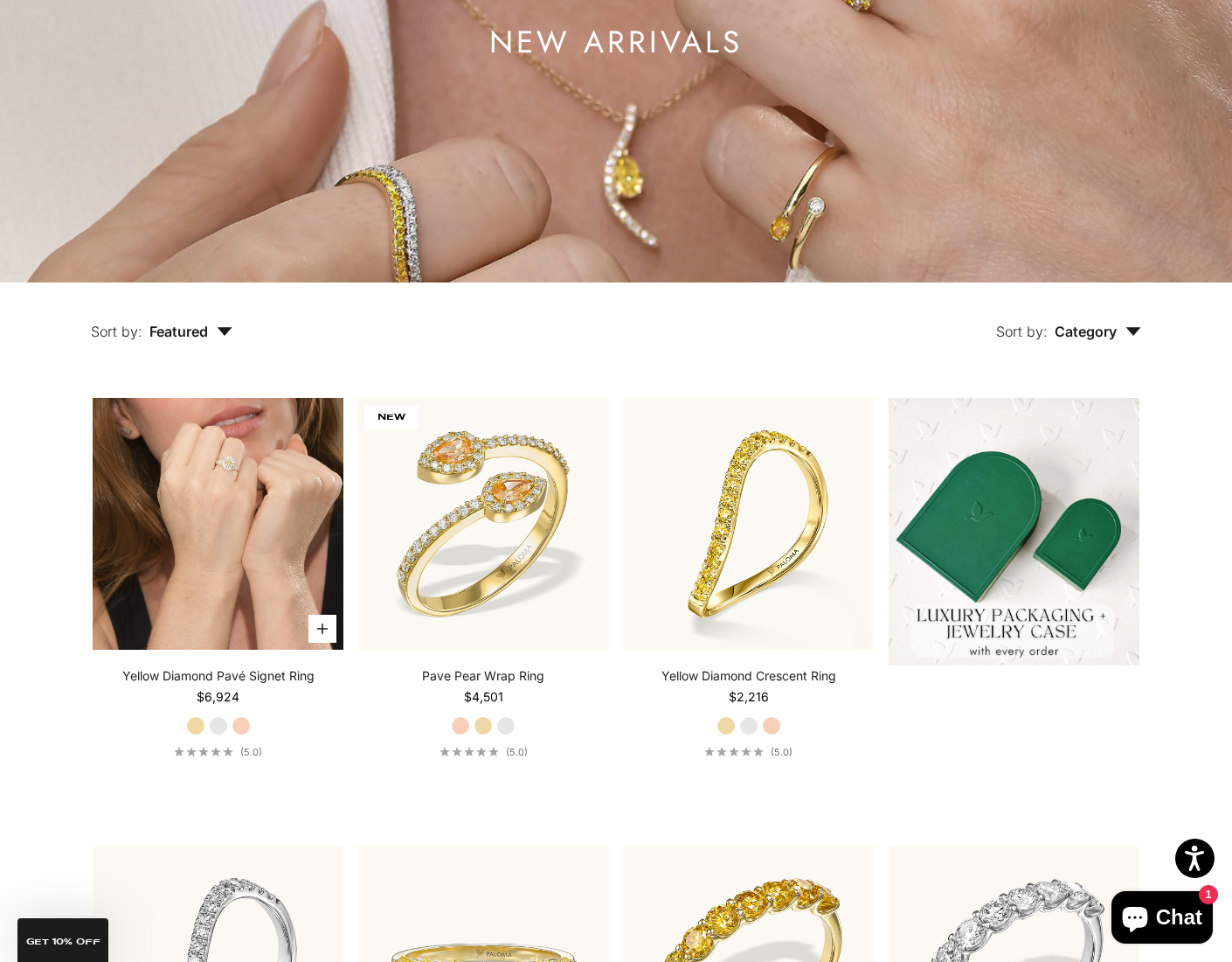
click at [270, 488] on video "#YellowGold\a#WhiteGold\a#RoseGold" at bounding box center [218, 523] width 252 height 252
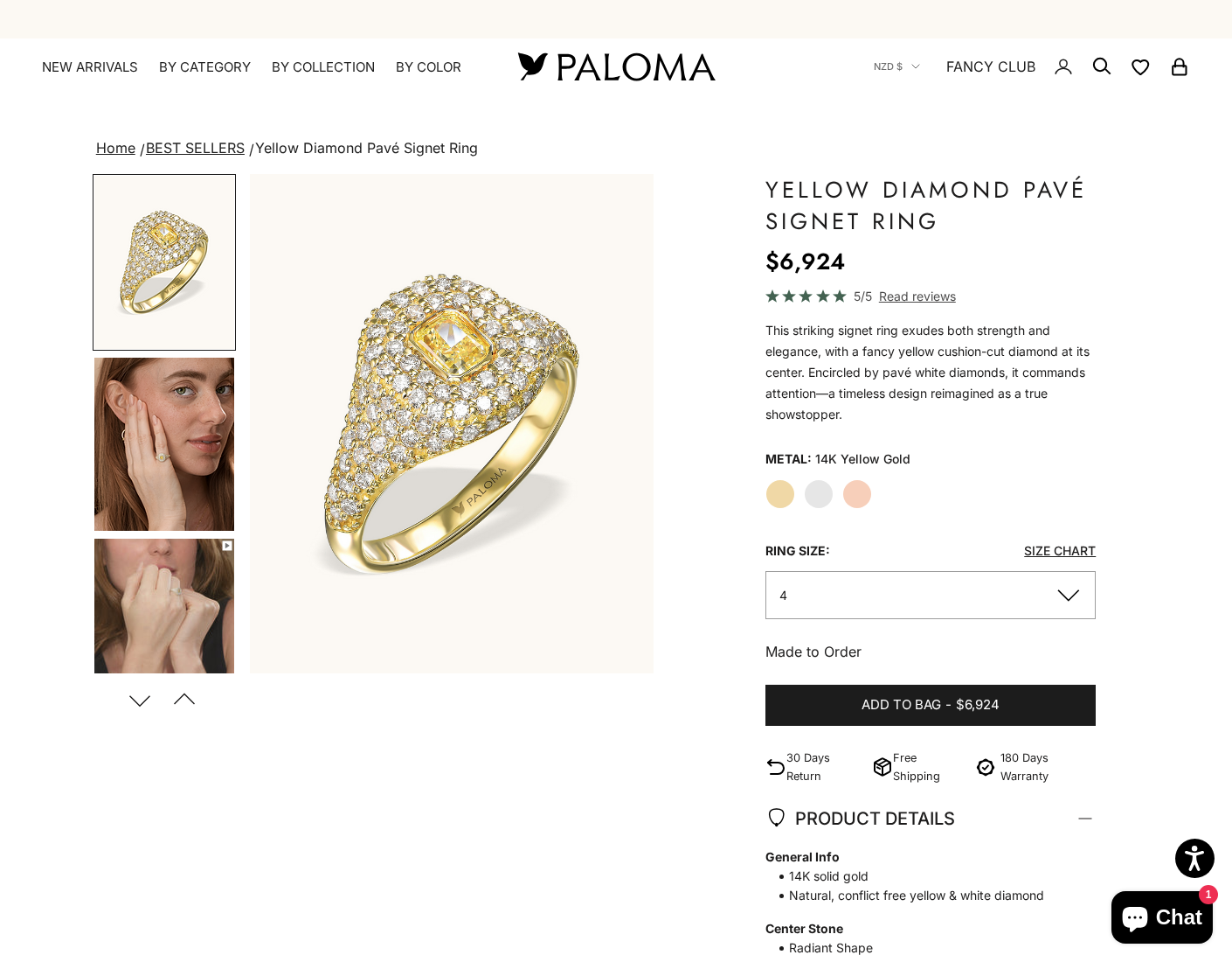
click at [166, 430] on img "Go to item 4" at bounding box center [164, 445] width 140 height 173
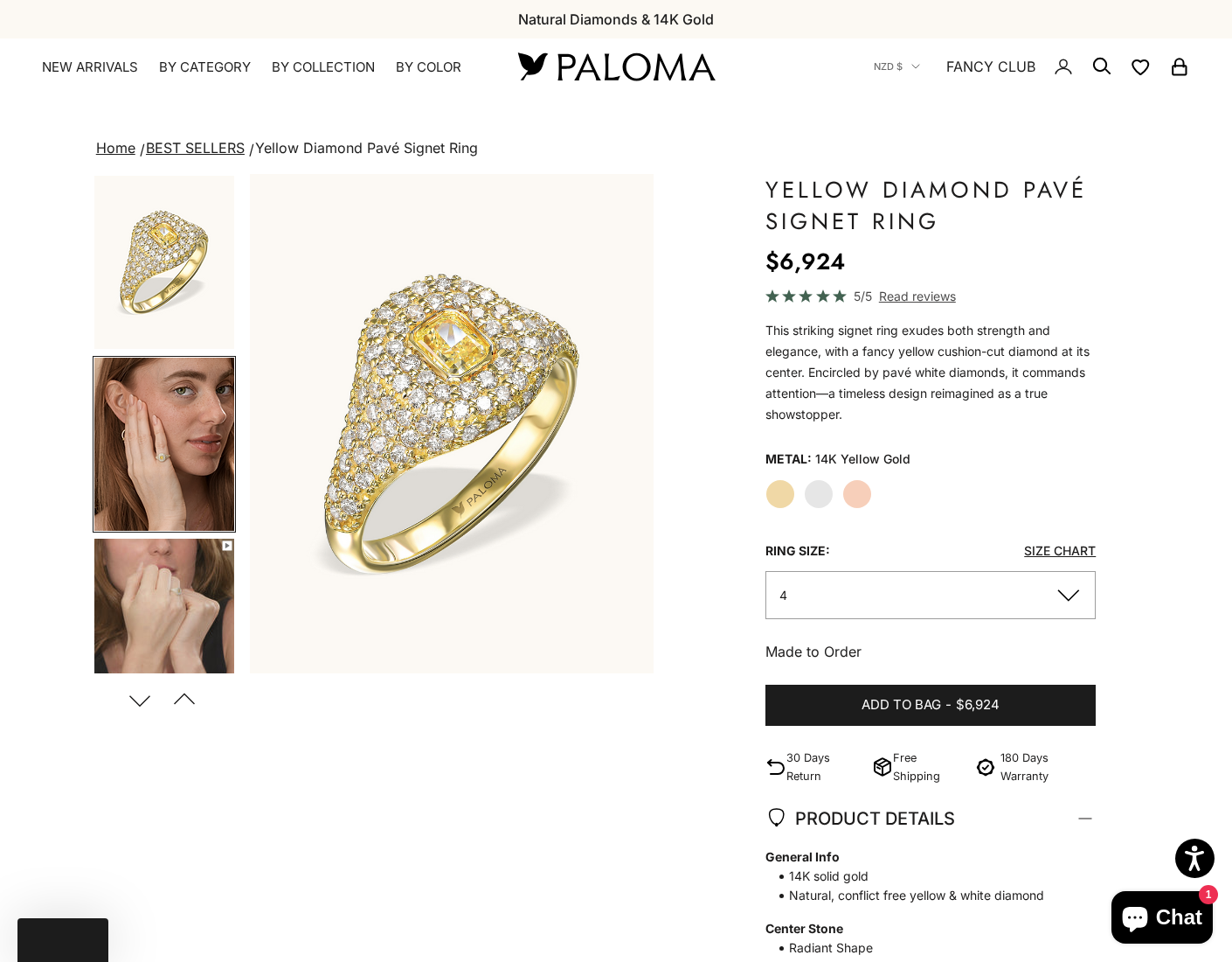
scroll to position [0, 425]
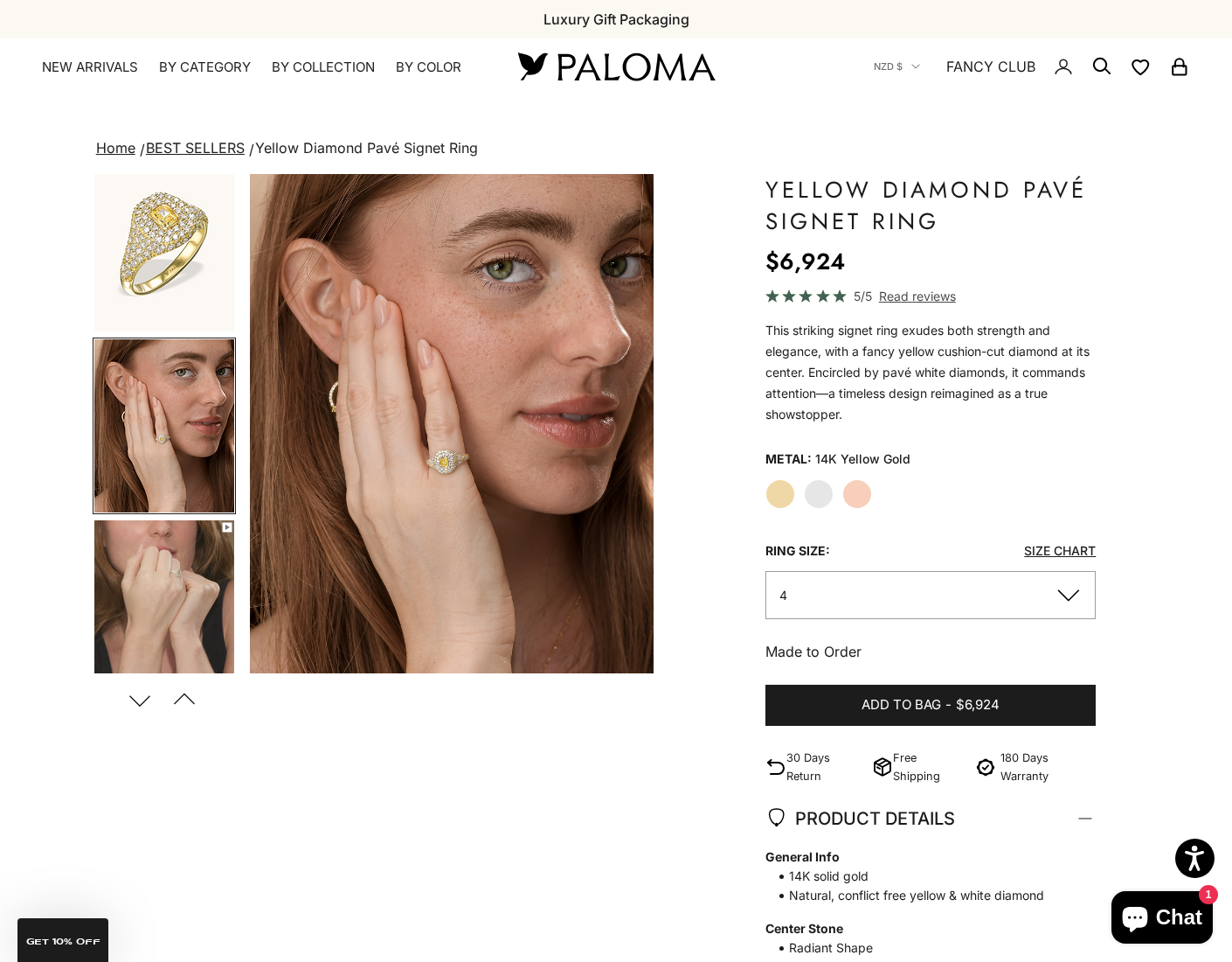
click at [582, 470] on img "Item 4 of 14" at bounding box center [452, 423] width 404 height 499
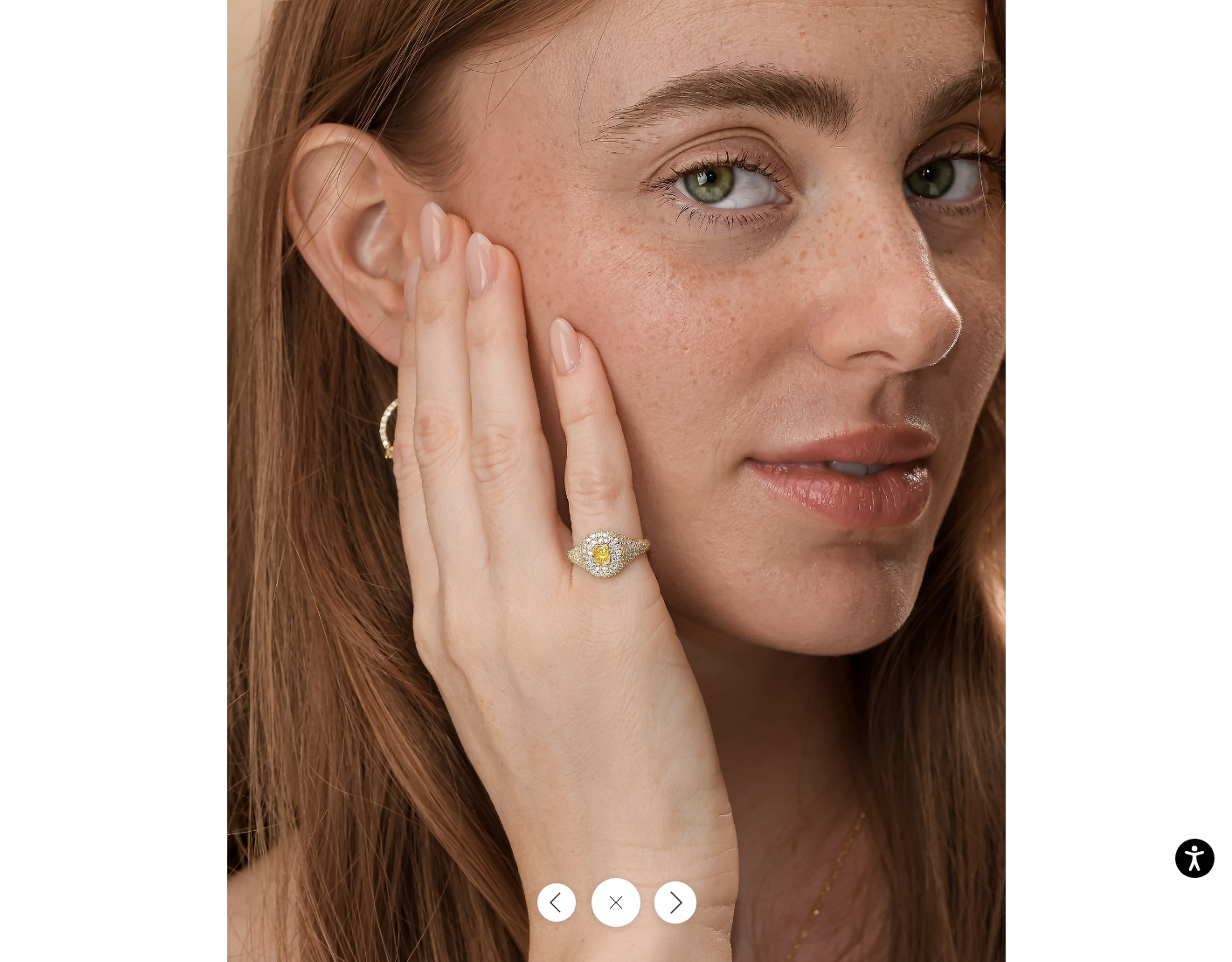
click at [680, 895] on icon "Next" at bounding box center [675, 902] width 21 height 24
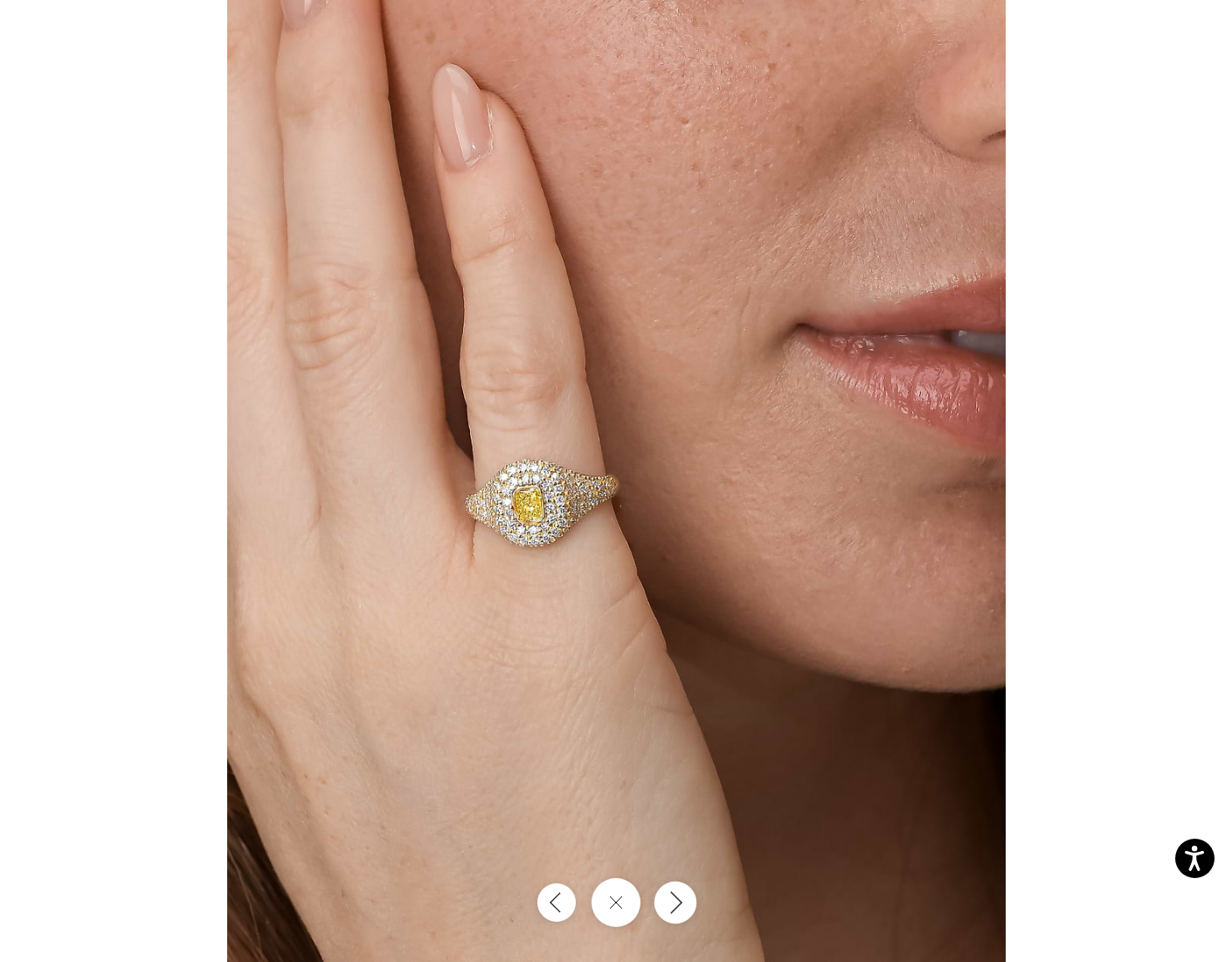
click at [680, 895] on icon "Next" at bounding box center [675, 902] width 21 height 24
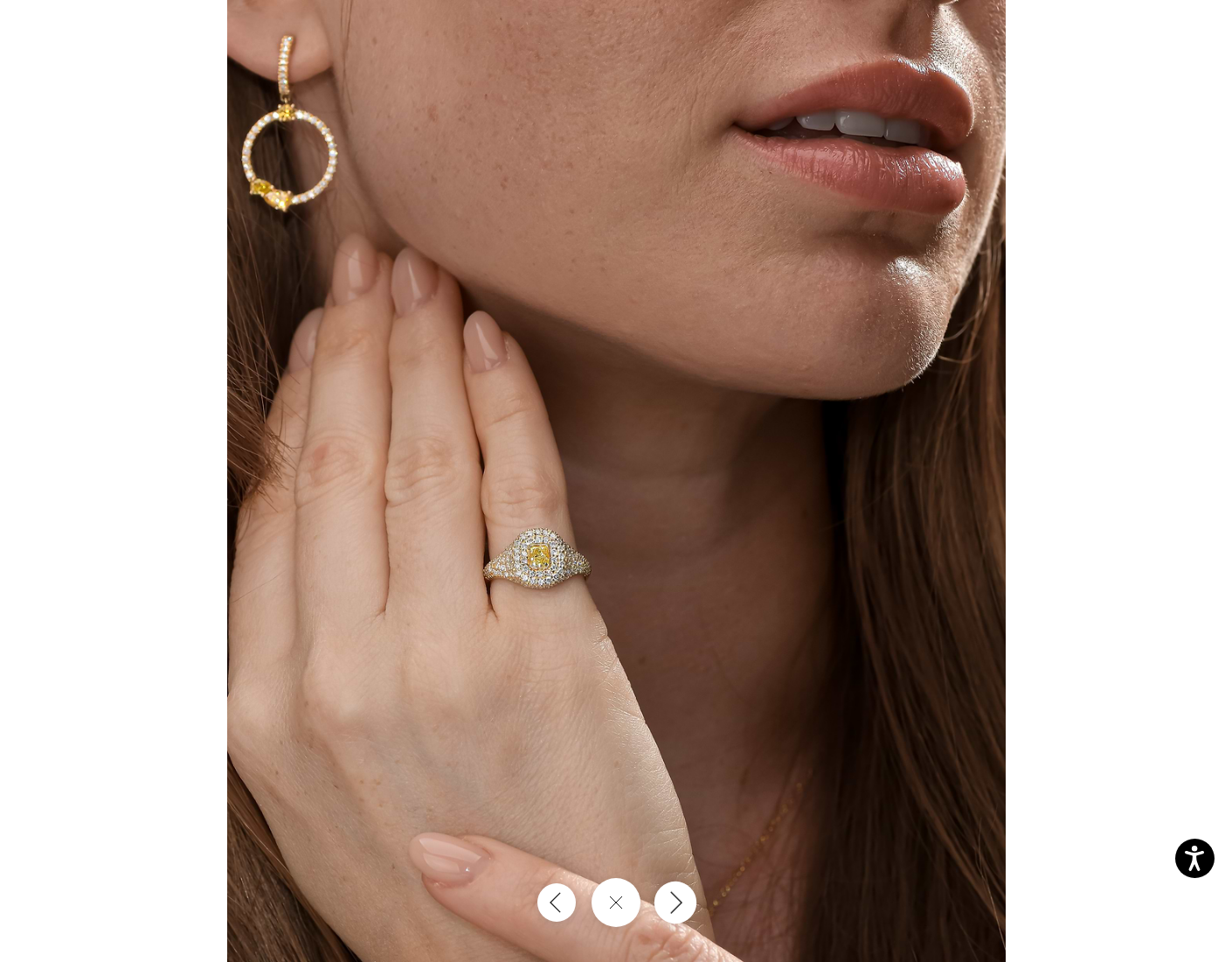
click at [680, 895] on icon "Next" at bounding box center [675, 902] width 21 height 24
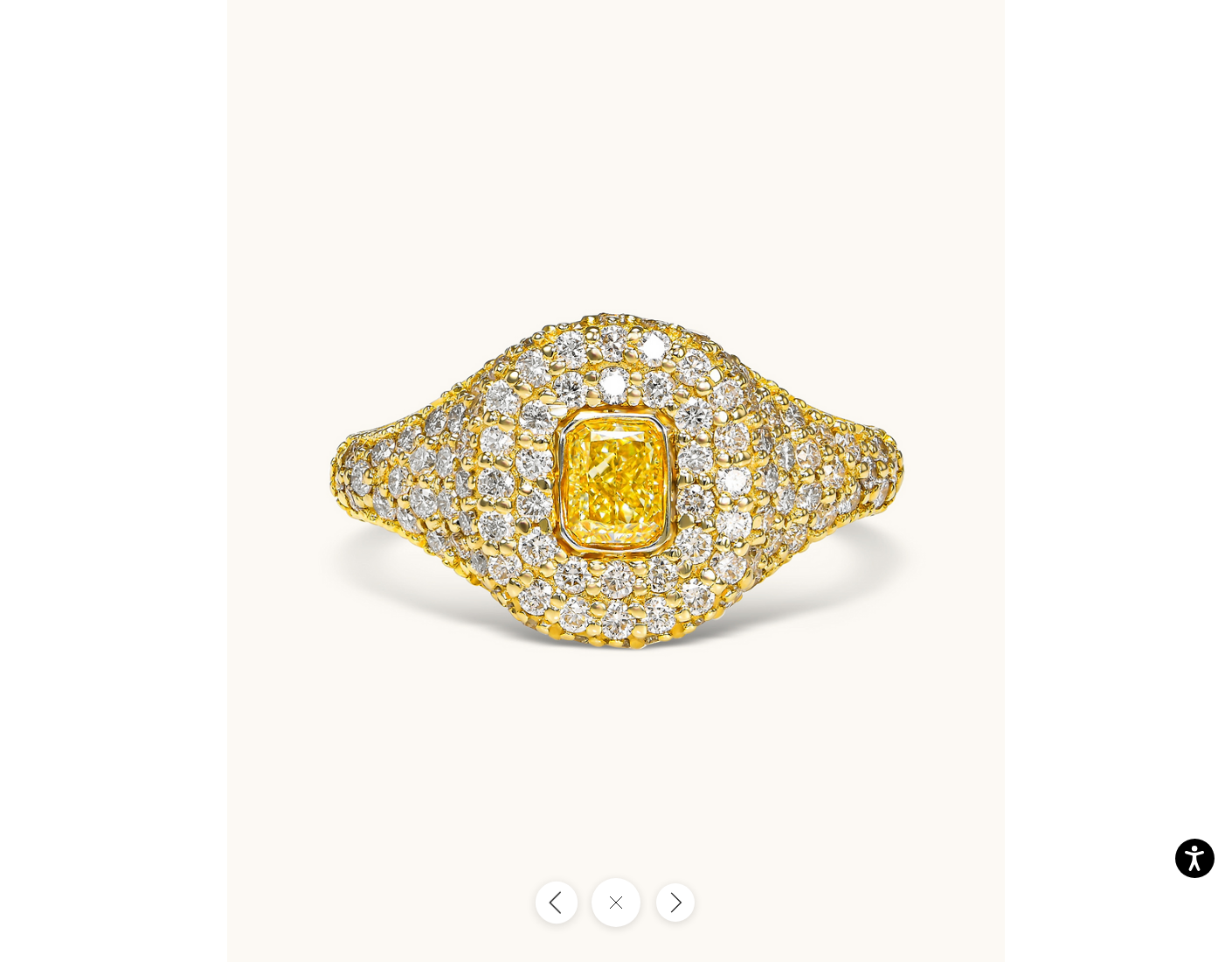
click at [555, 902] on icon "Previous" at bounding box center [556, 902] width 21 height 24
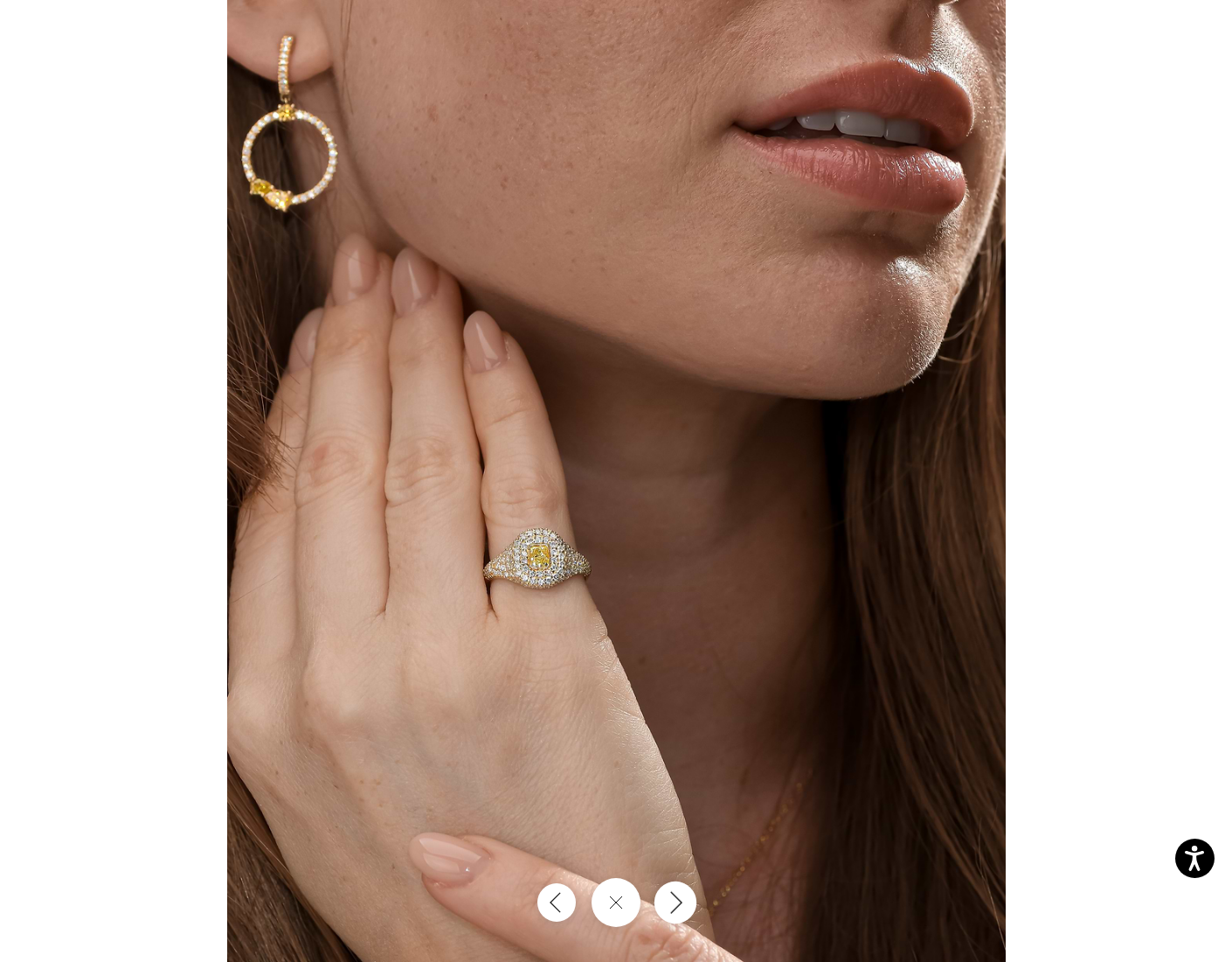
click at [685, 907] on icon "Next" at bounding box center [675, 902] width 21 height 24
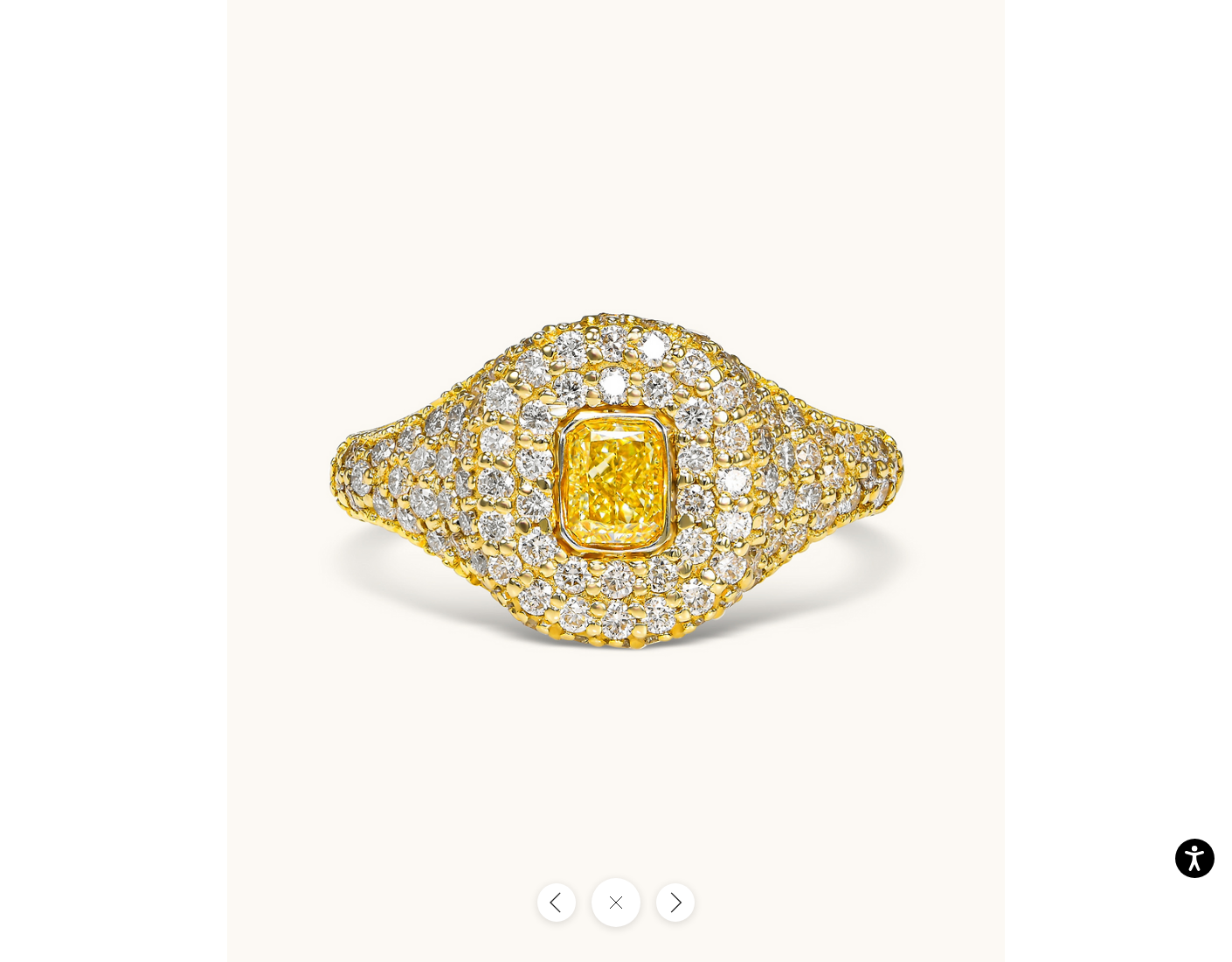
click at [1142, 223] on div at bounding box center [616, 481] width 1232 height 962
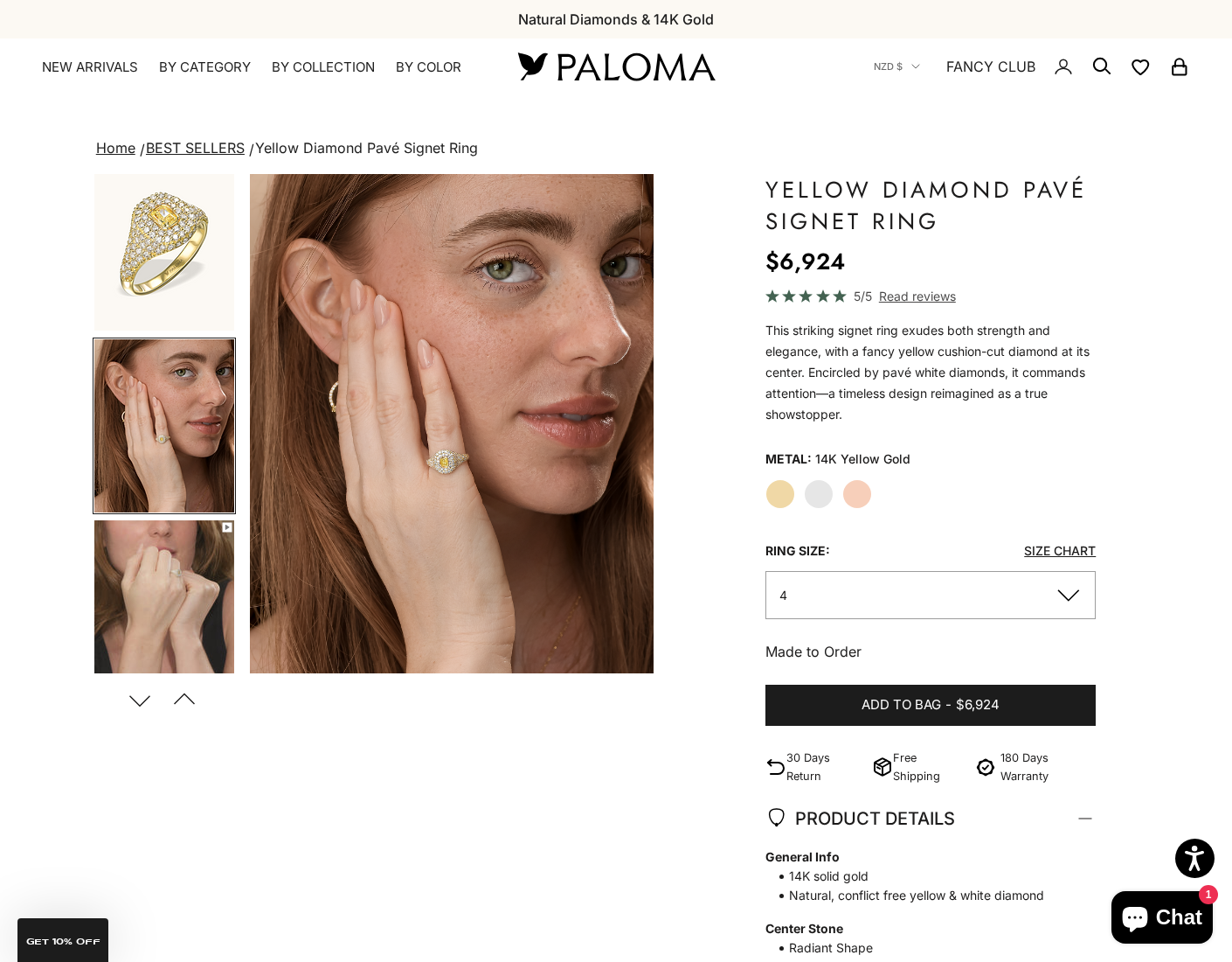
scroll to position [0, 0]
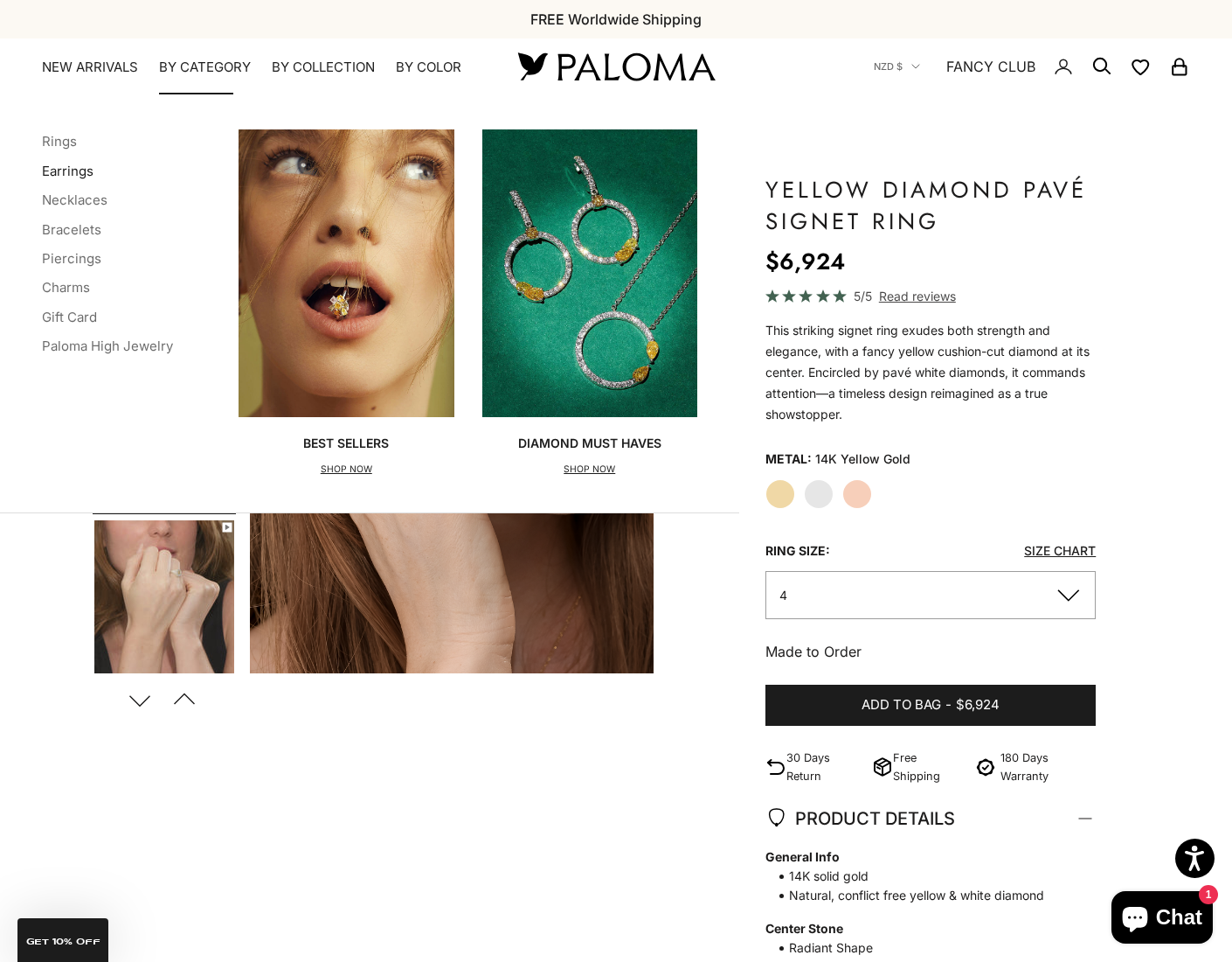
click at [71, 173] on link "Earrings" at bounding box center [68, 170] width 52 height 17
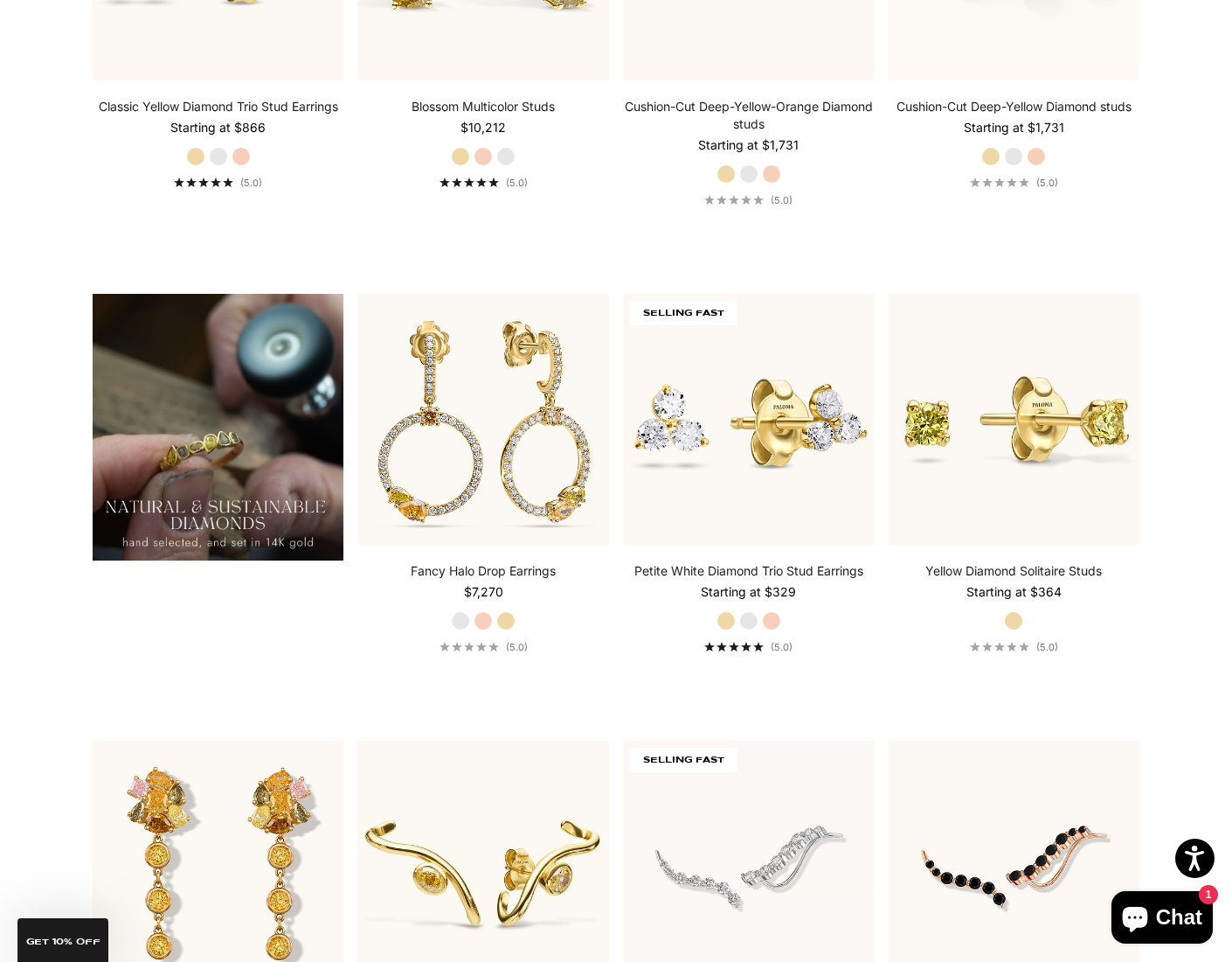
scroll to position [1343, 0]
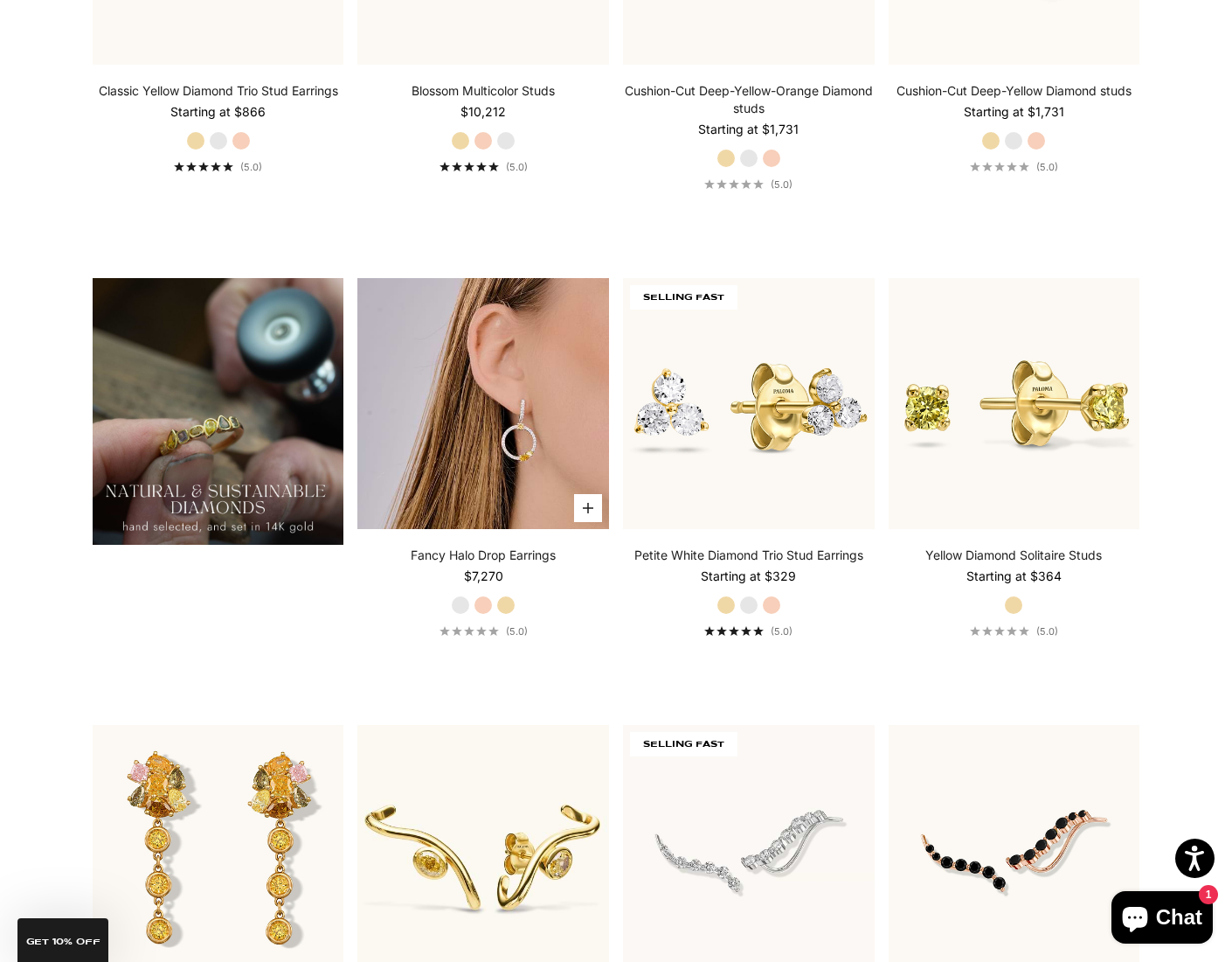
click at [475, 348] on img at bounding box center [483, 404] width 252 height 252
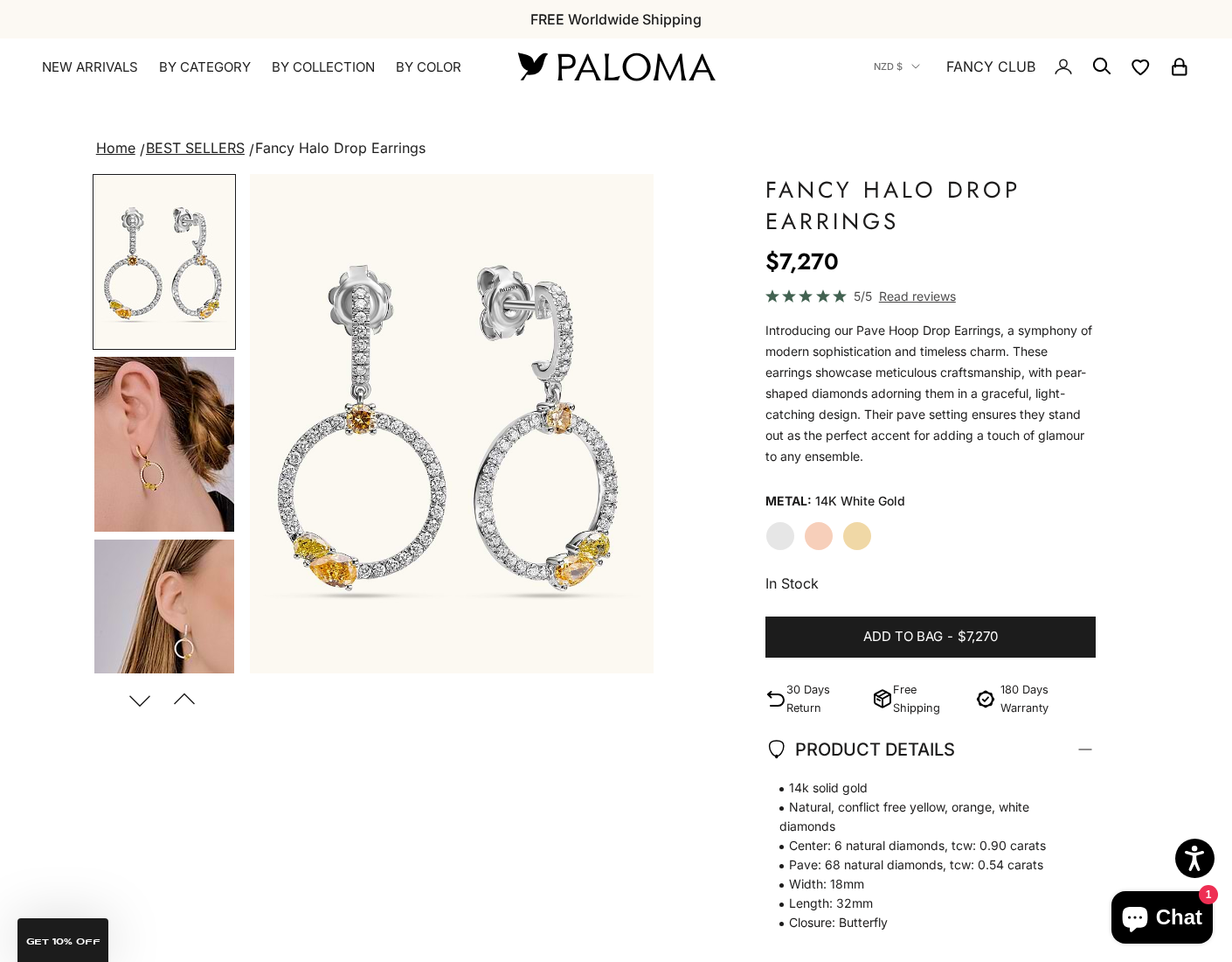
click at [859, 538] on label "Yellow Gold" at bounding box center [857, 536] width 30 height 30
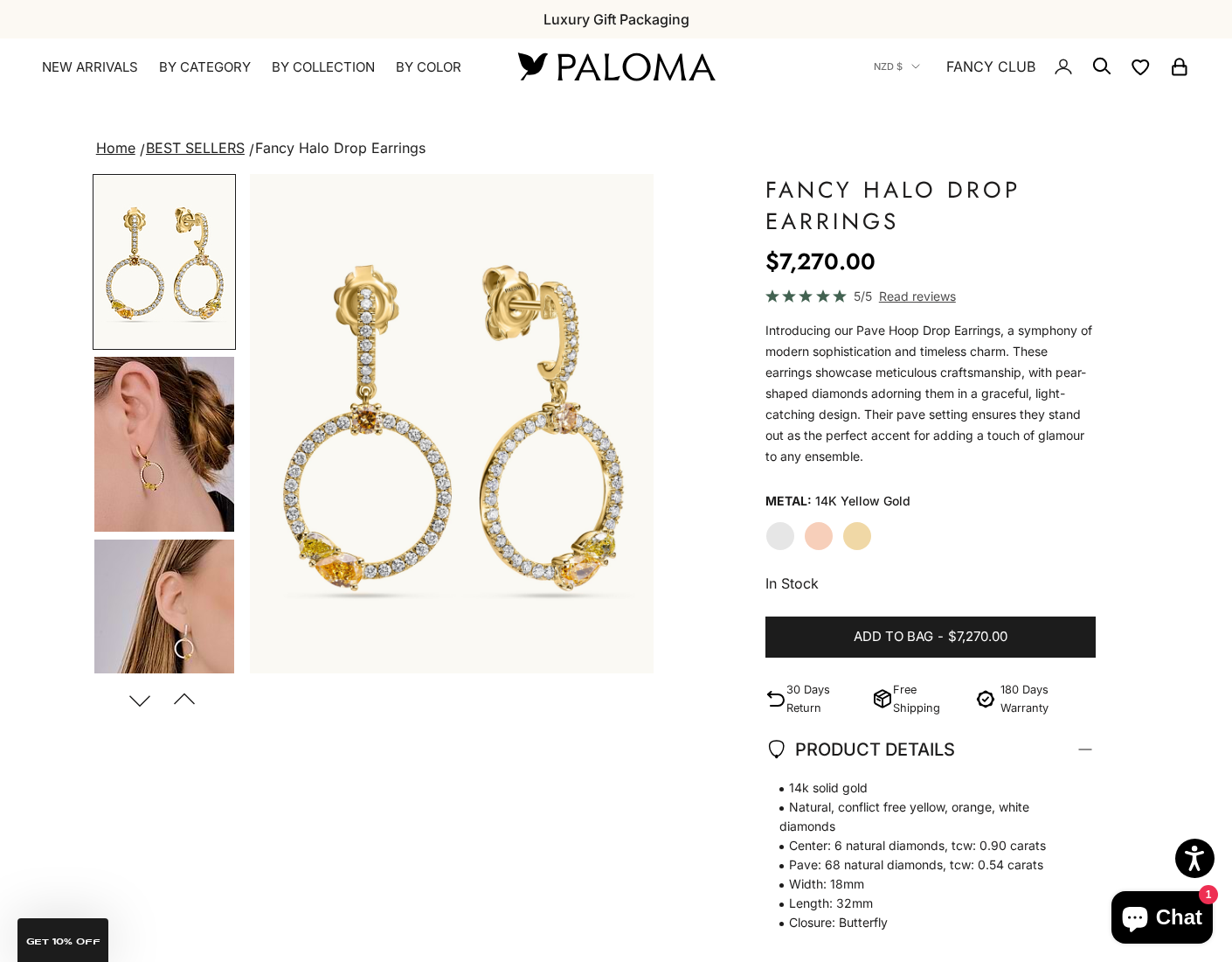
click at [177, 427] on img "Go to item 4" at bounding box center [164, 444] width 140 height 174
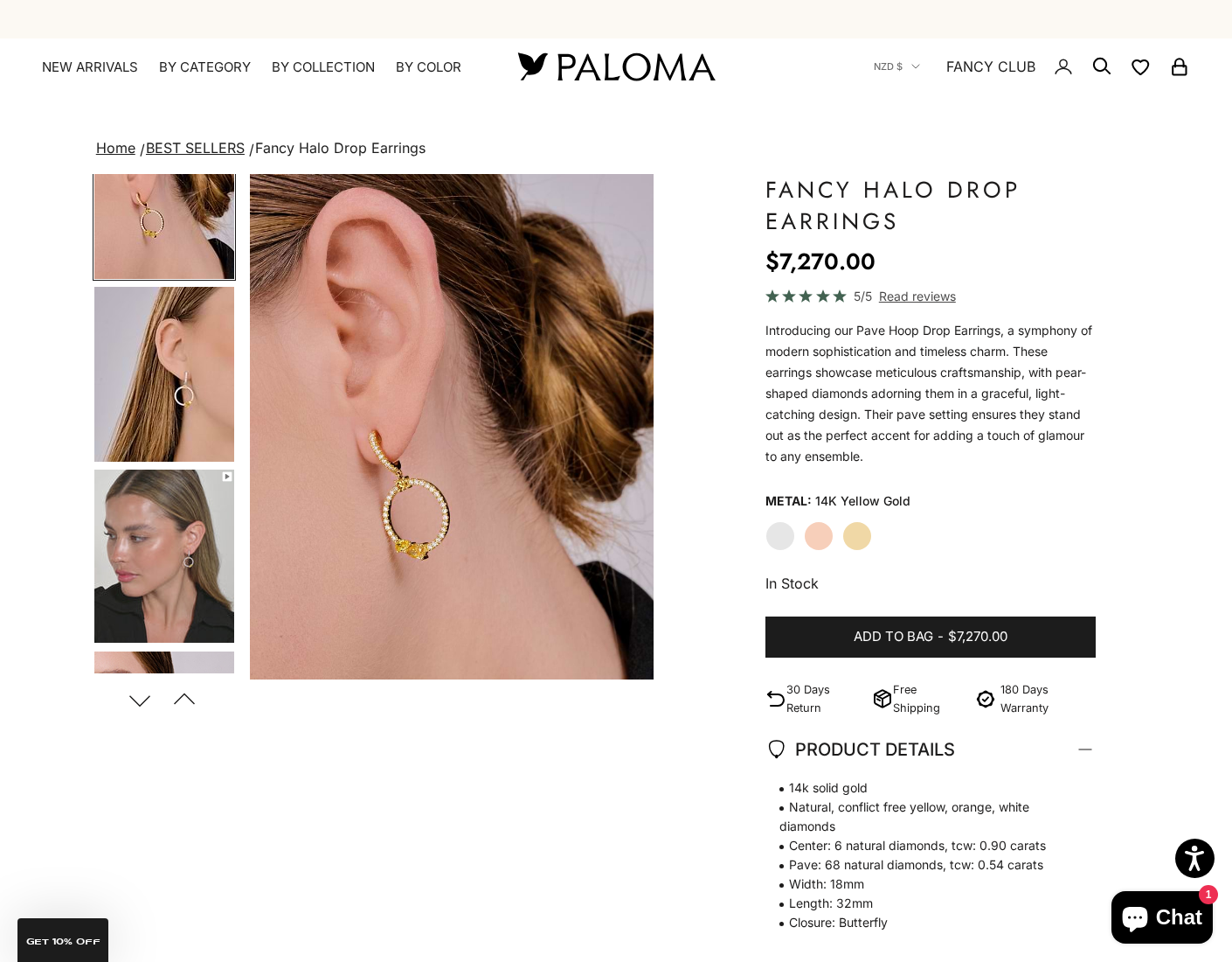
scroll to position [266, 0]
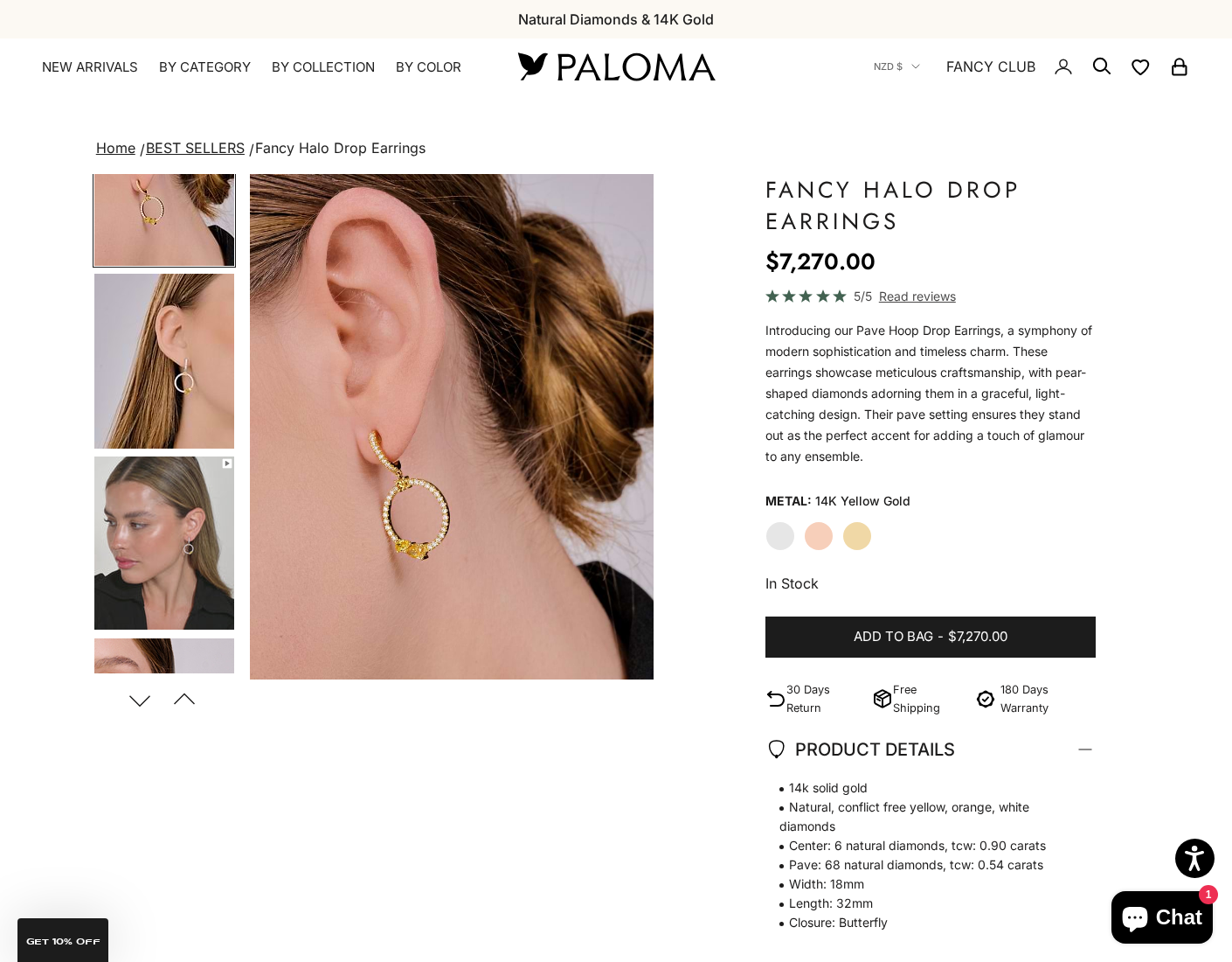
click at [177, 427] on img "Go to item 5" at bounding box center [164, 360] width 140 height 174
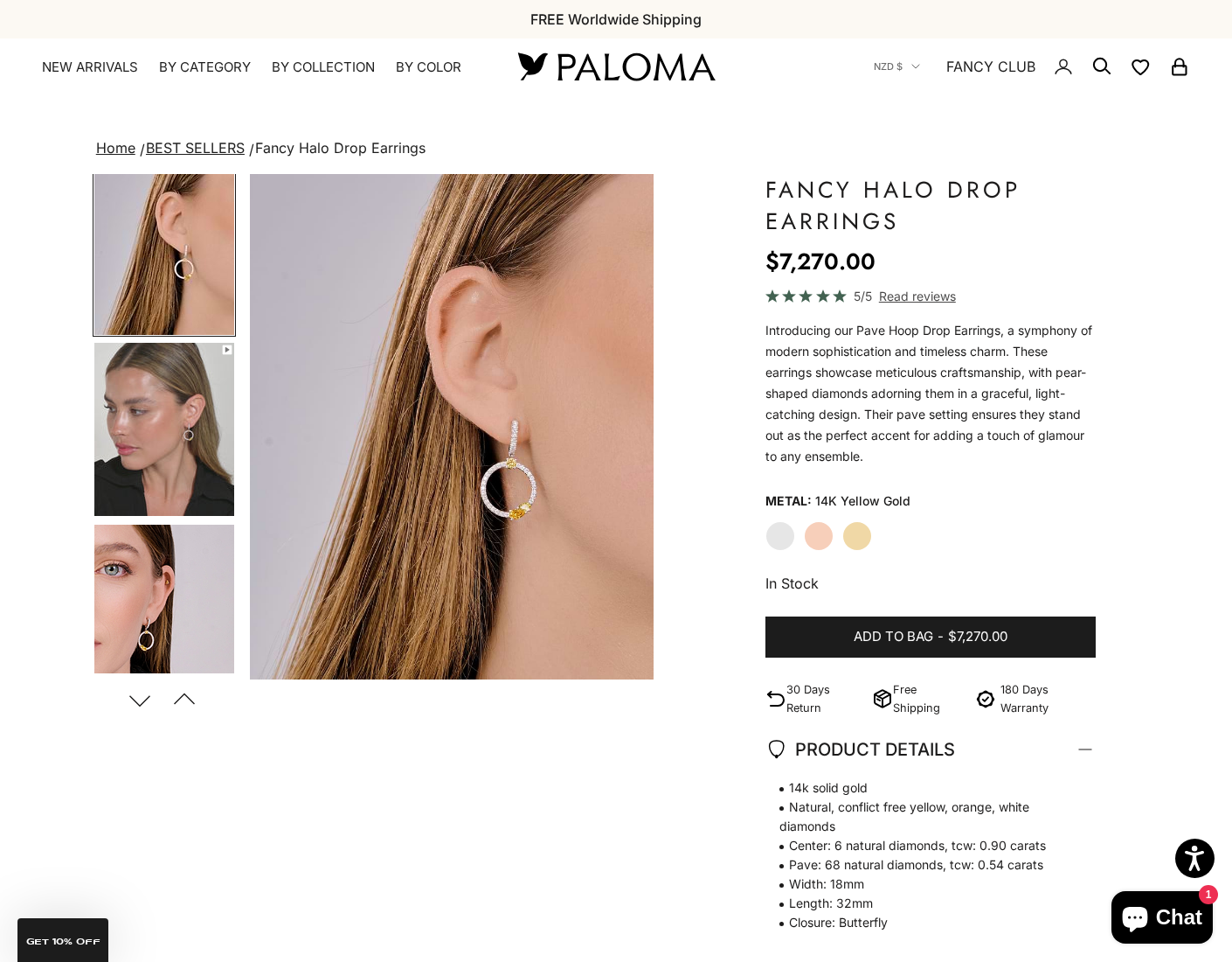
scroll to position [380, 0]
click at [177, 427] on img "Go to item 6" at bounding box center [164, 429] width 140 height 173
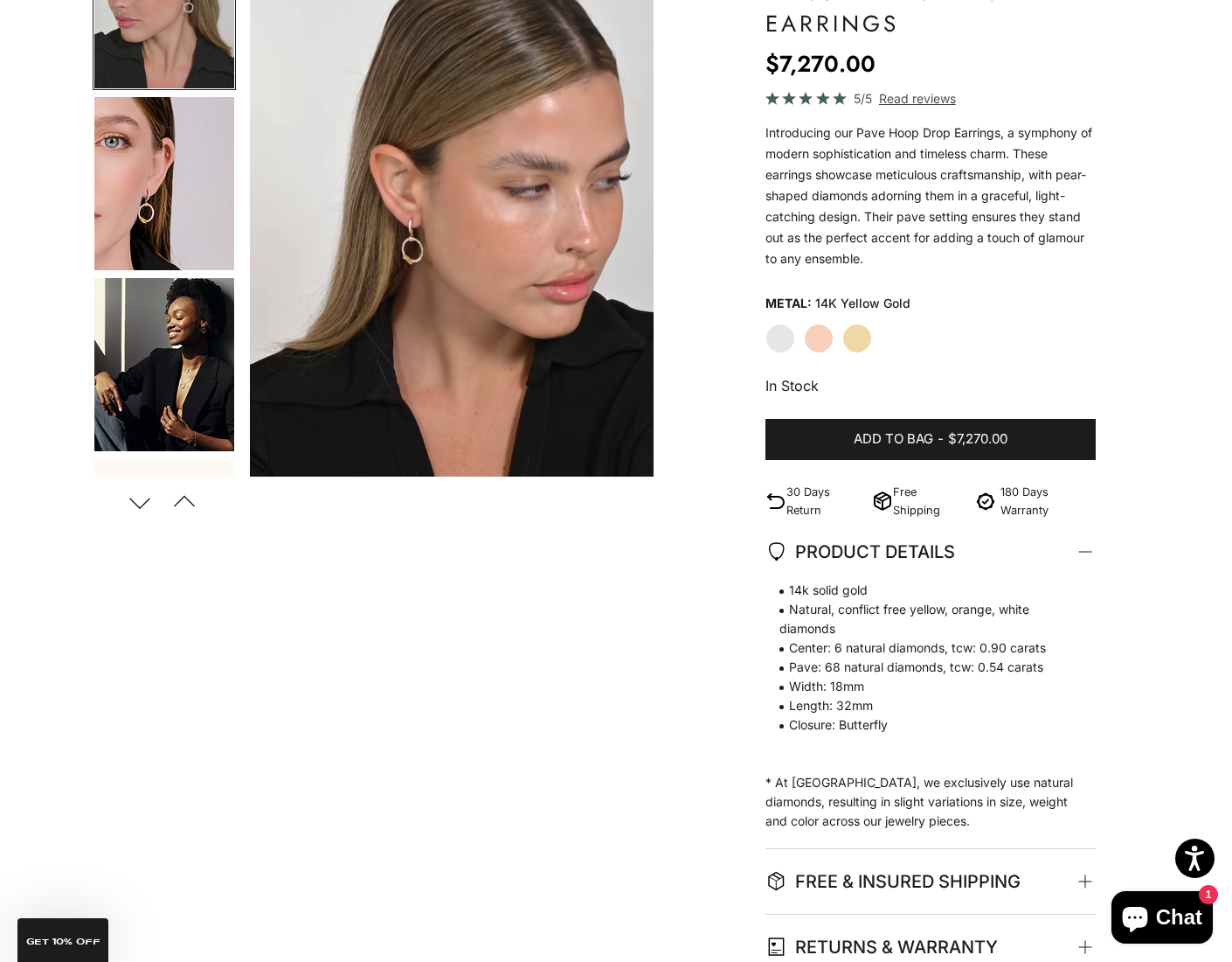
scroll to position [621, 0]
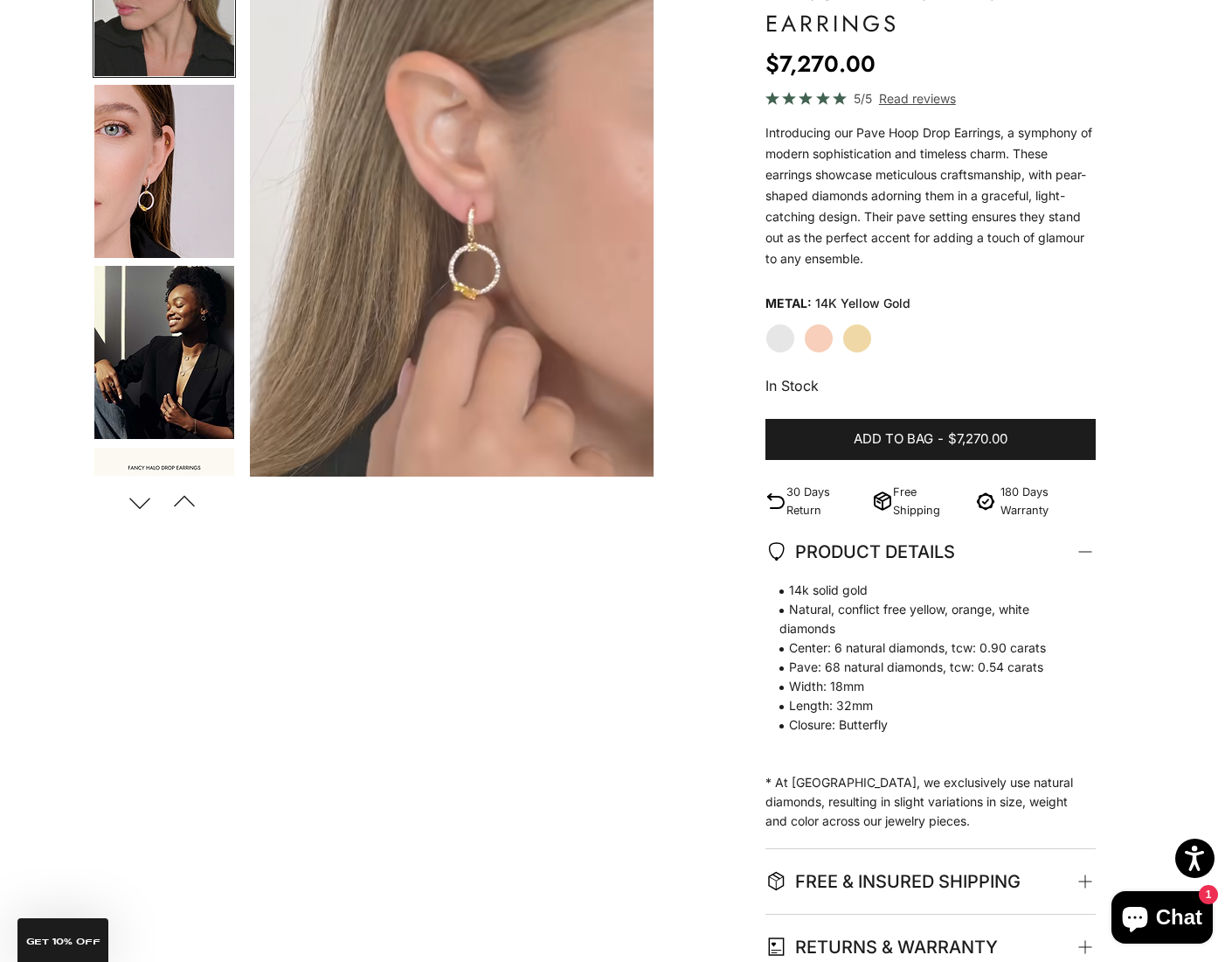
click at [176, 388] on img "Go to item 8" at bounding box center [164, 353] width 140 height 173
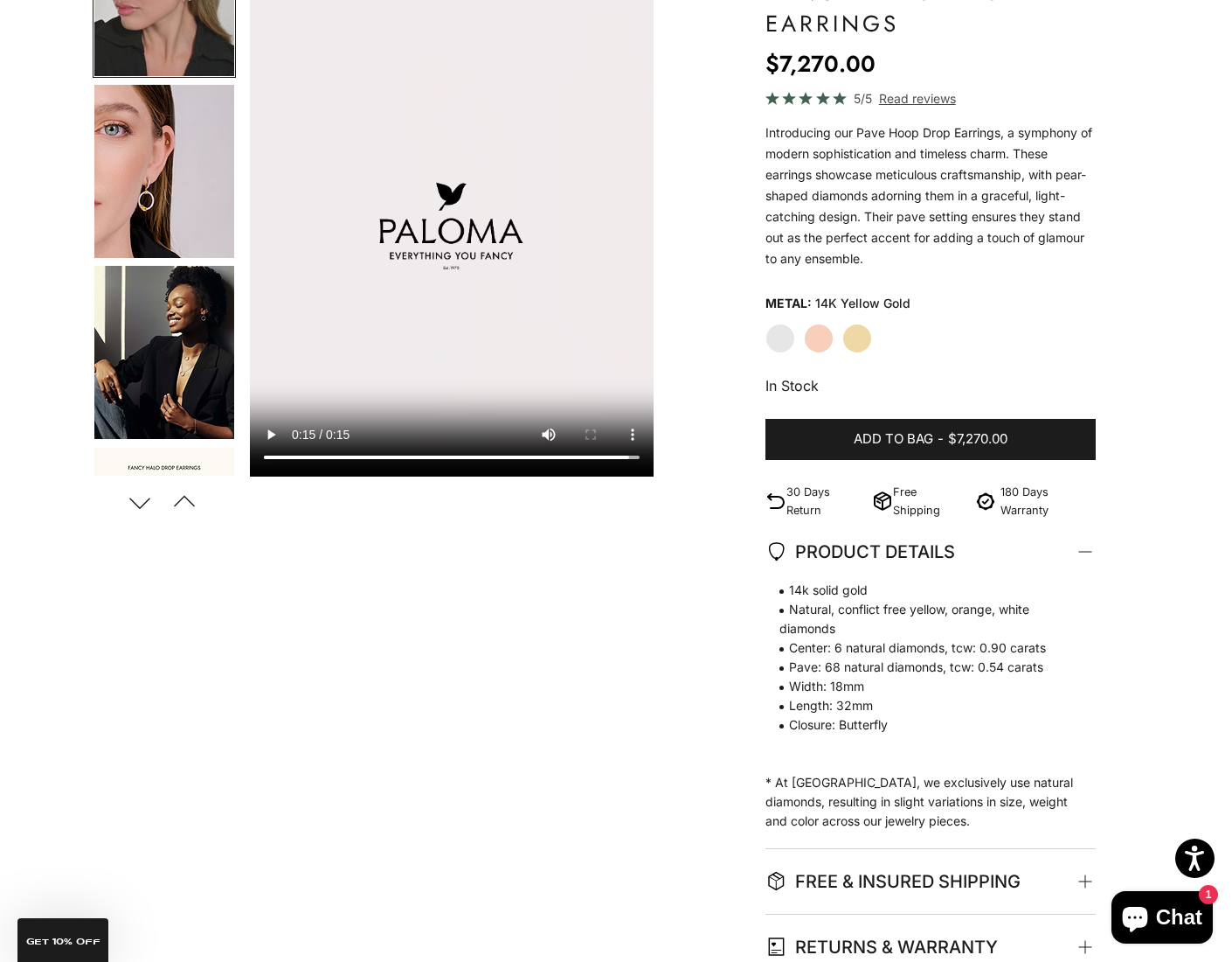
scroll to position [745, 0]
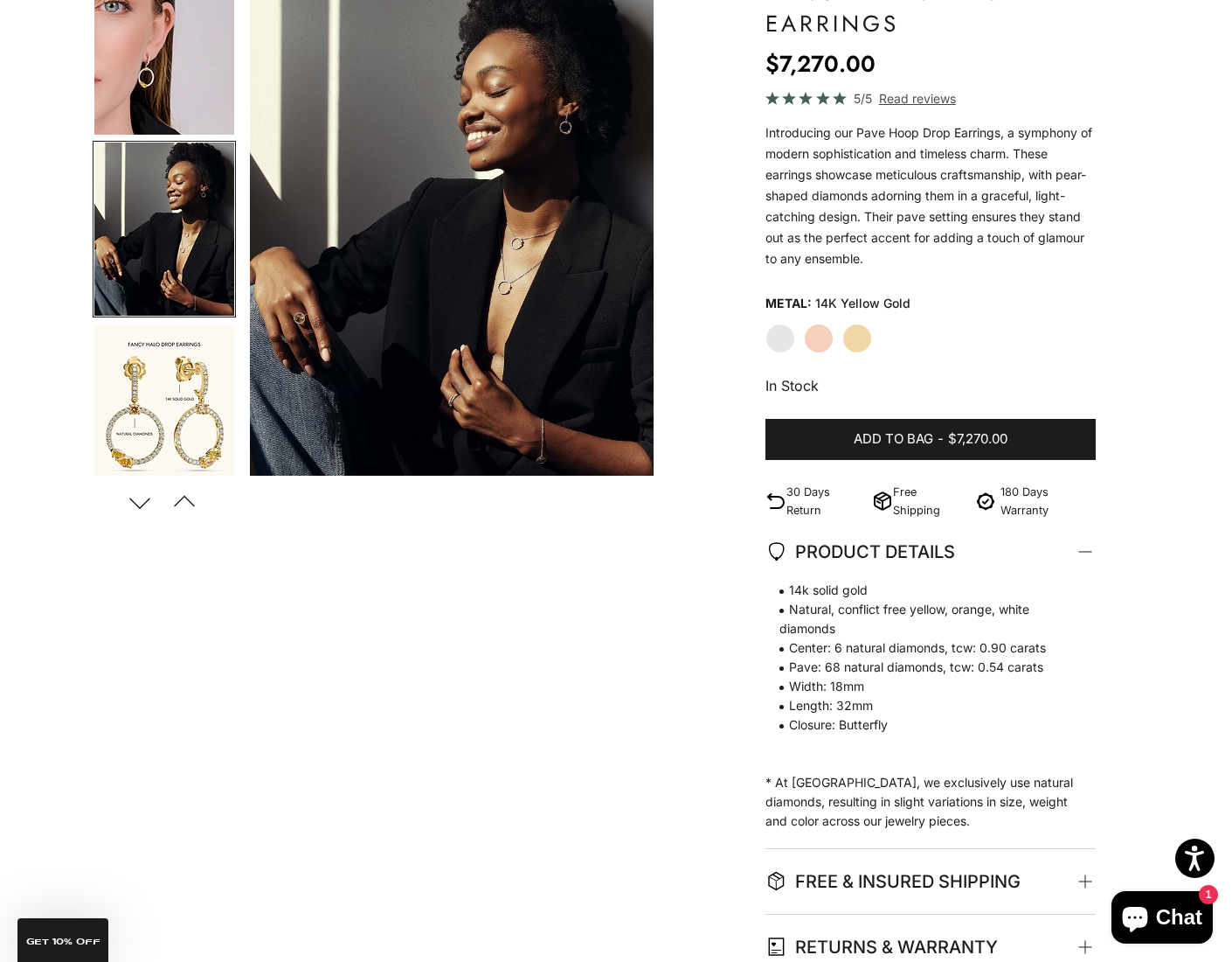
click at [176, 388] on img "Go to item 11" at bounding box center [164, 411] width 140 height 173
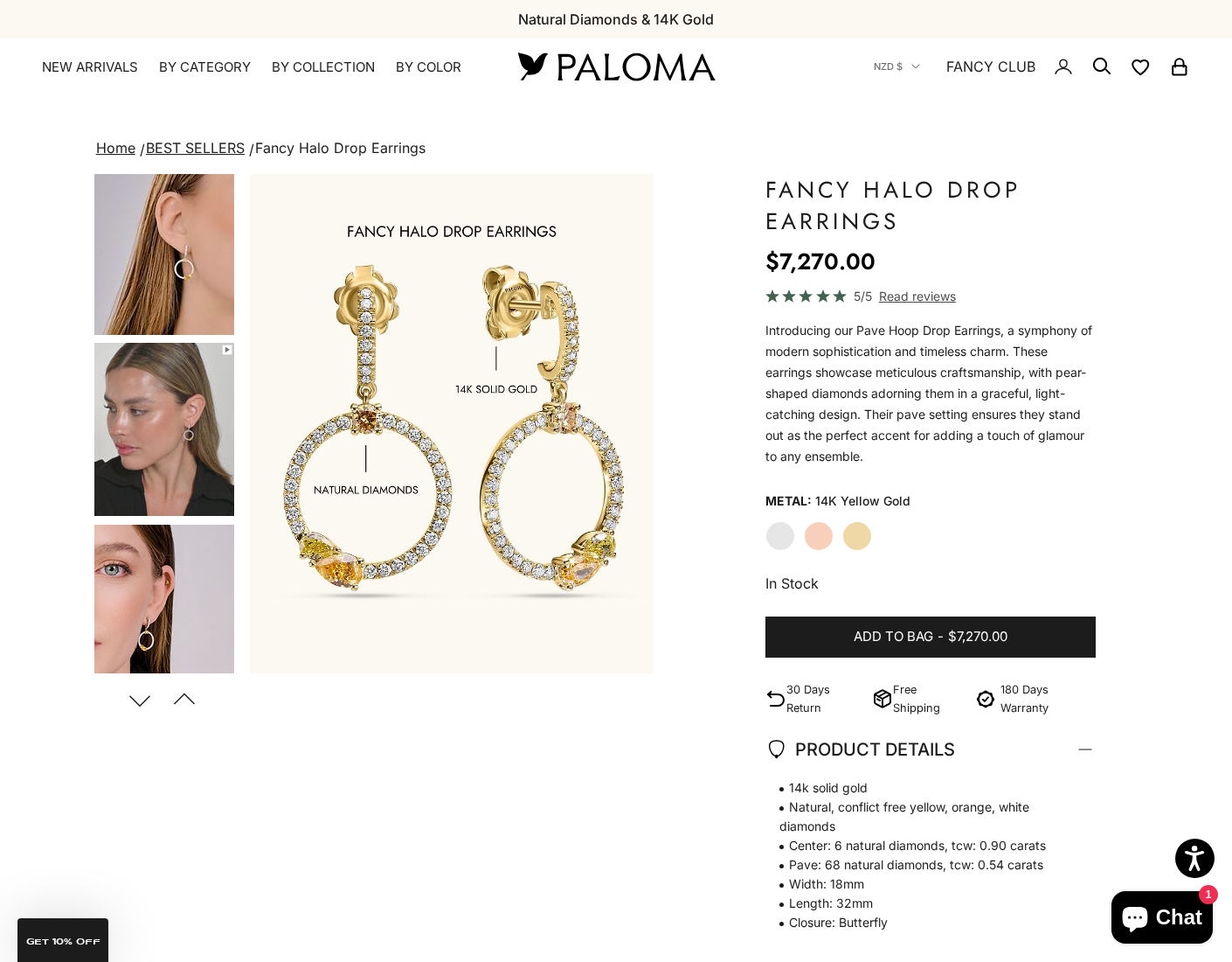
scroll to position [0, 0]
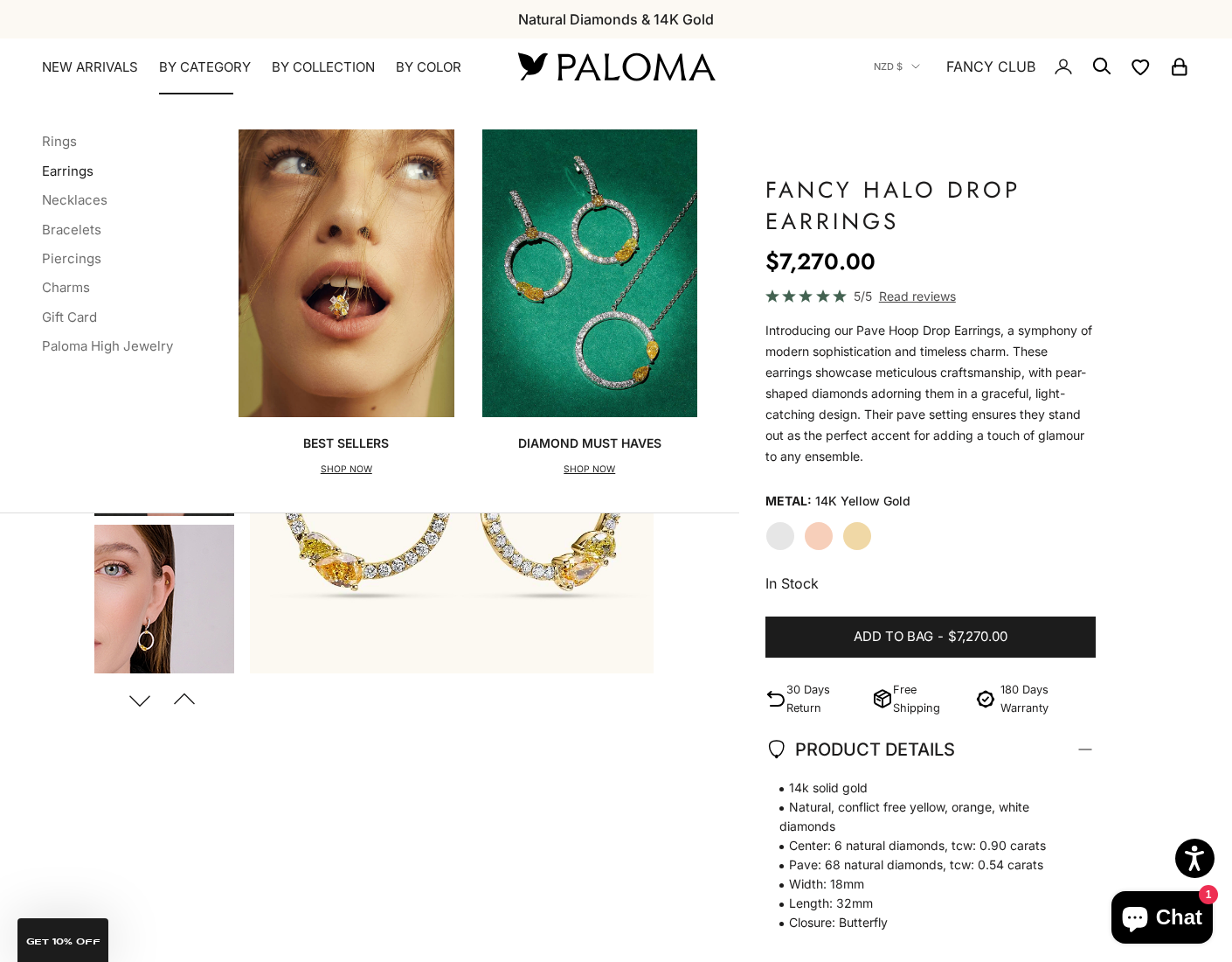
click at [66, 164] on link "Earrings" at bounding box center [68, 170] width 52 height 17
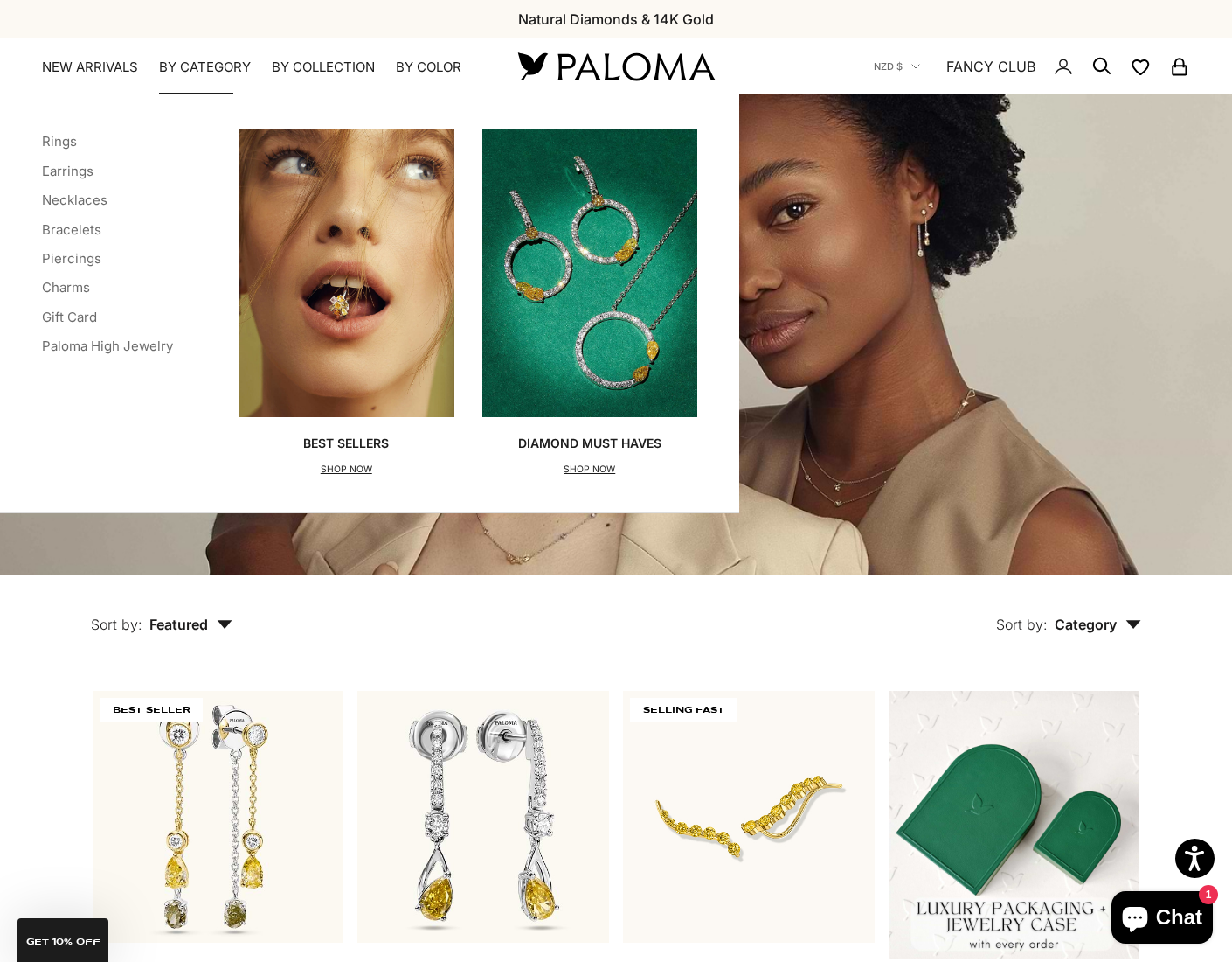
scroll to position [3, 0]
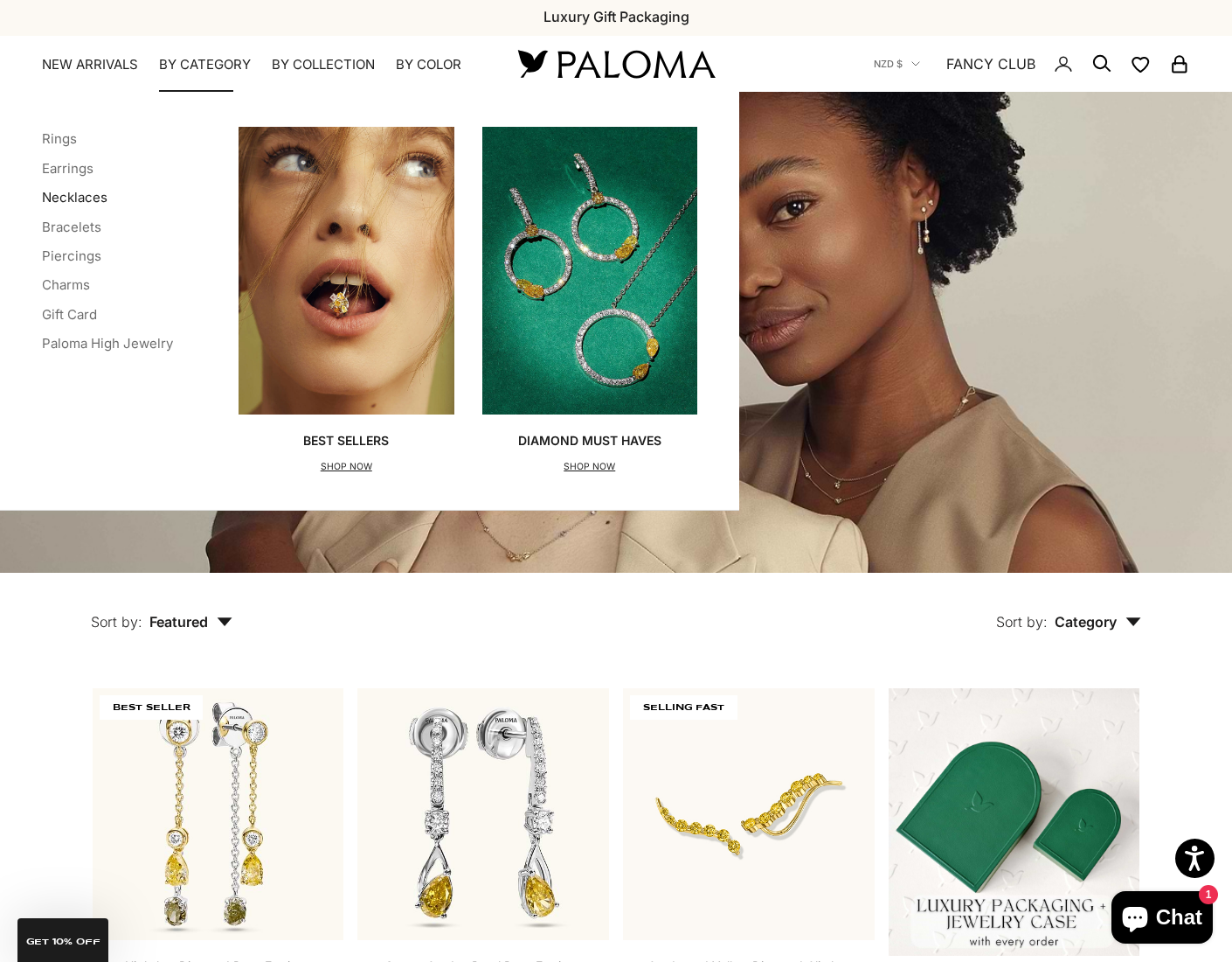
click at [83, 192] on link "Necklaces" at bounding box center [75, 196] width 66 height 17
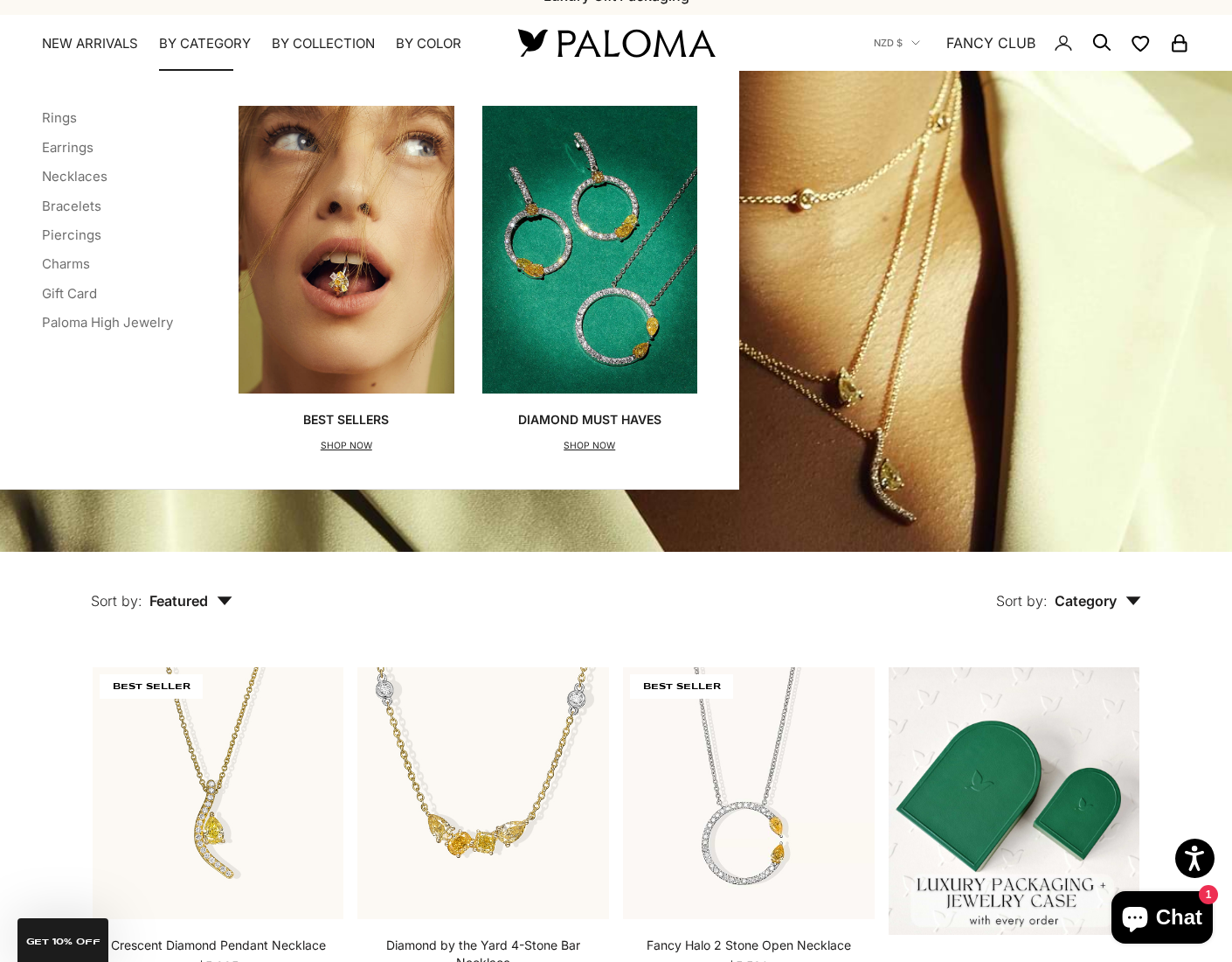
scroll to position [25, 0]
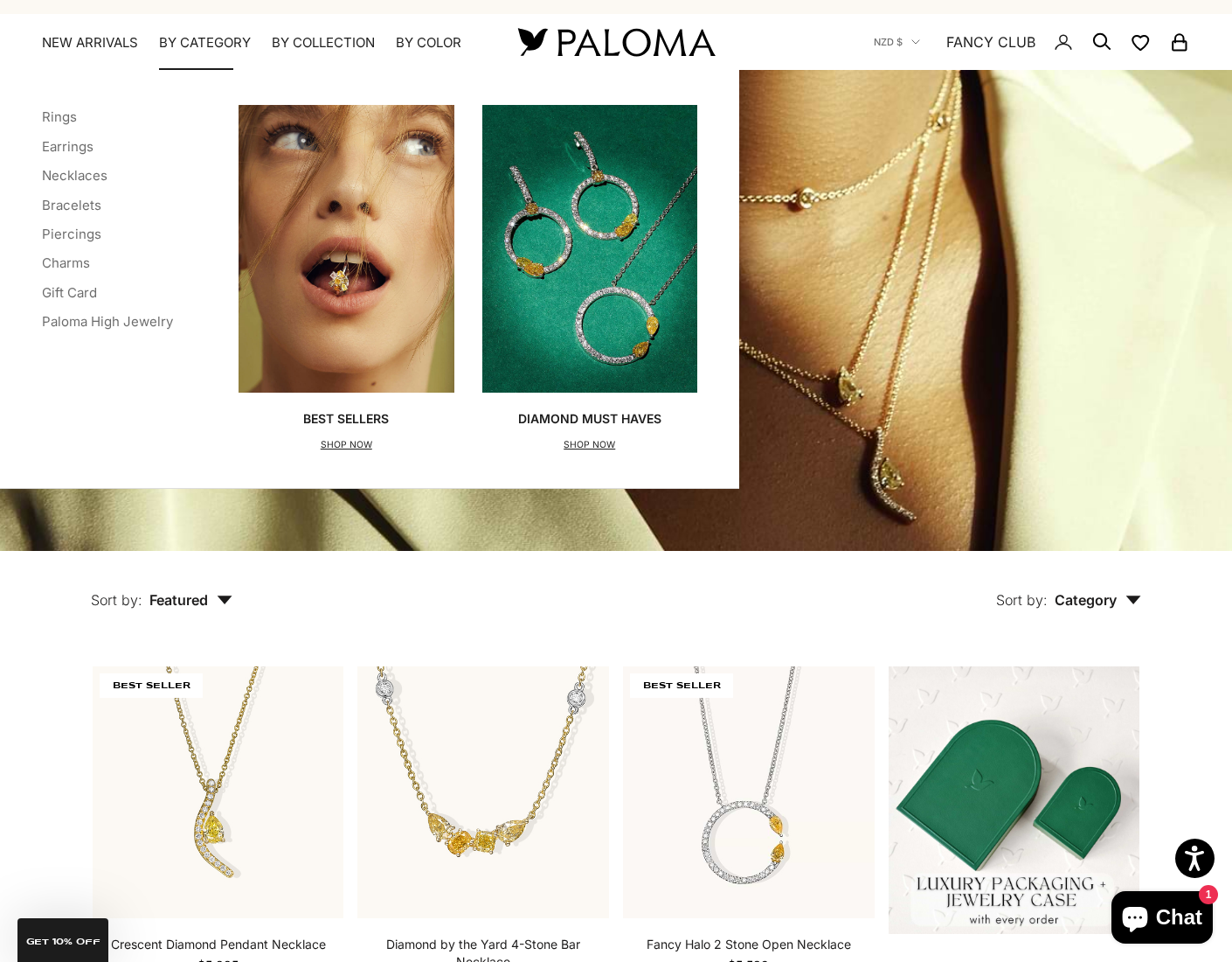
click at [581, 445] on p "SHOP NOW" at bounding box center [590, 446] width 144 height 18
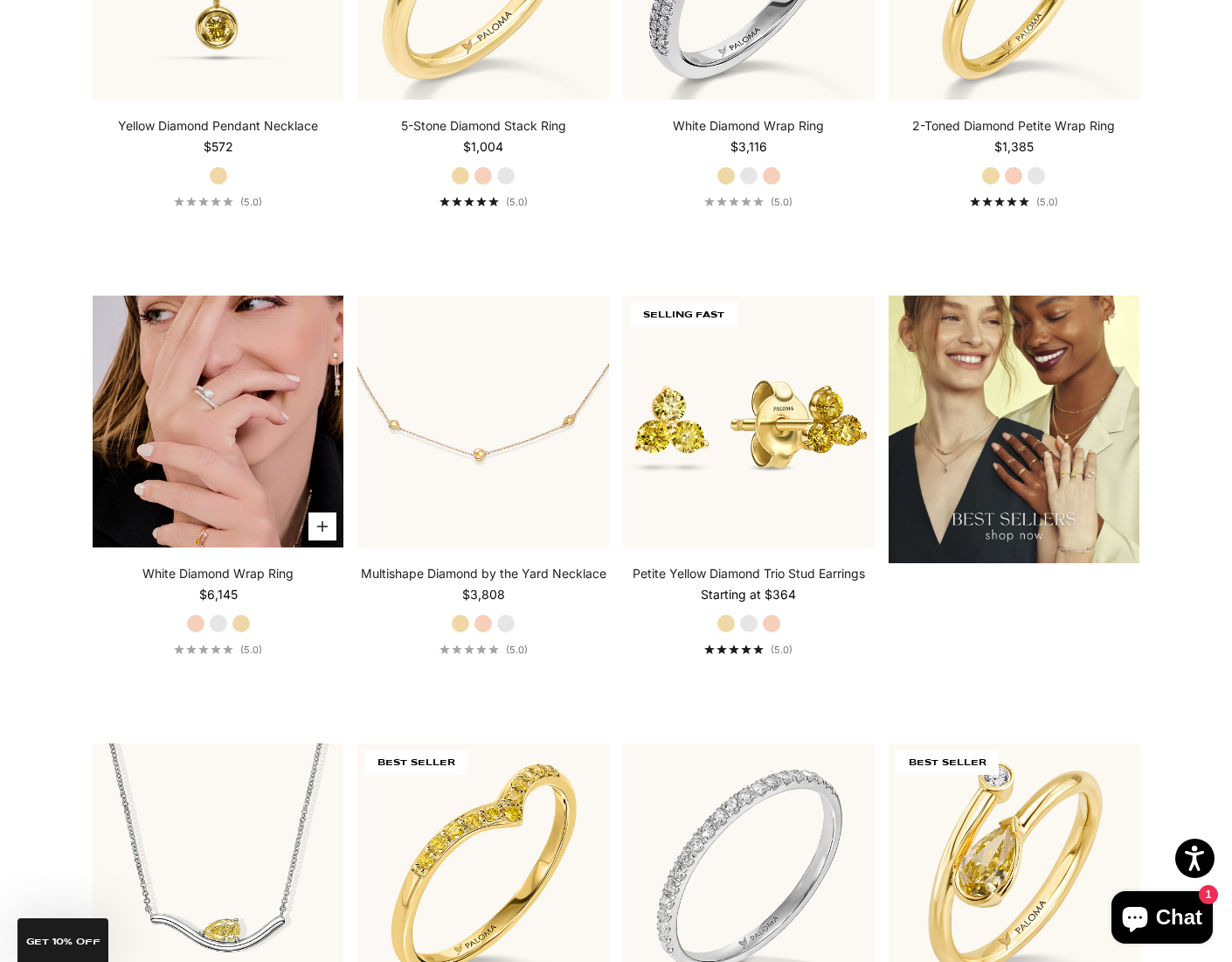
scroll to position [2182, 1]
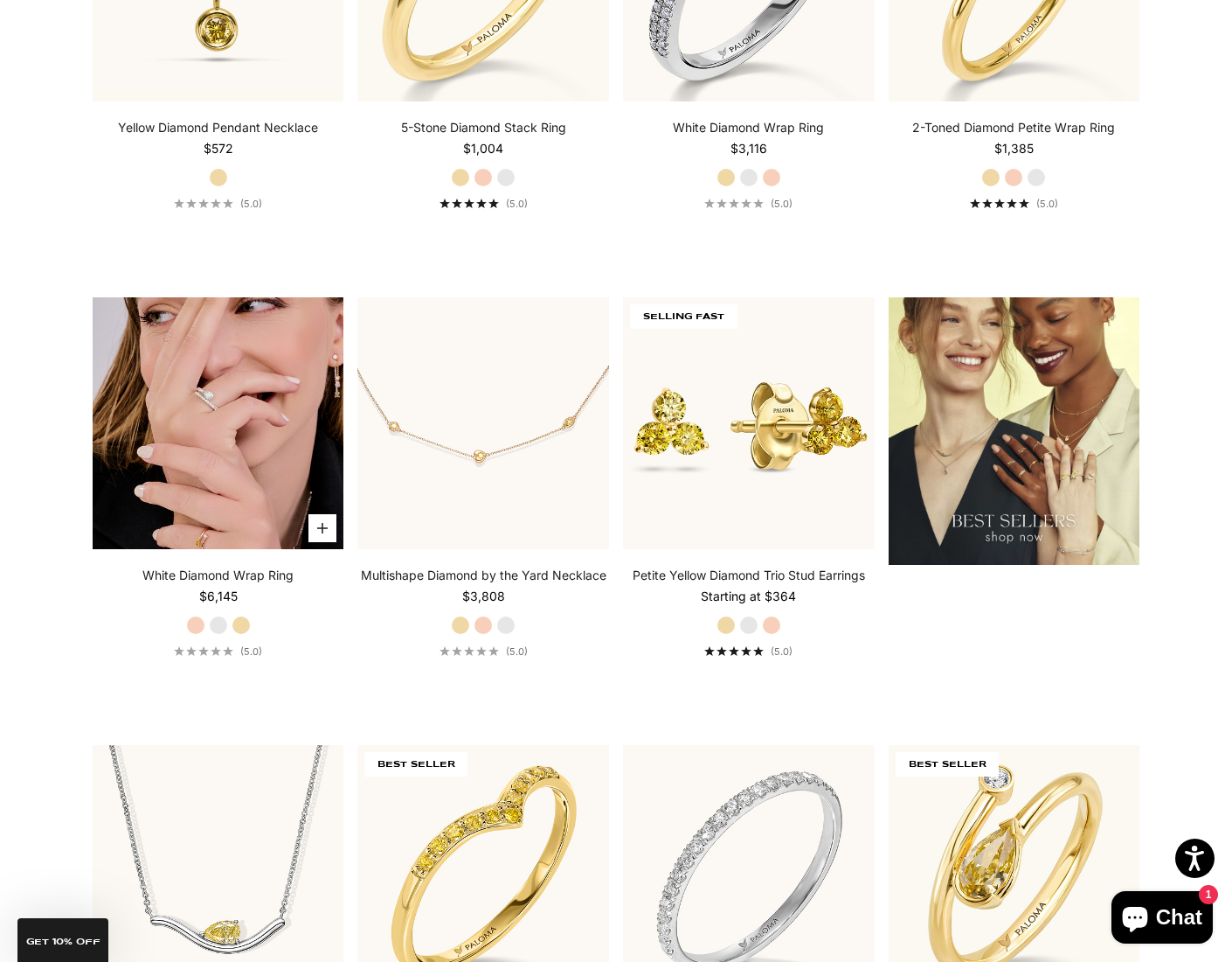
click at [230, 481] on img at bounding box center [218, 423] width 252 height 252
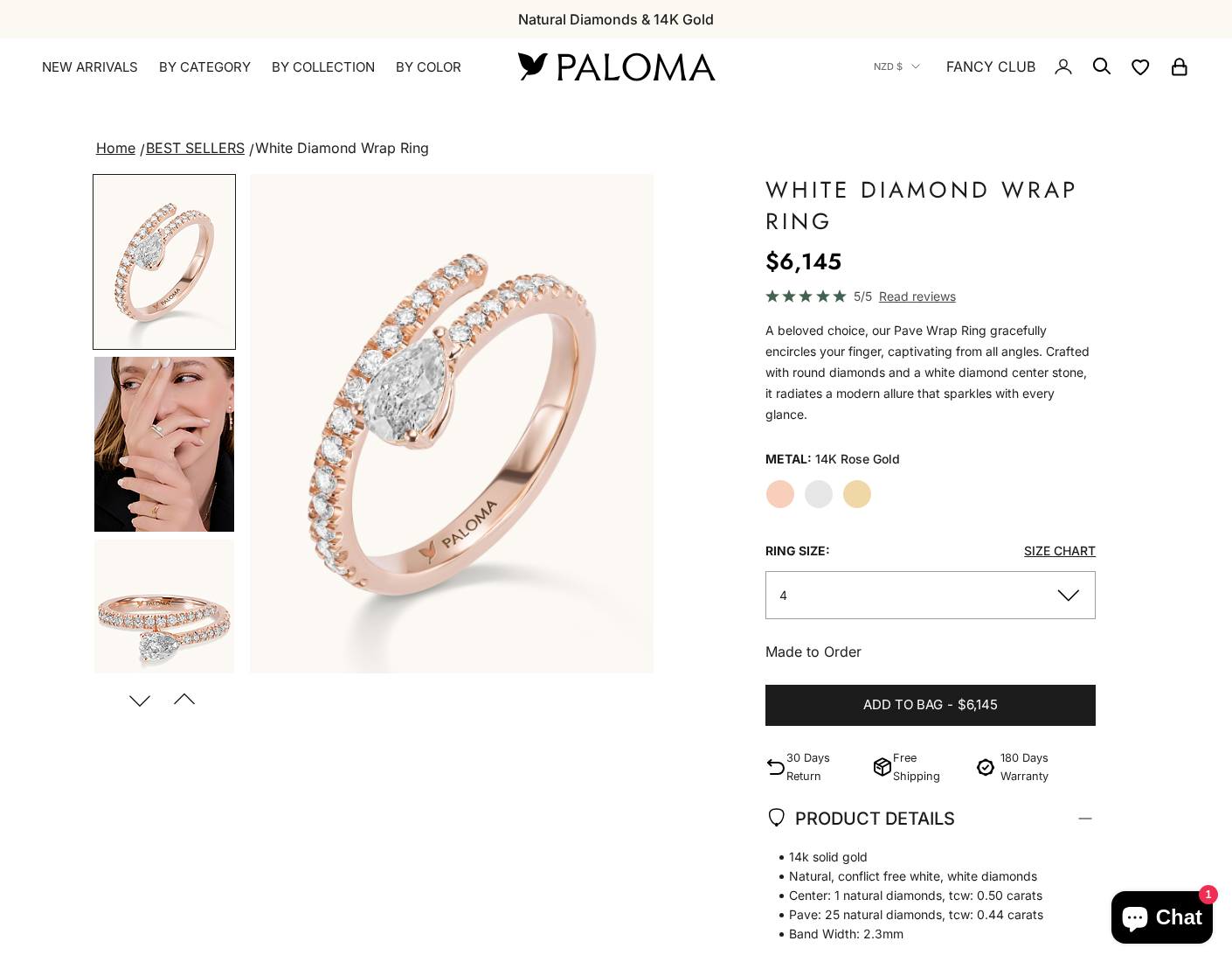
scroll to position [2, 0]
click at [868, 492] on label "Yellow Gold" at bounding box center [857, 494] width 30 height 30
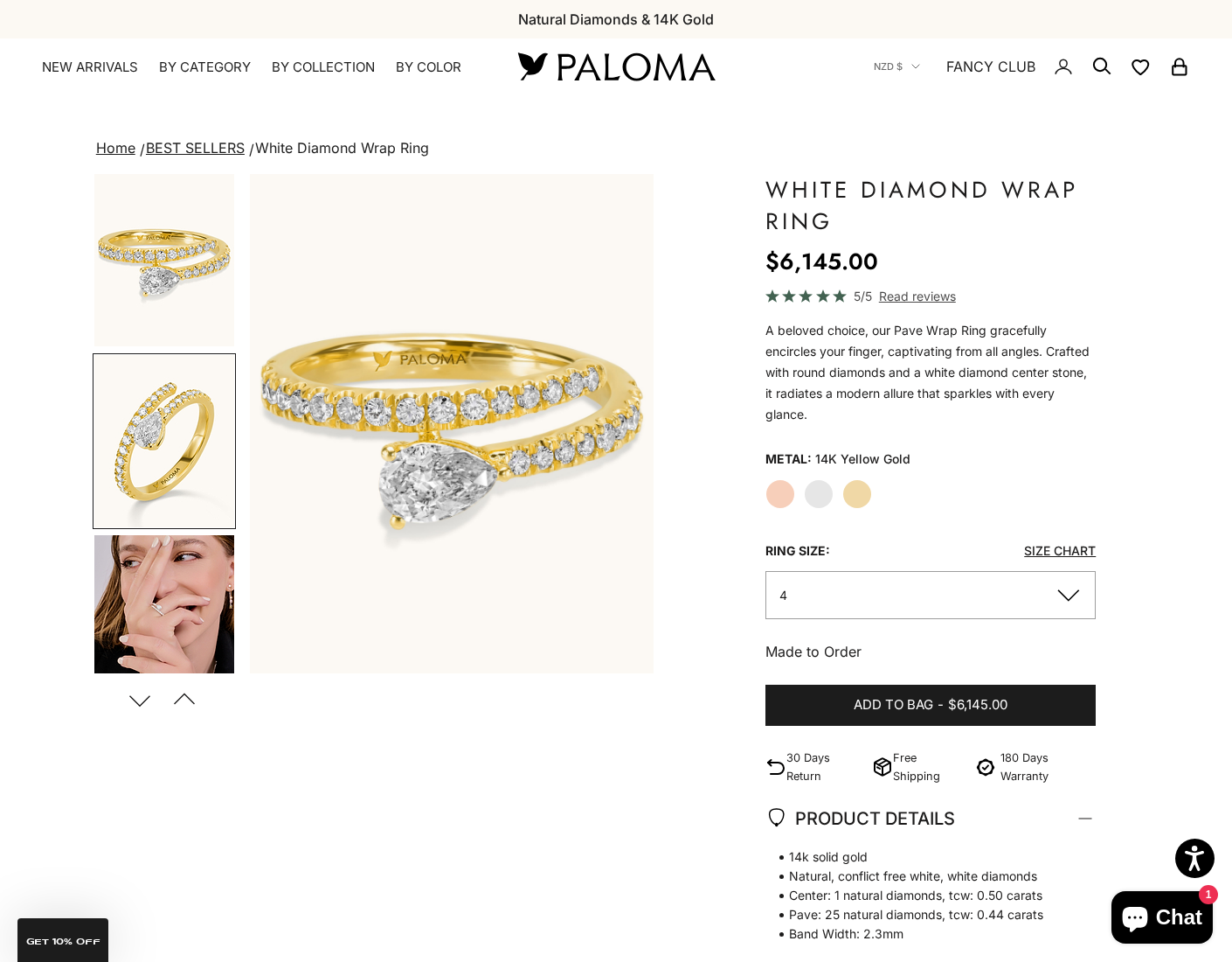
click at [827, 493] on label "White Gold" at bounding box center [819, 494] width 30 height 30
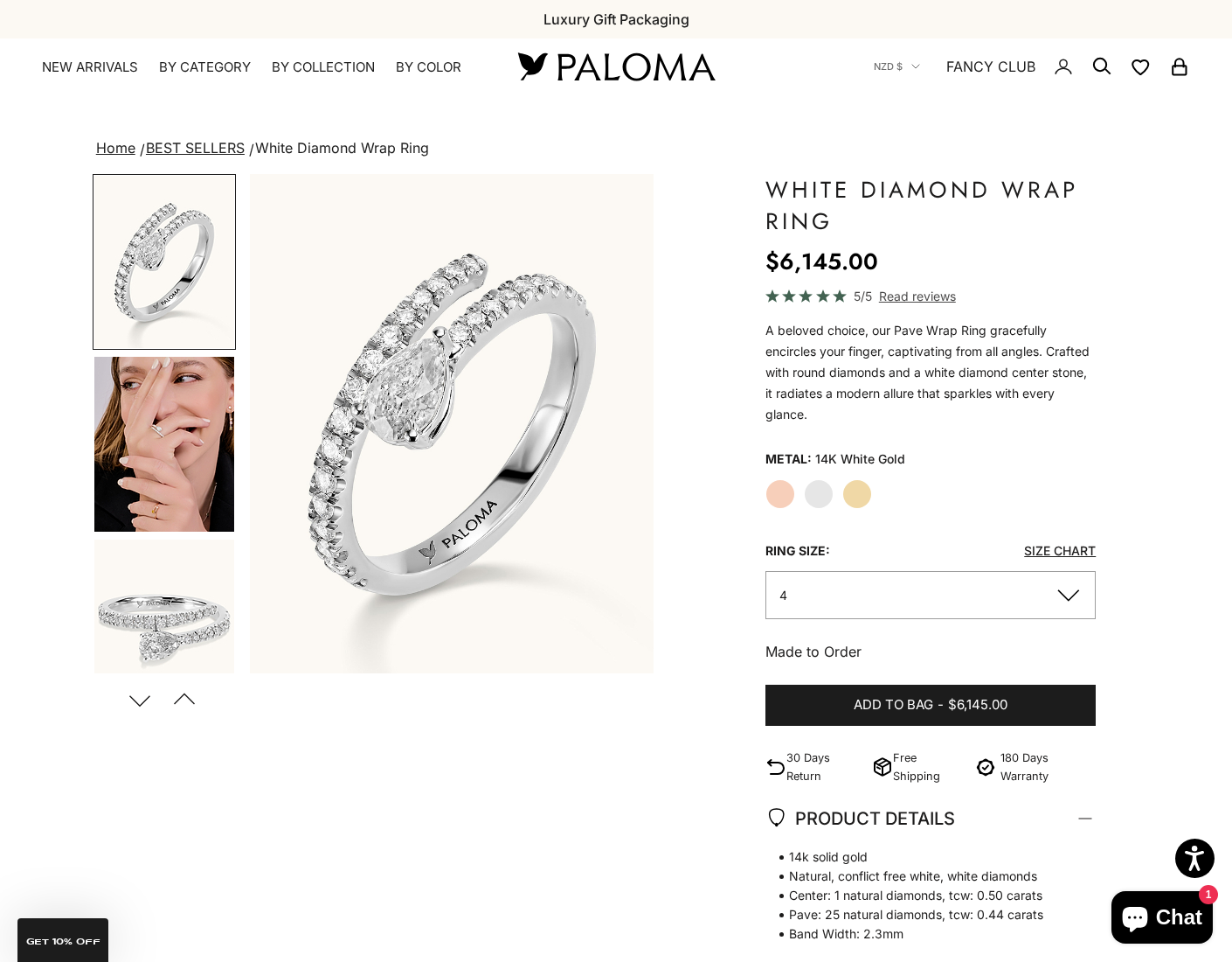
click at [861, 493] on label "Yellow Gold" at bounding box center [857, 494] width 30 height 30
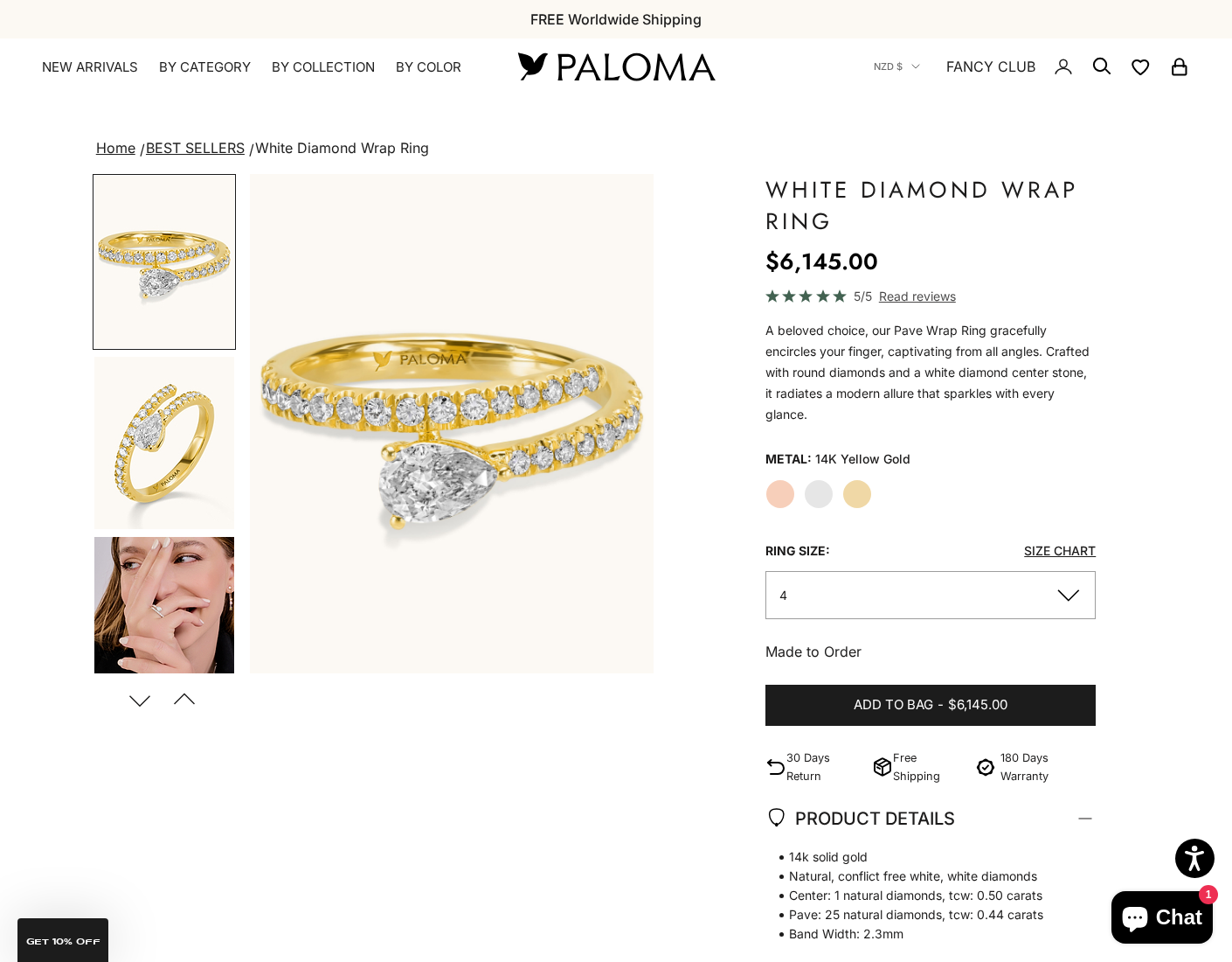
scroll to position [5, 0]
